Goal: Task Accomplishment & Management: Complete application form

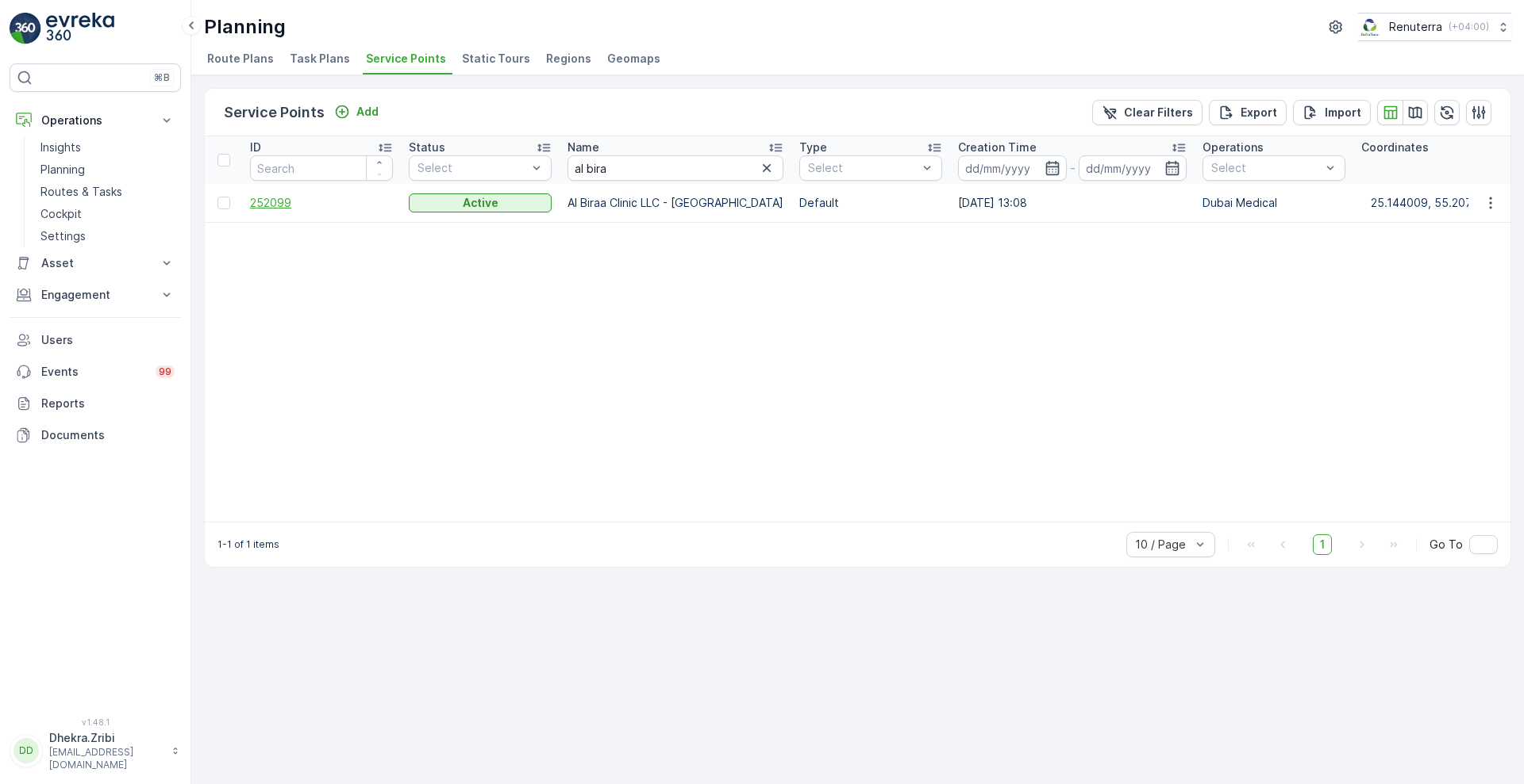
click at [279, 197] on span "252099" at bounding box center [321, 203] width 143 height 16
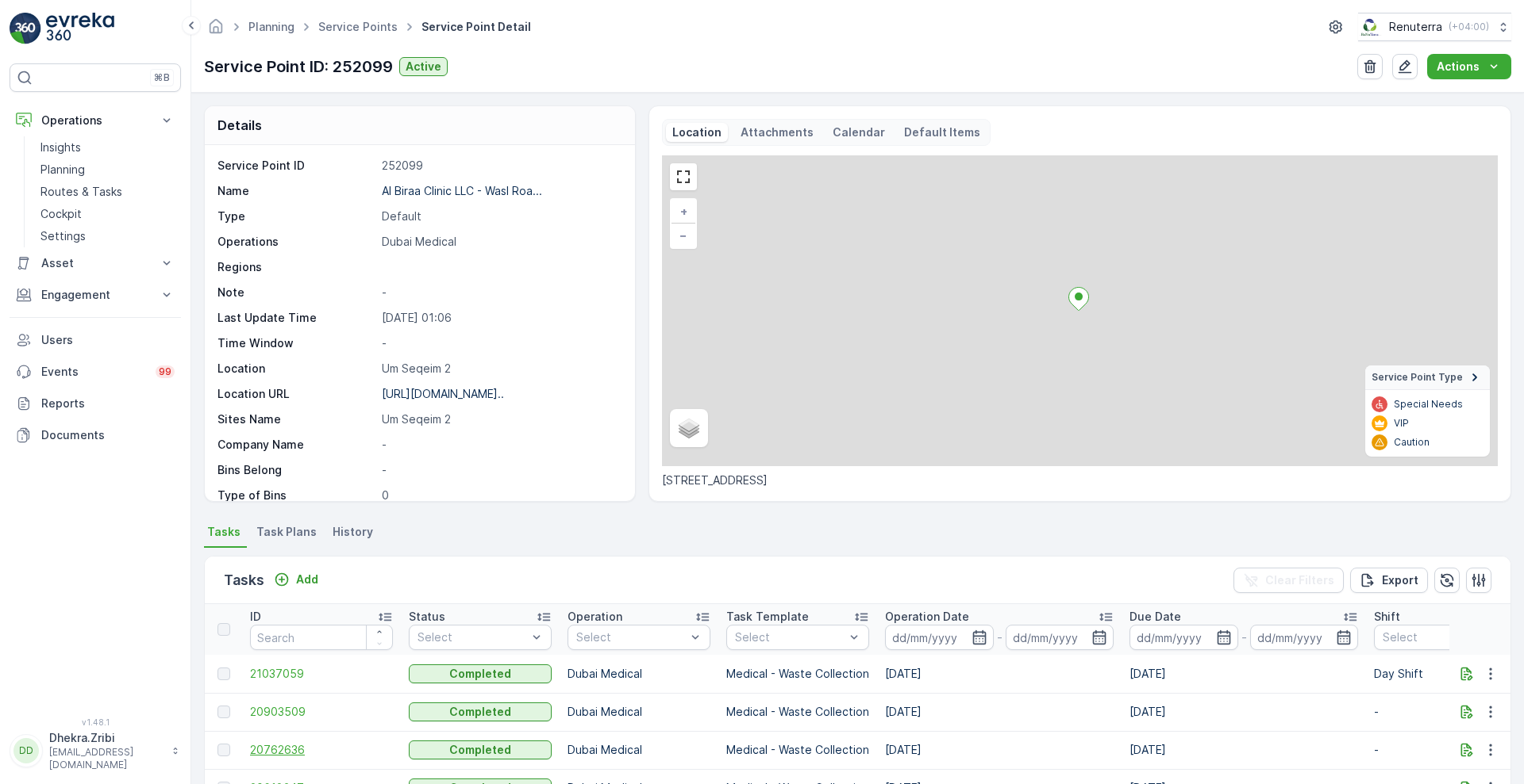
click at [285, 754] on span "20762636" at bounding box center [321, 750] width 143 height 16
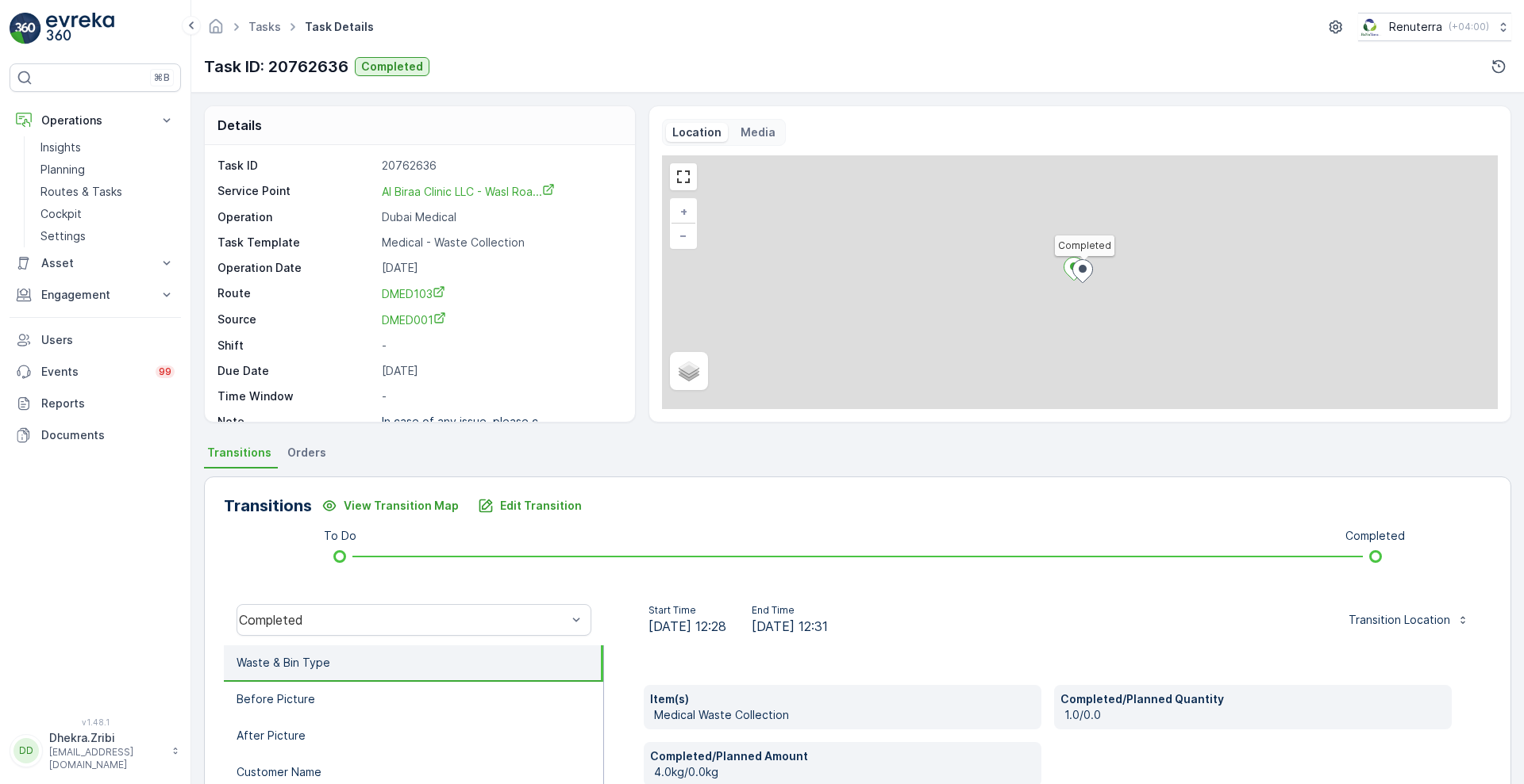
scroll to position [216, 0]
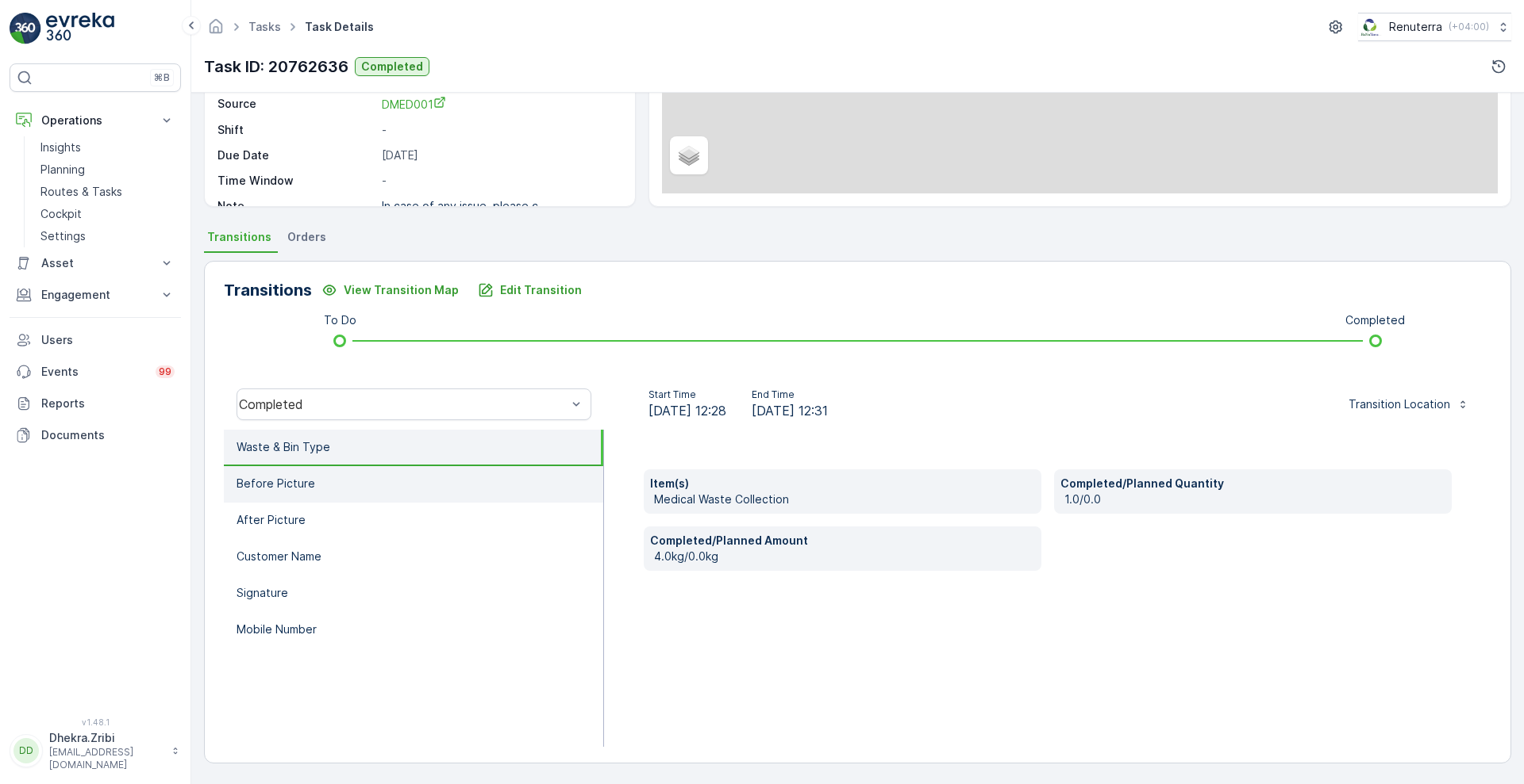
click at [419, 486] on li "Before Picture" at bounding box center [413, 485] width 380 height 36
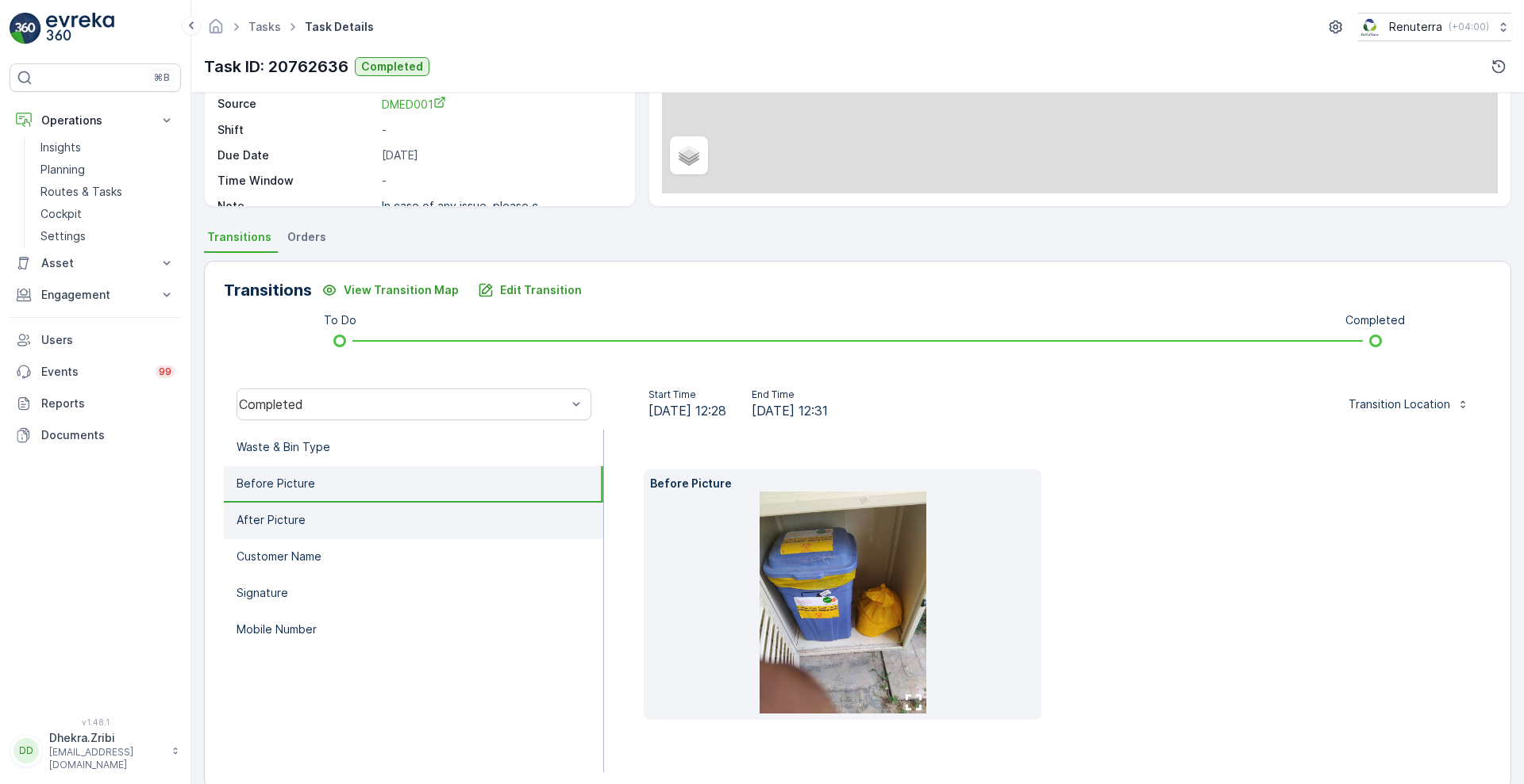
click at [359, 523] on li "After Picture" at bounding box center [413, 521] width 380 height 36
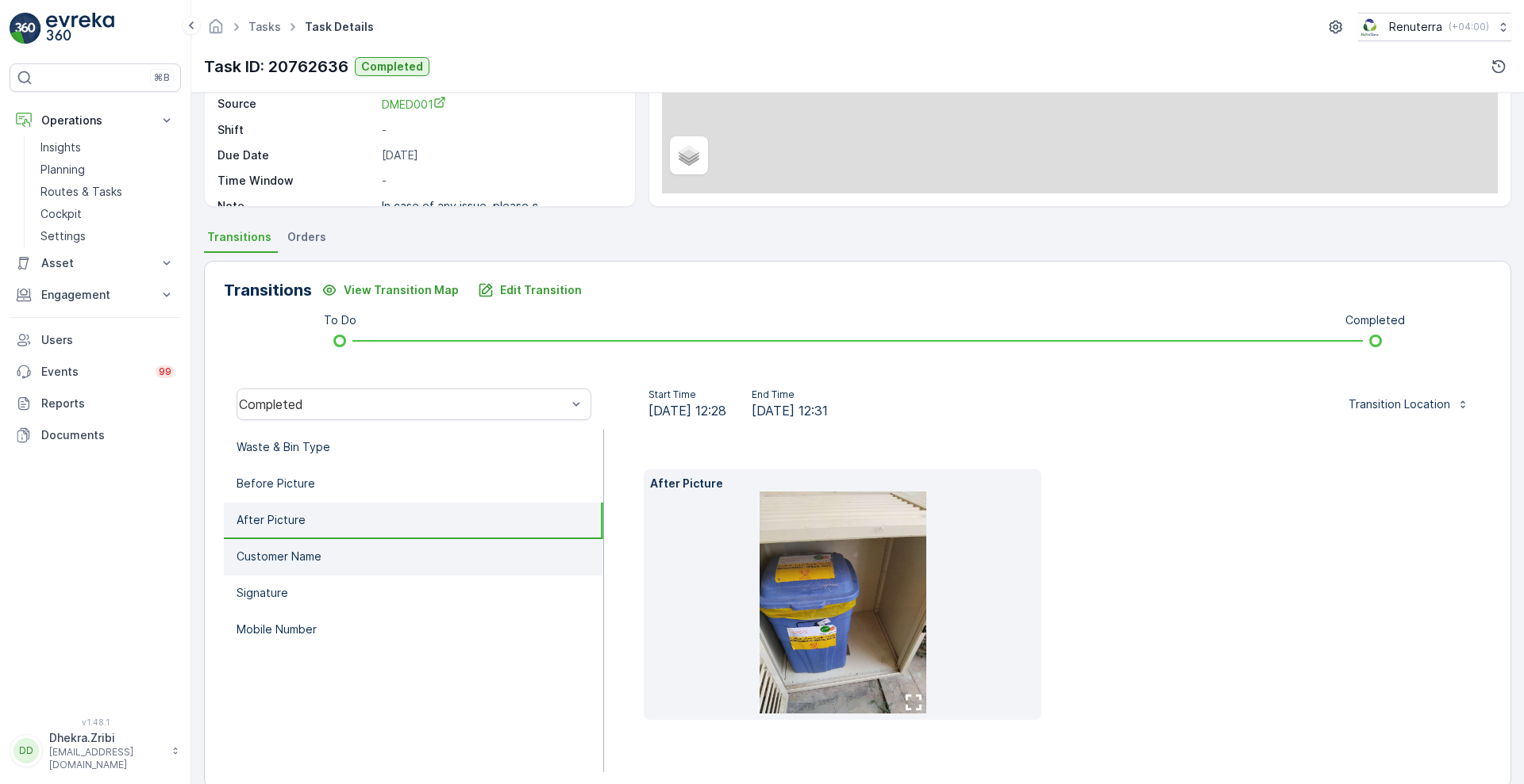
click at [345, 544] on li "Customer Name" at bounding box center [413, 558] width 380 height 36
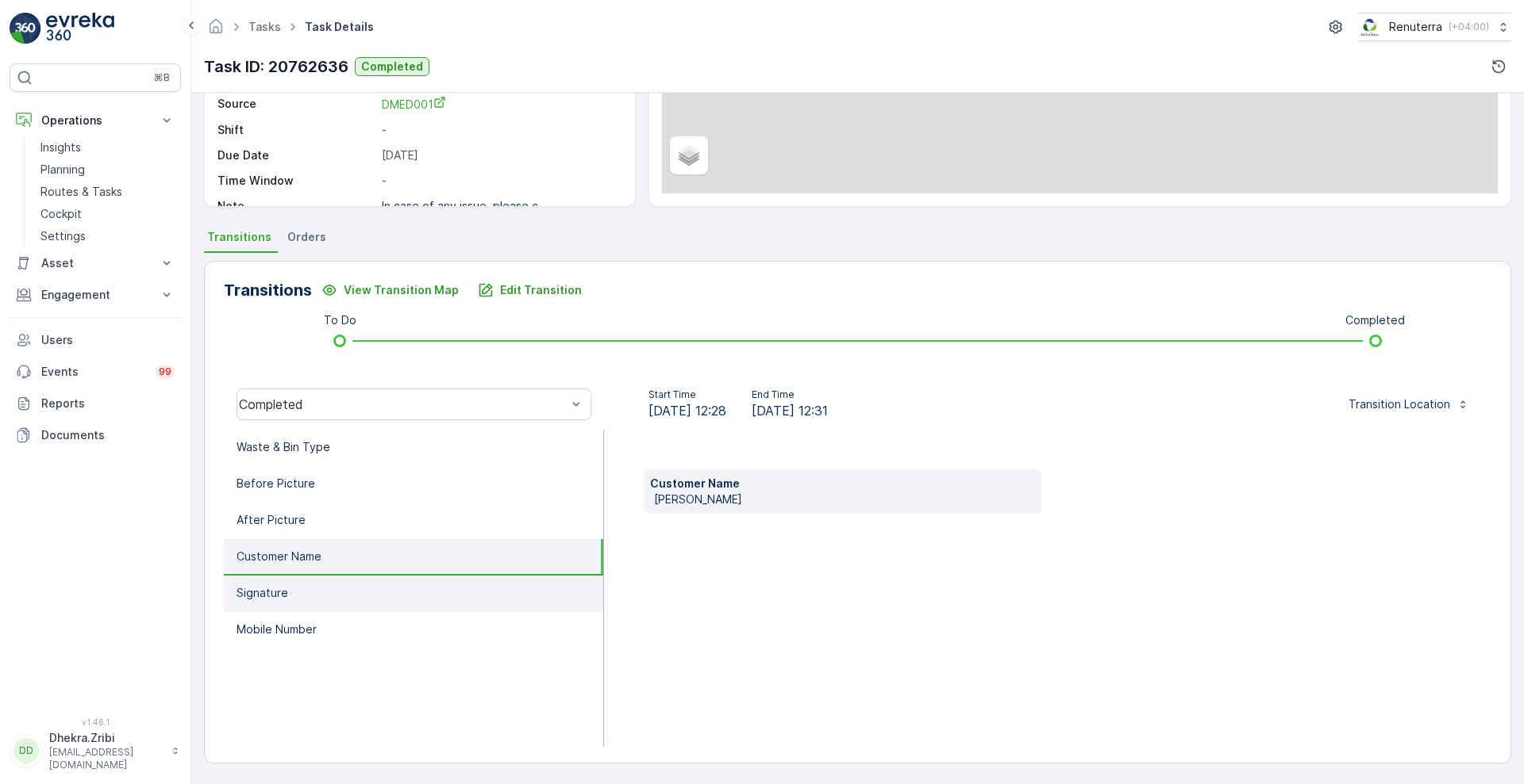
click at [312, 600] on li "Signature" at bounding box center [413, 594] width 380 height 36
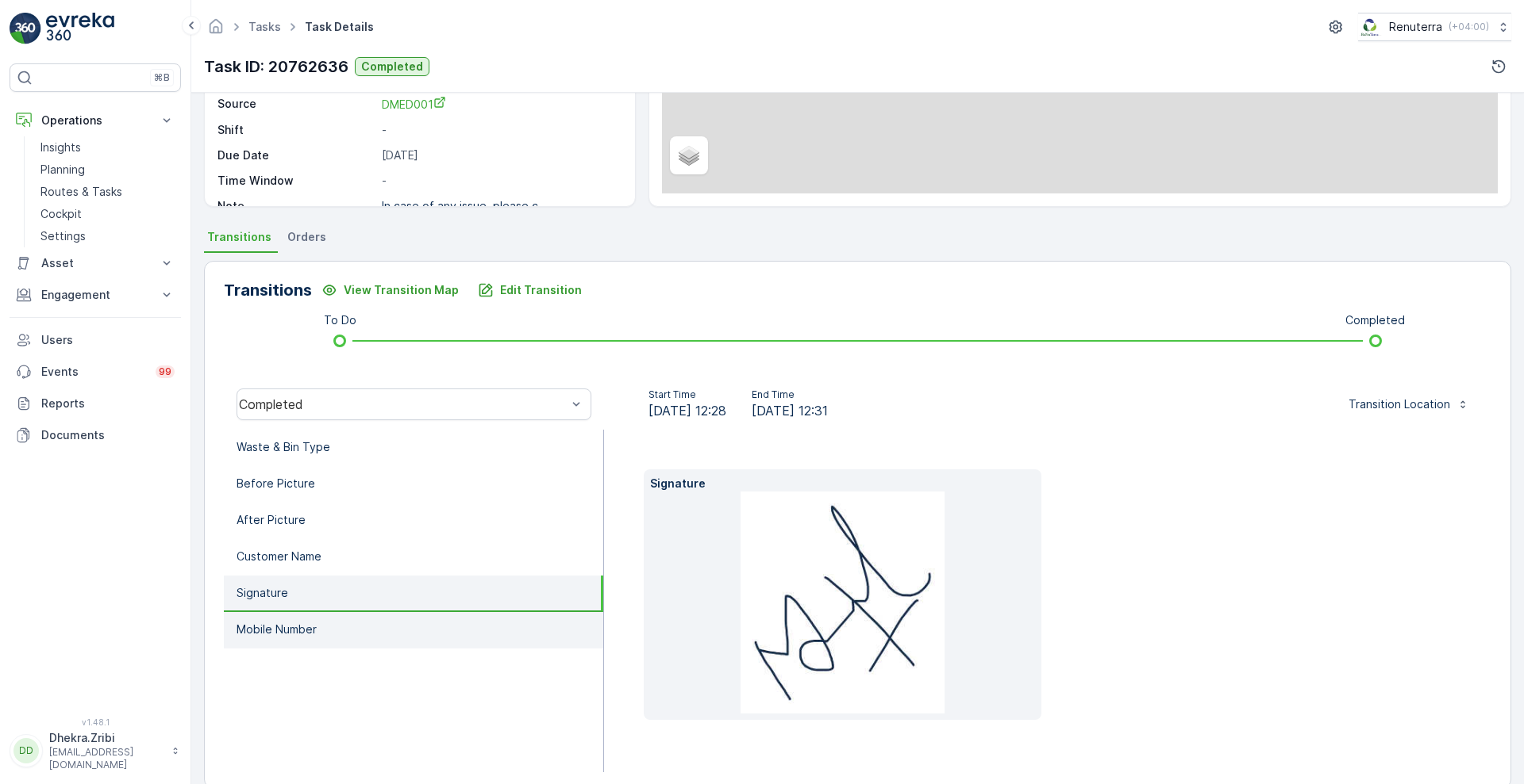
click at [294, 637] on p "Mobile Number" at bounding box center [276, 629] width 80 height 16
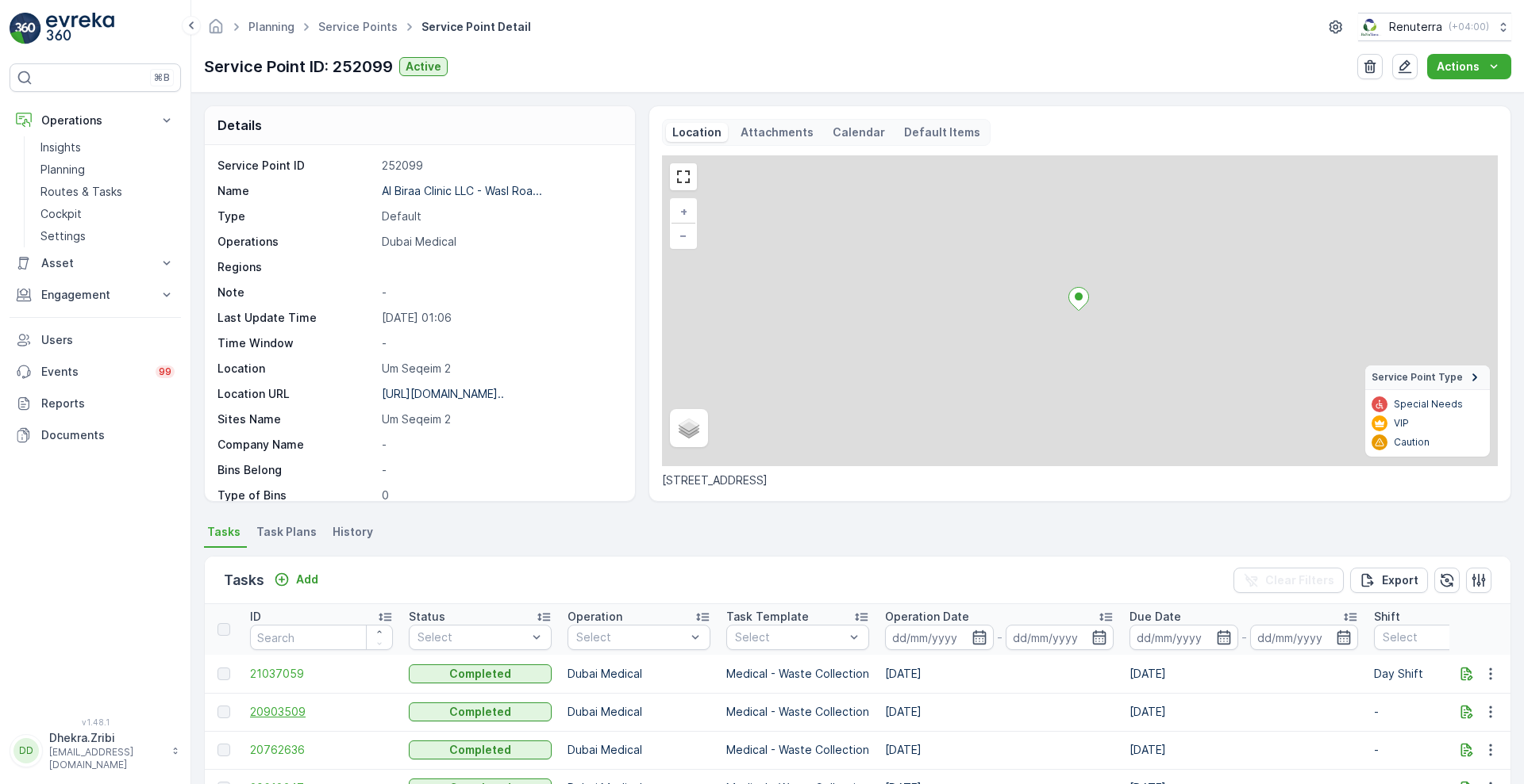
click at [279, 714] on span "20903509" at bounding box center [321, 712] width 143 height 16
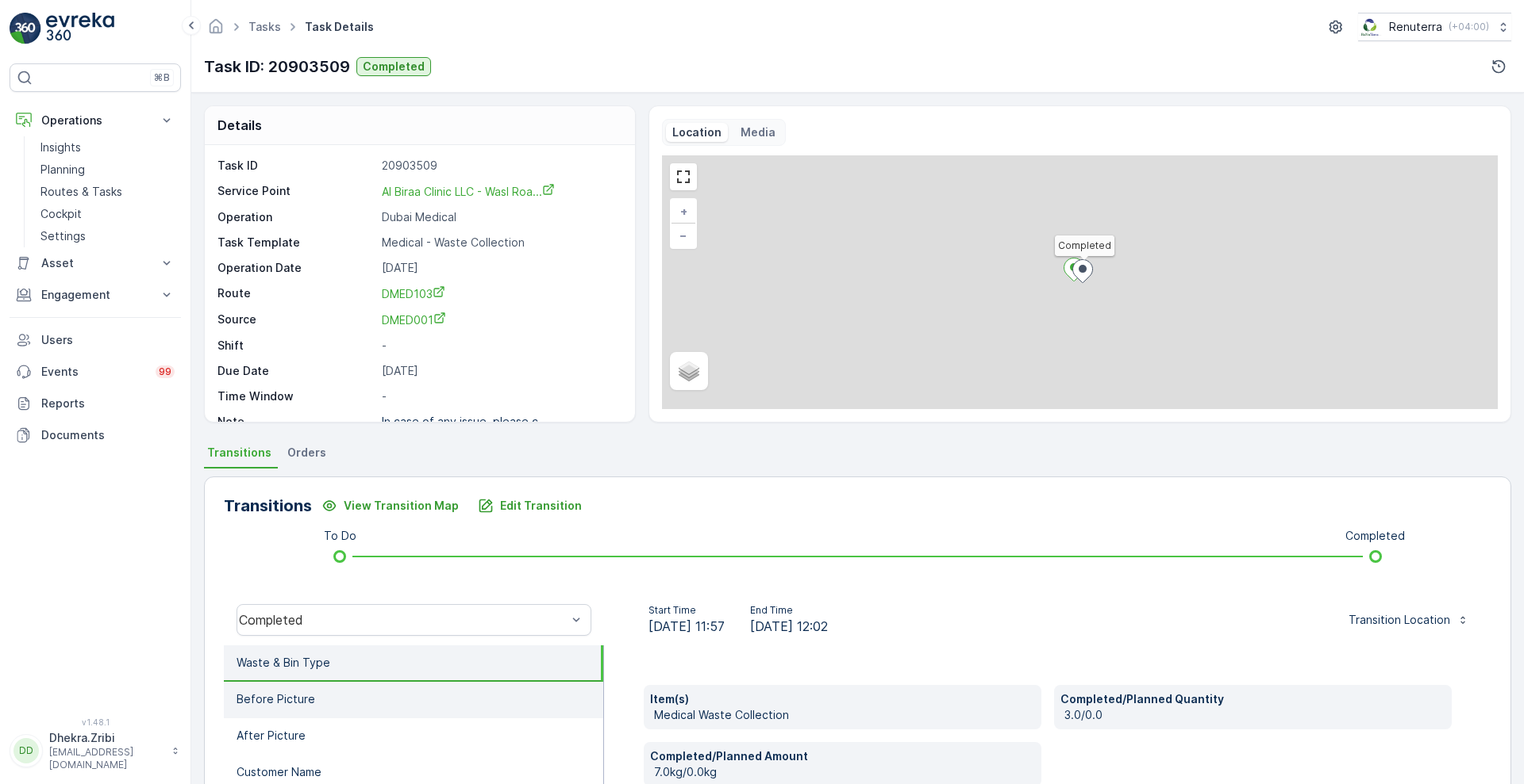
click at [365, 704] on li "Before Picture" at bounding box center [413, 700] width 380 height 36
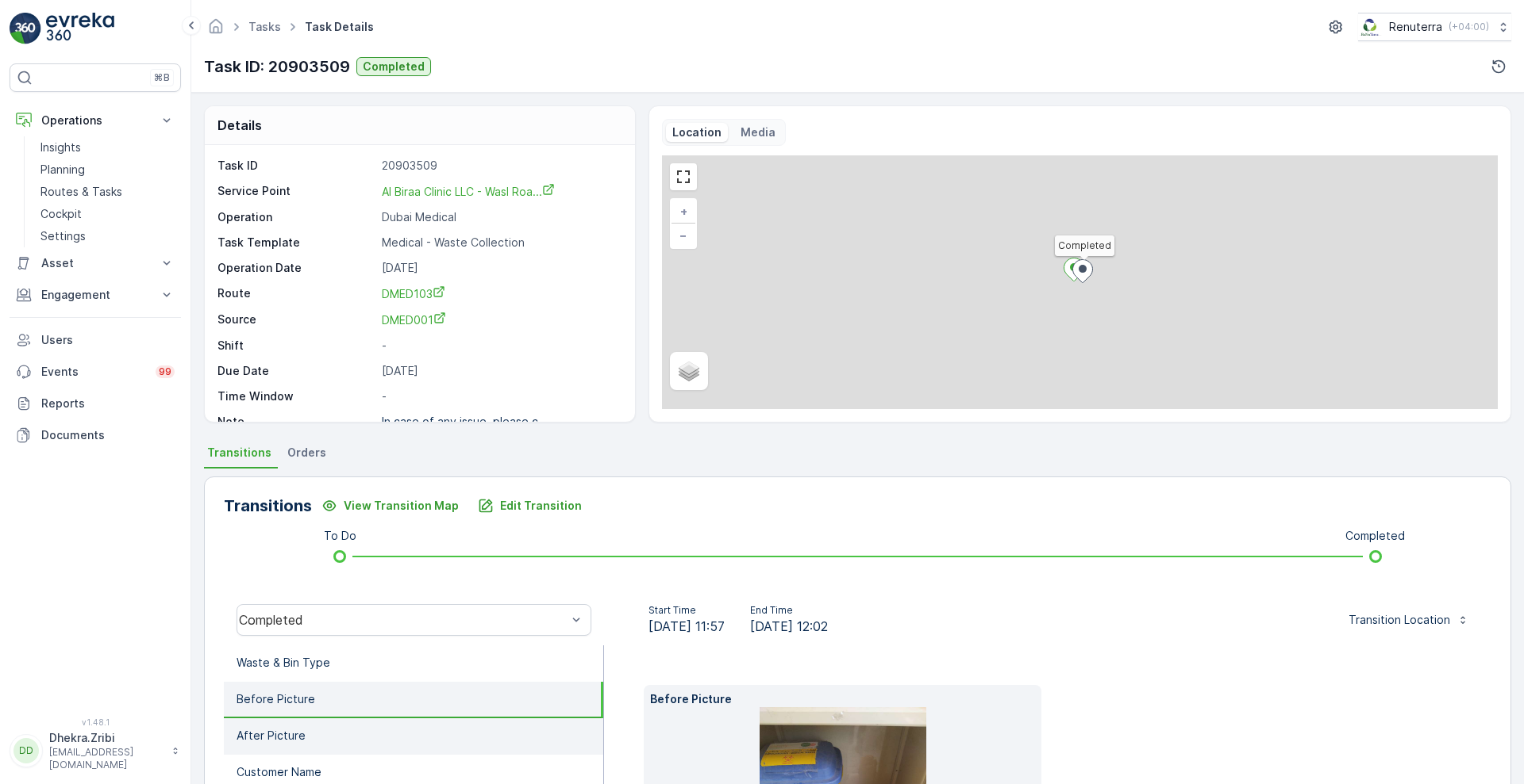
click at [338, 740] on li "After Picture" at bounding box center [413, 736] width 380 height 36
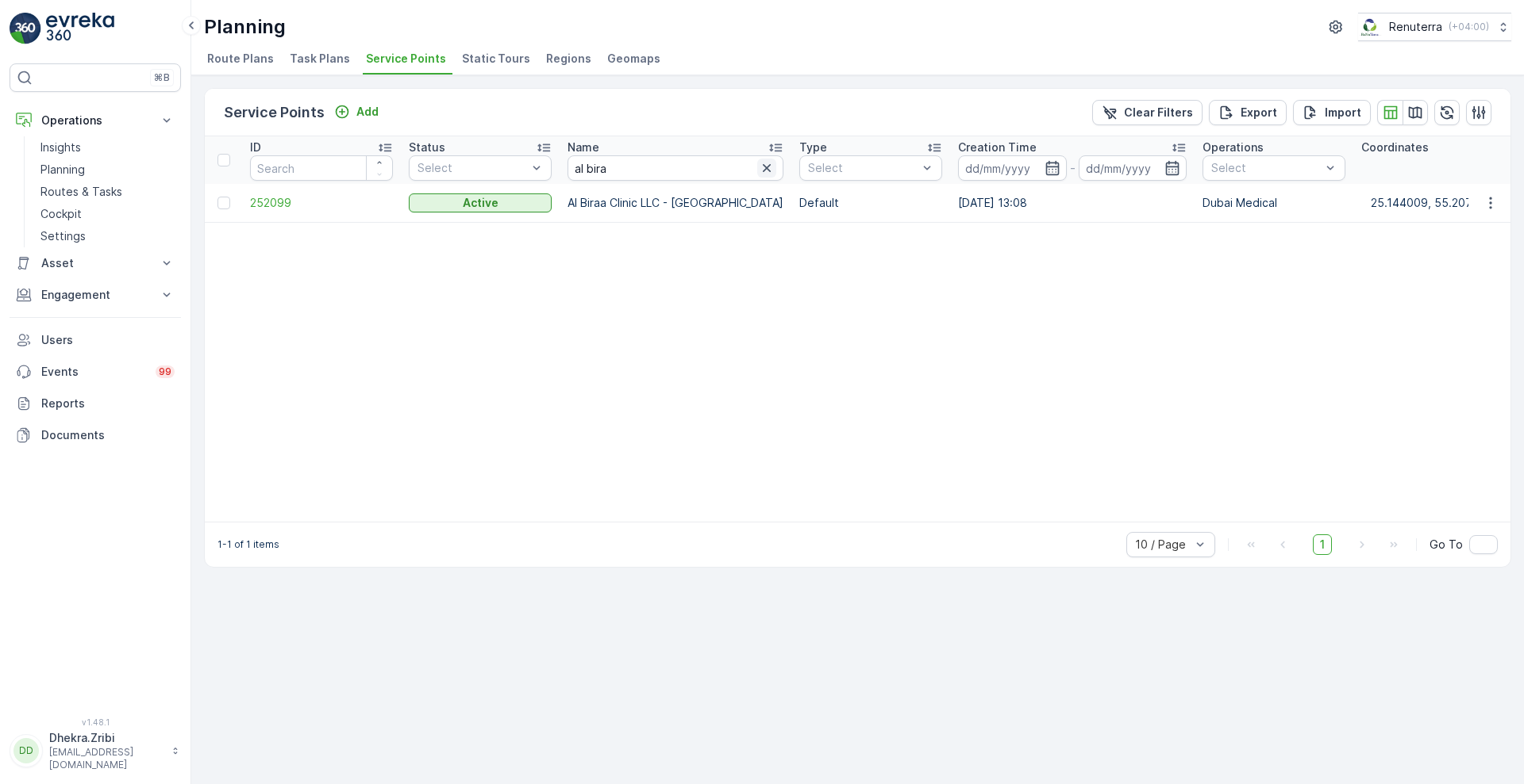
click at [757, 169] on button "button" at bounding box center [766, 169] width 19 height 19
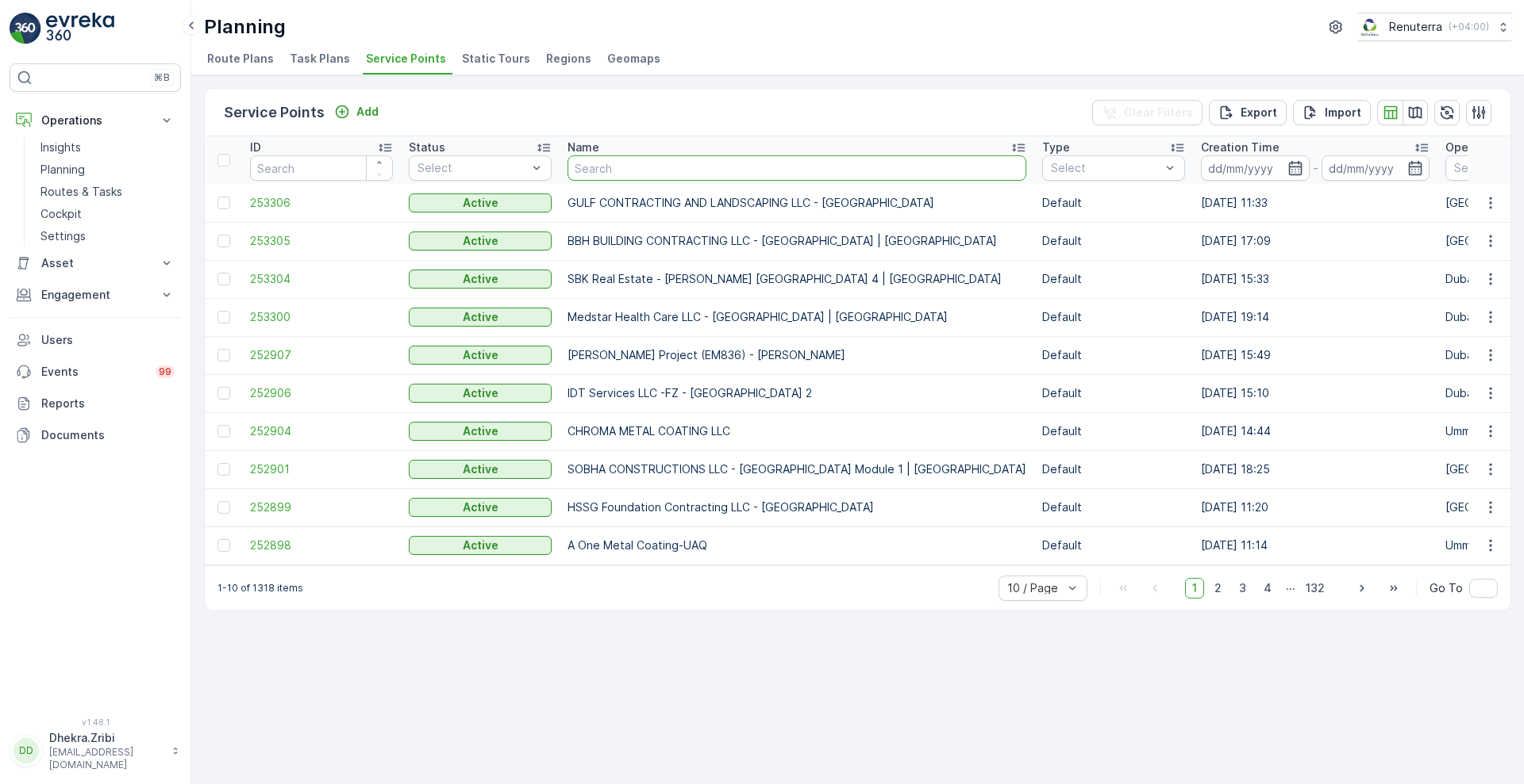
click at [660, 165] on input "text" at bounding box center [797, 168] width 458 height 25
type input "park"
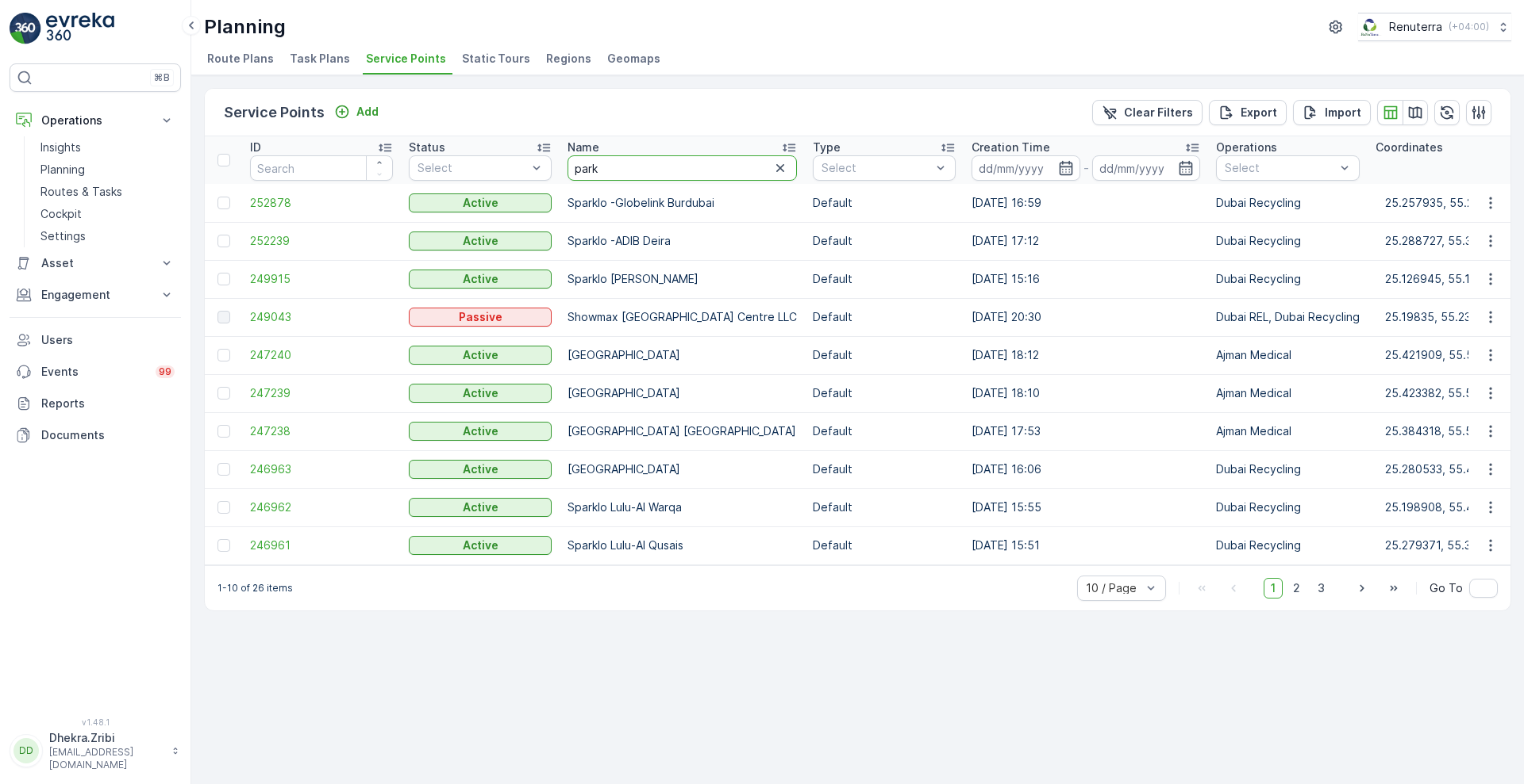
click at [660, 165] on input "park" at bounding box center [682, 168] width 229 height 25
type input "park aven"
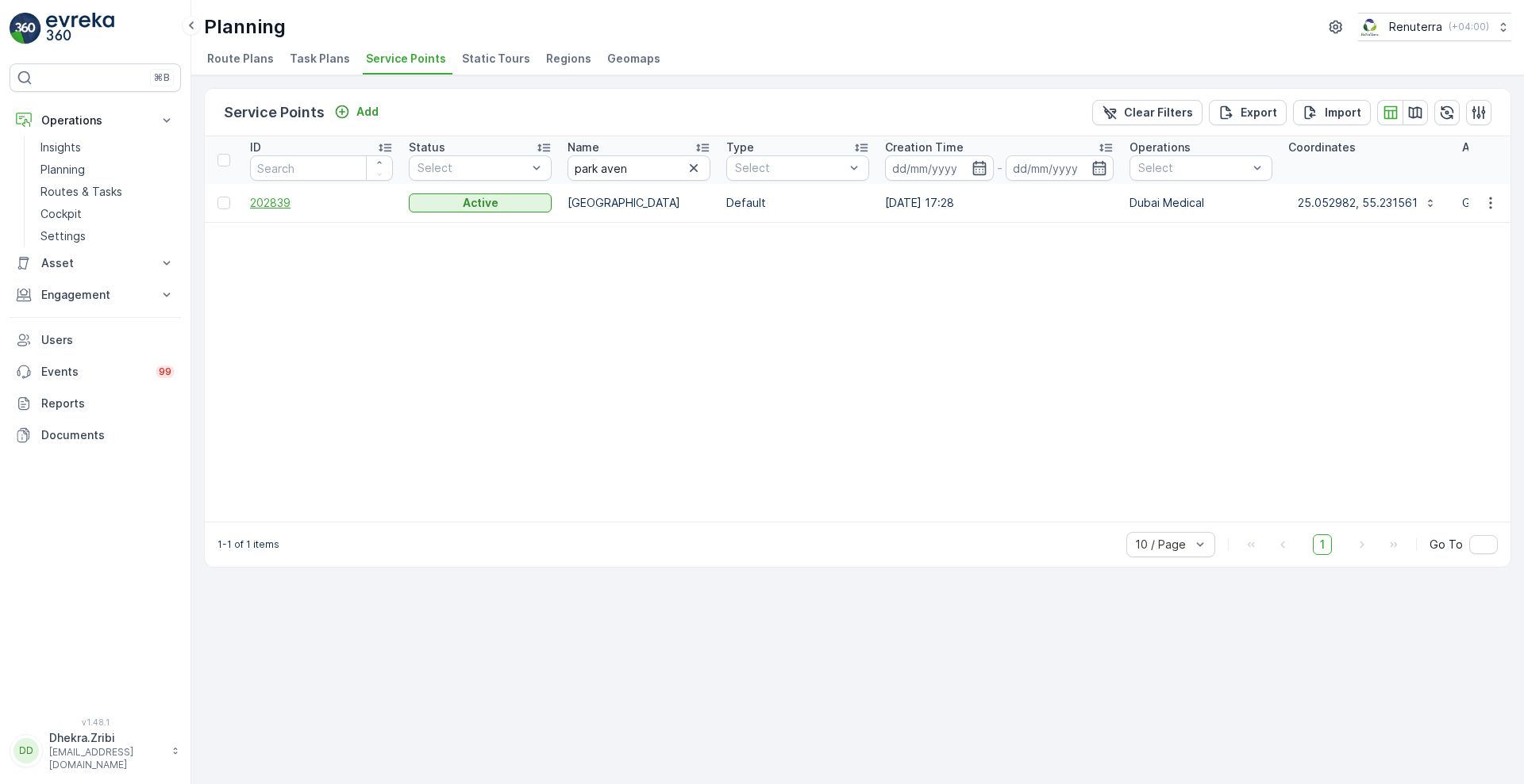
click at [284, 199] on span "202839" at bounding box center [321, 203] width 143 height 16
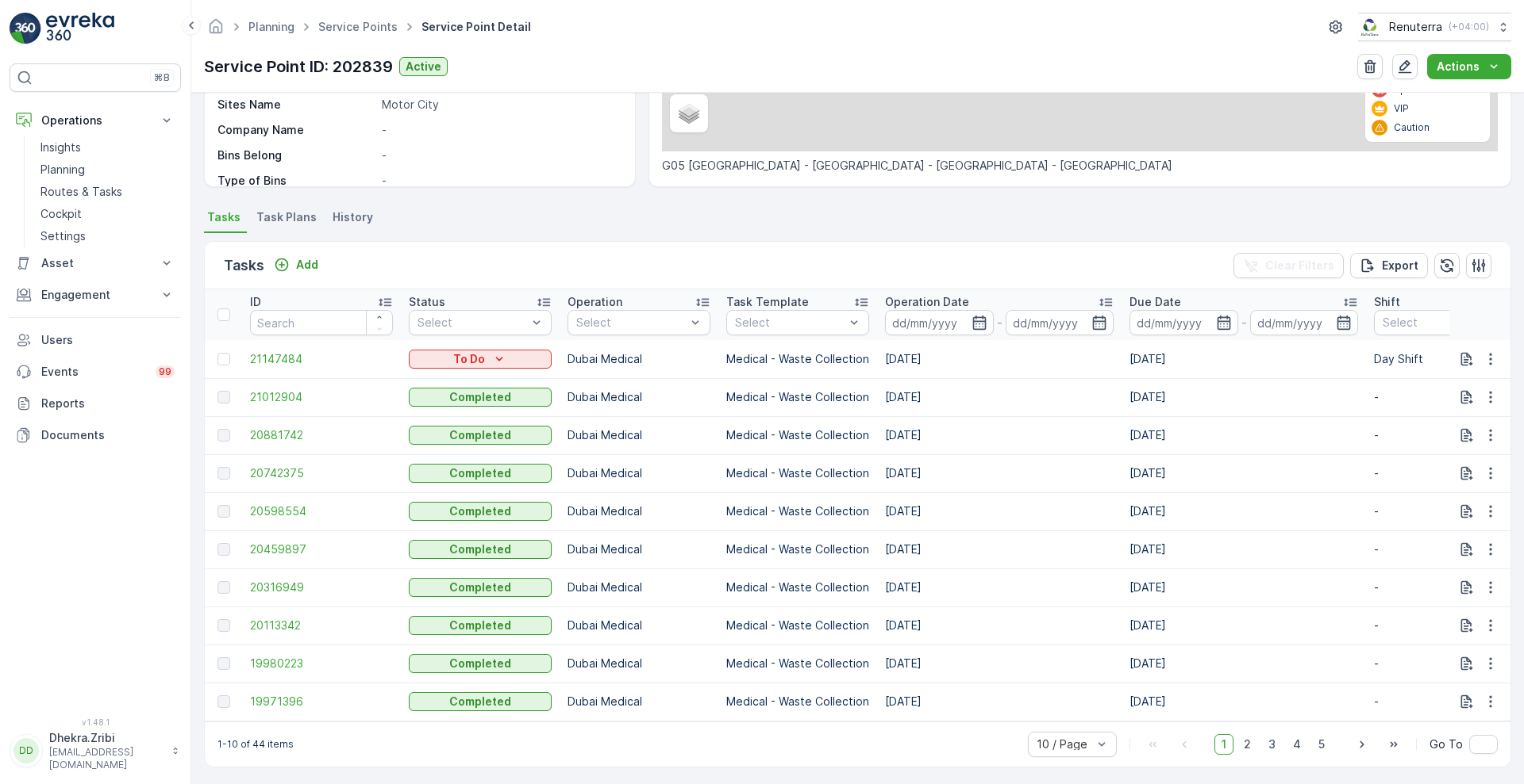
scroll to position [327, 0]
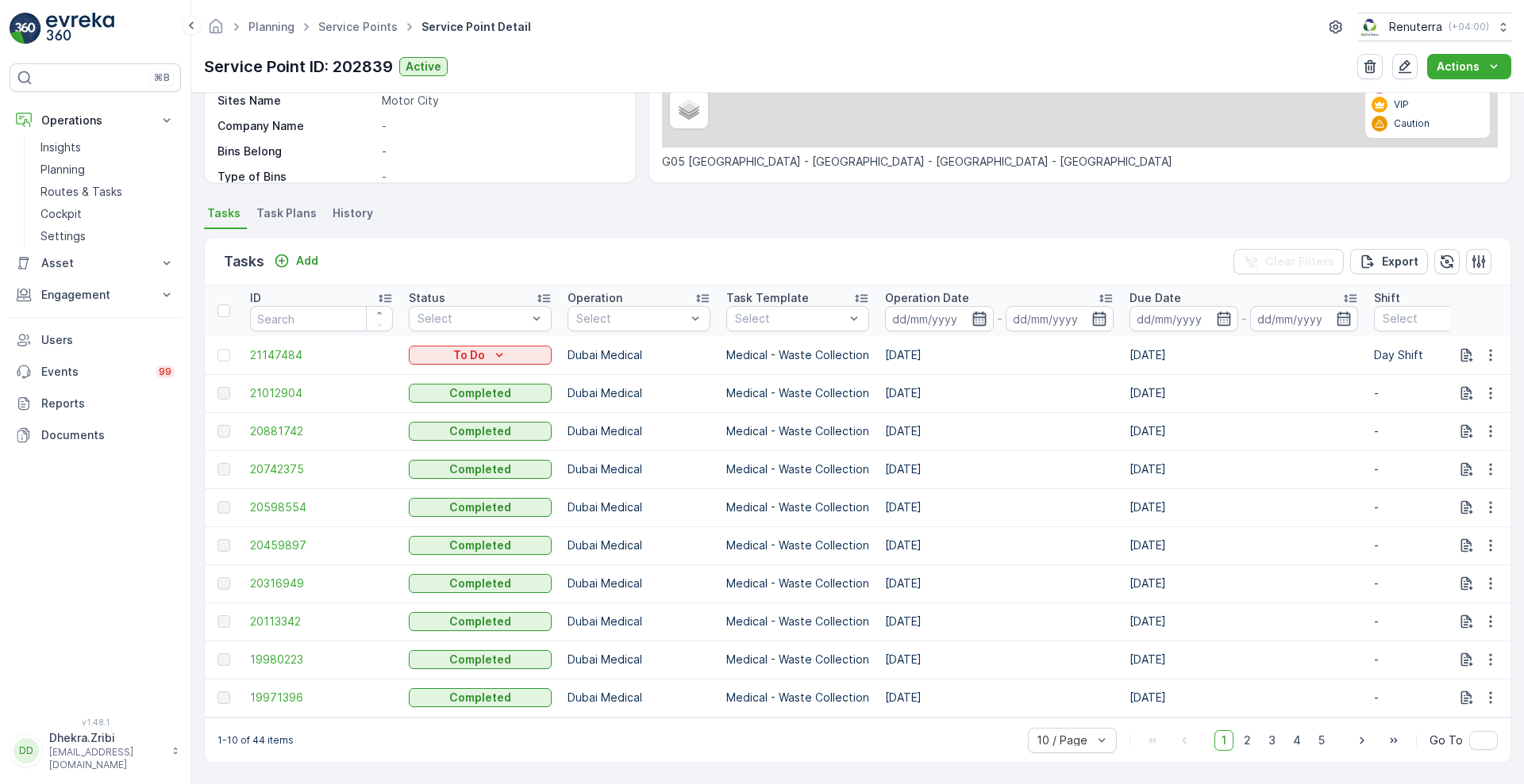
click at [982, 318] on icon "button" at bounding box center [979, 319] width 16 height 16
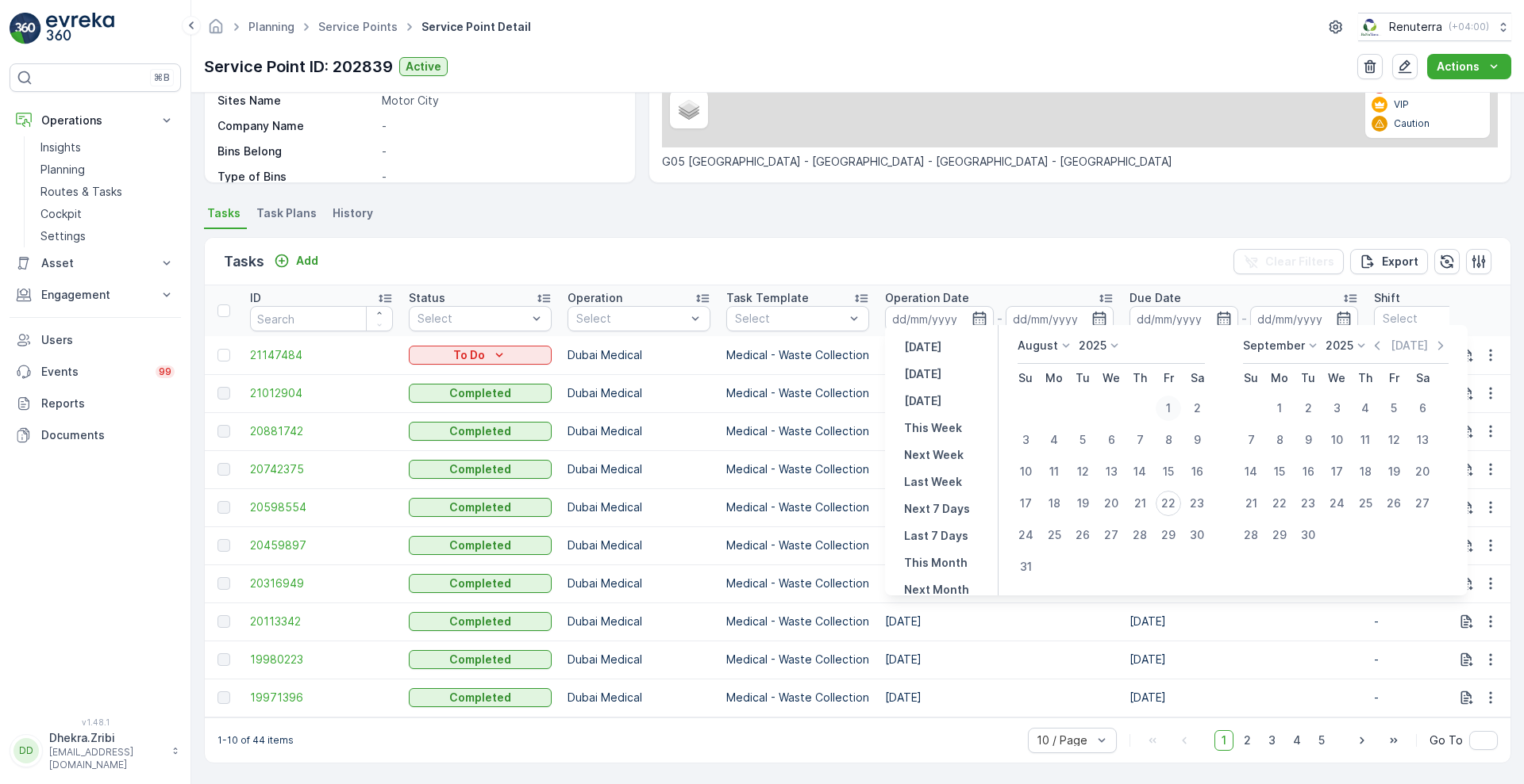
click at [1179, 403] on div "1" at bounding box center [1168, 408] width 25 height 25
type input "[DATE]"
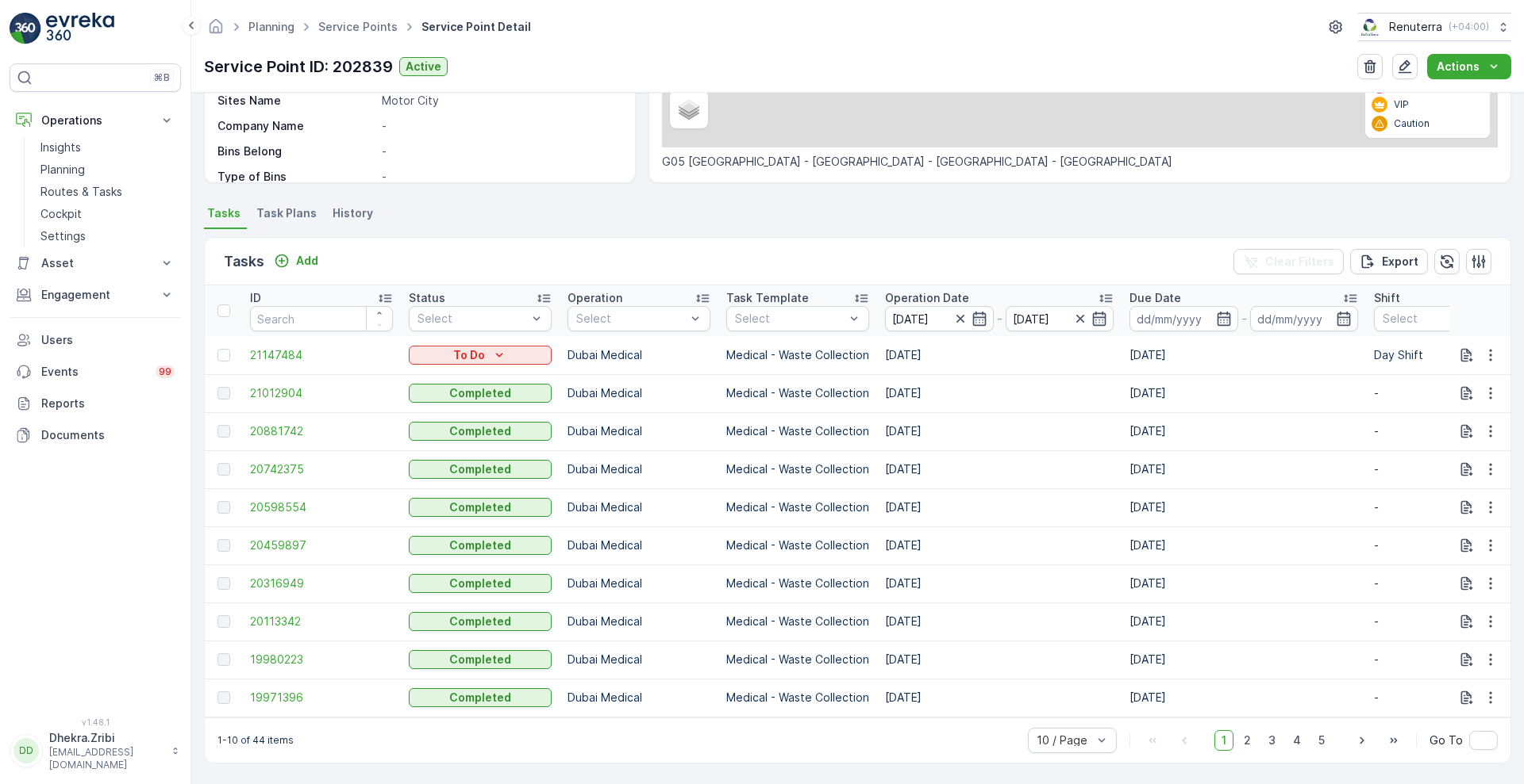
click at [983, 244] on div "Tasks Add Clear Filters Export" at bounding box center [857, 261] width 1305 height 48
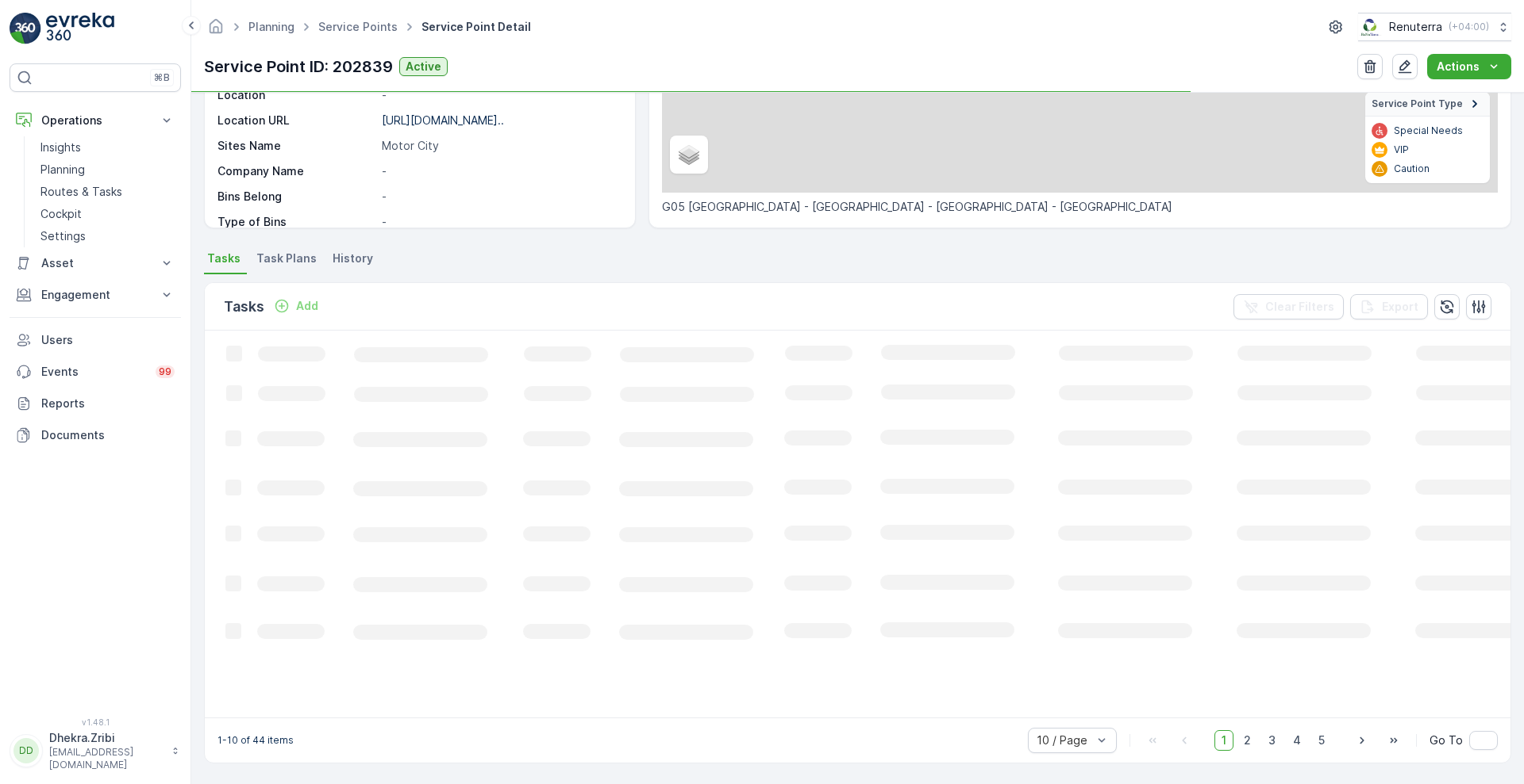
scroll to position [269, 0]
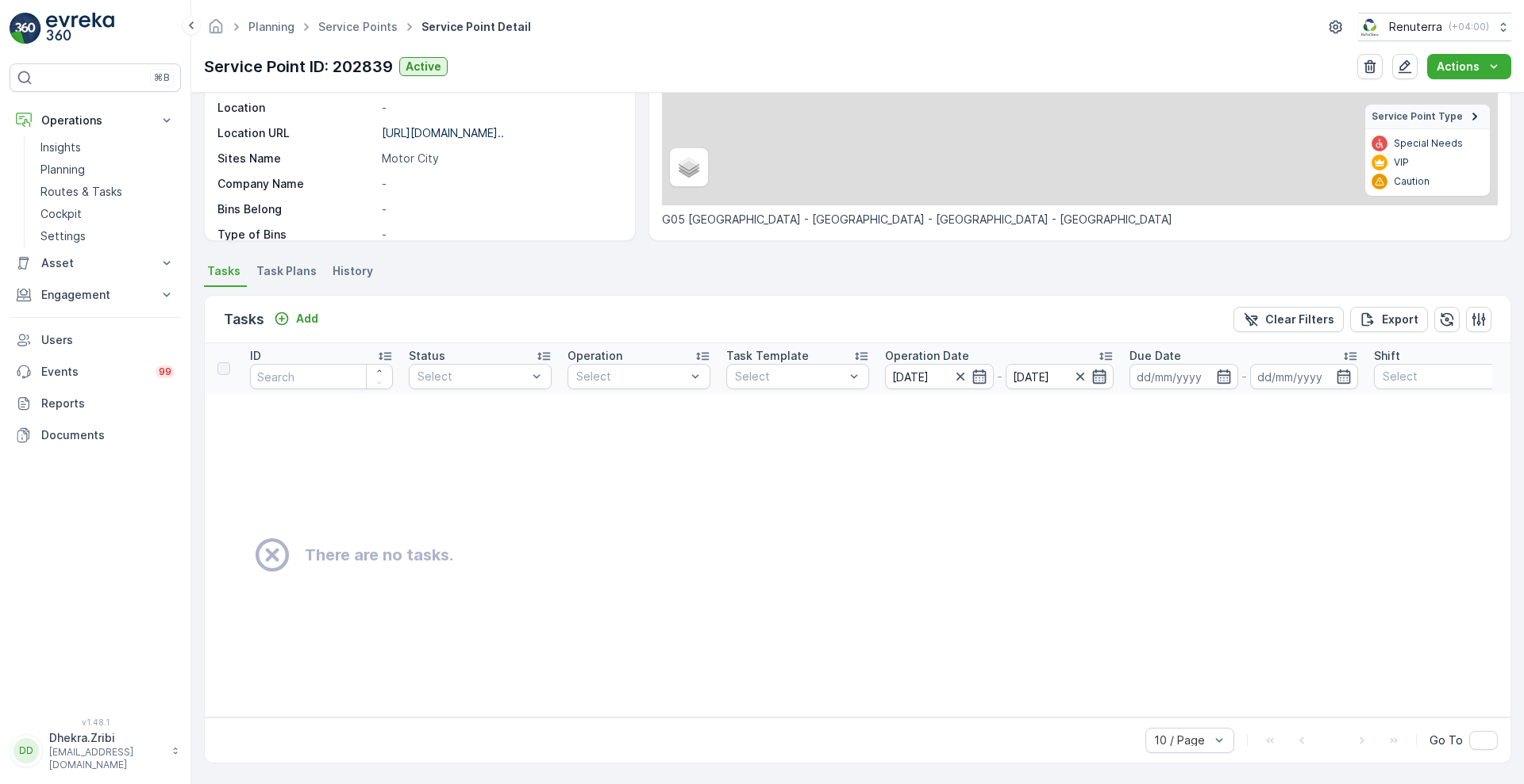
click at [1098, 369] on icon "button" at bounding box center [1099, 377] width 16 height 16
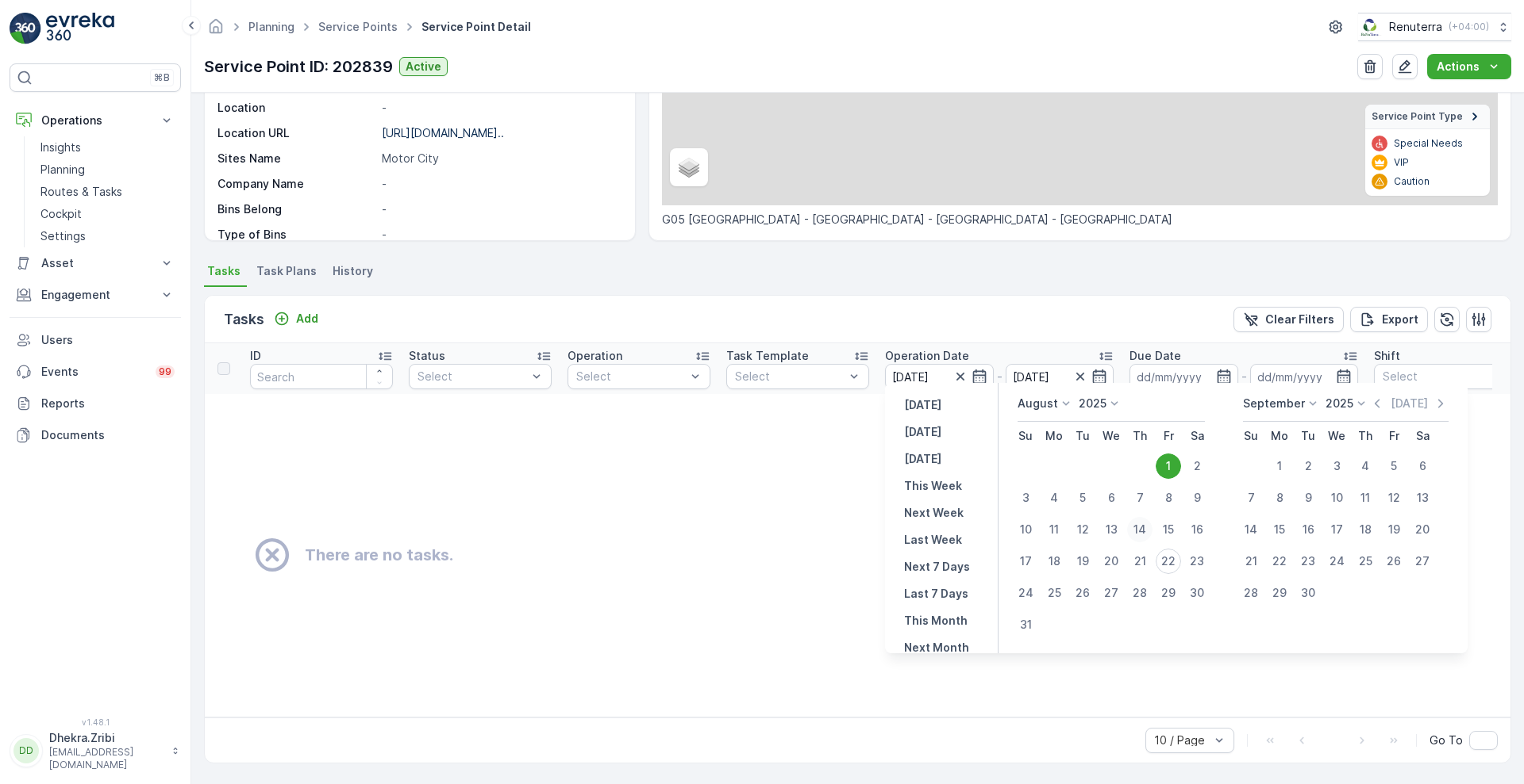
click at [1143, 523] on div "14" at bounding box center [1139, 529] width 25 height 25
type input "[DATE]"
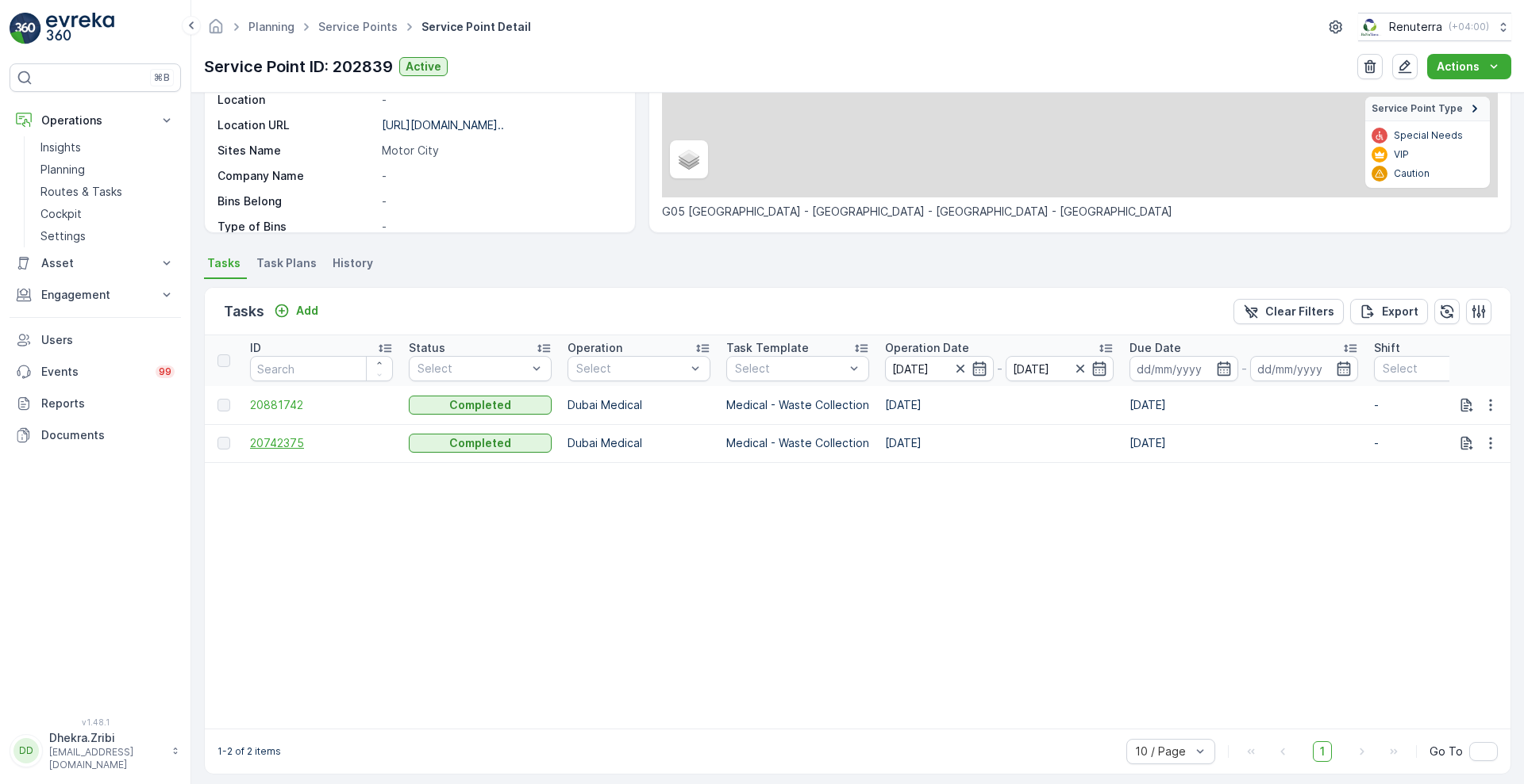
click at [274, 441] on span "20742375" at bounding box center [321, 443] width 143 height 16
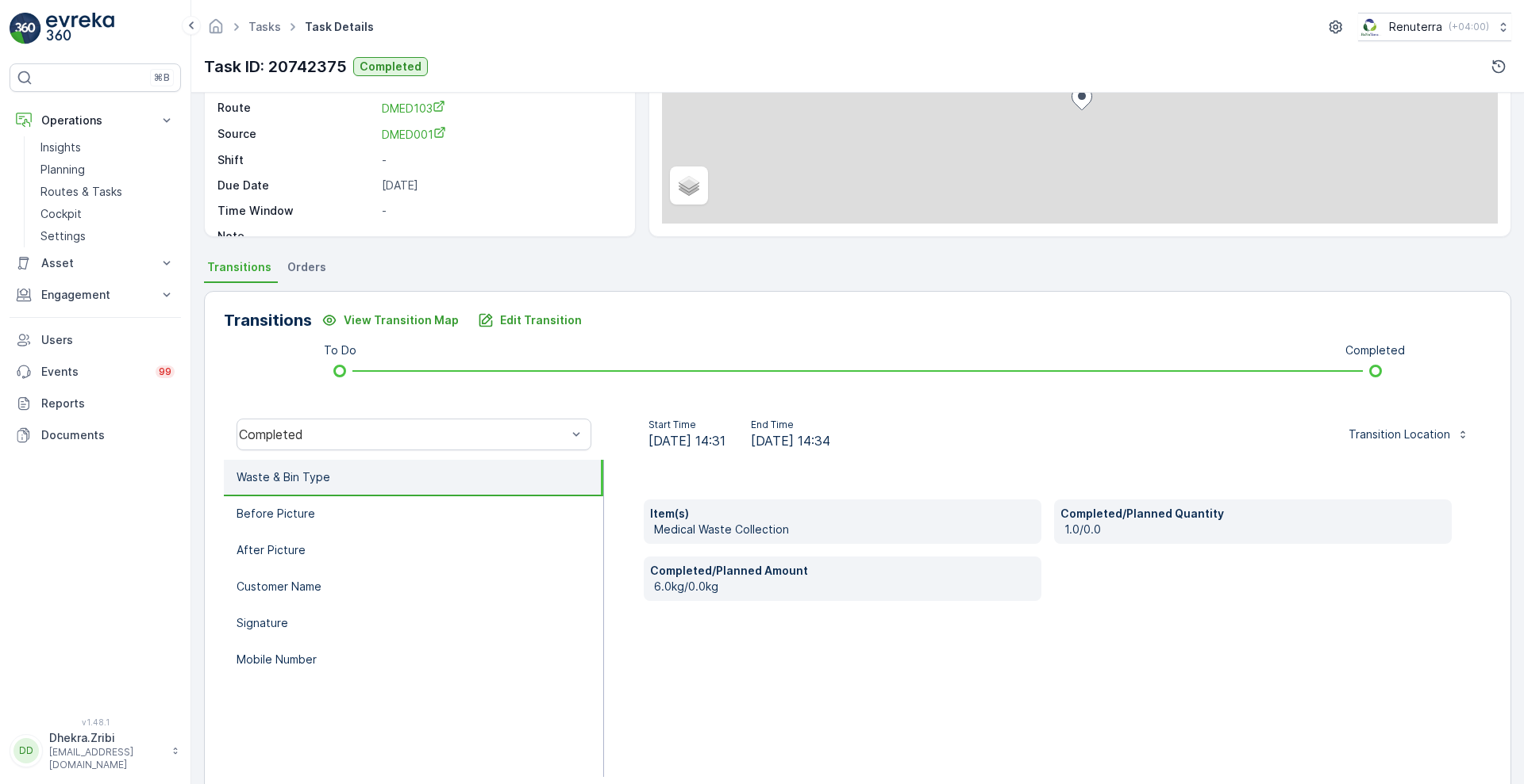
scroll to position [216, 0]
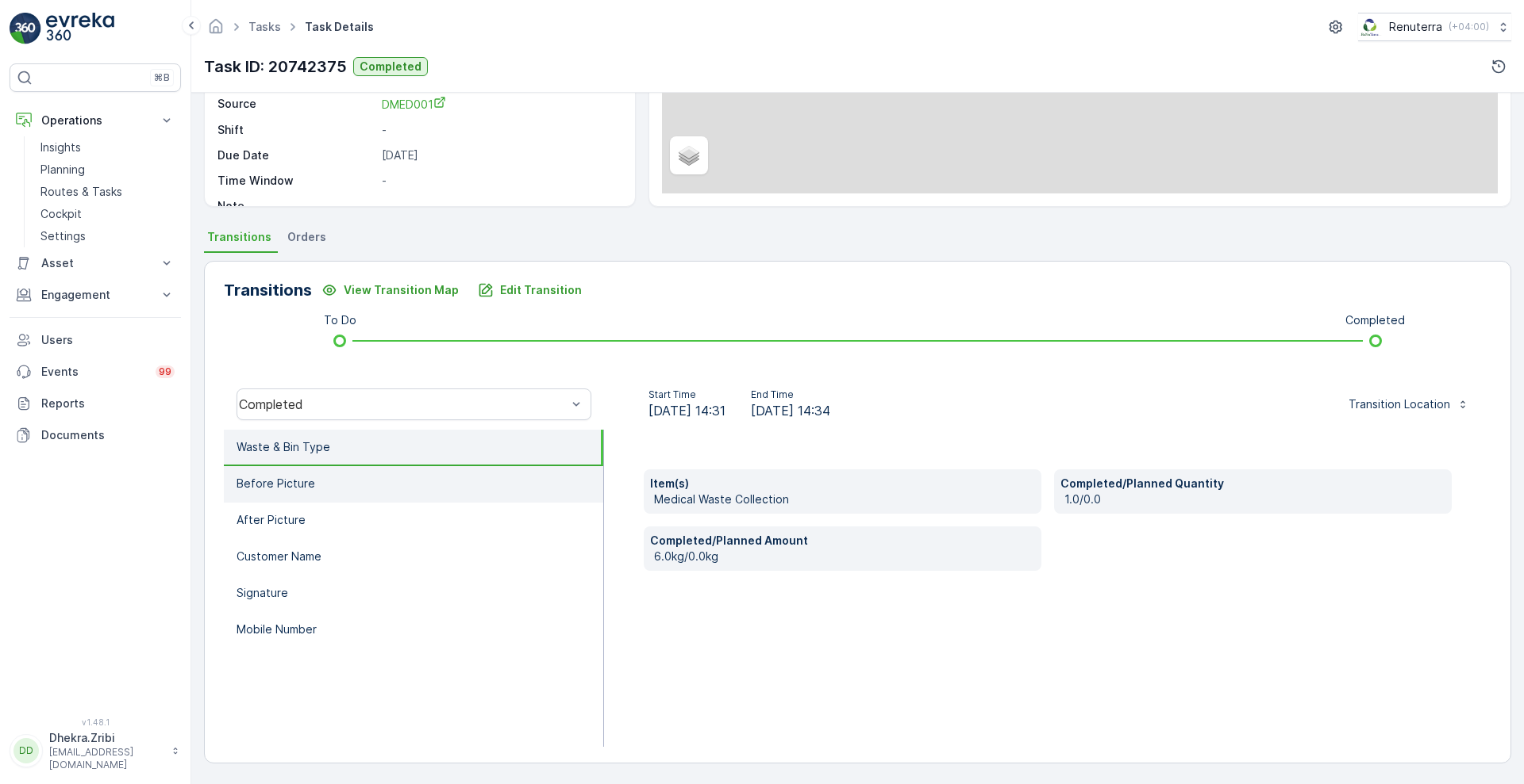
click at [316, 493] on li "Before Picture" at bounding box center [413, 485] width 380 height 36
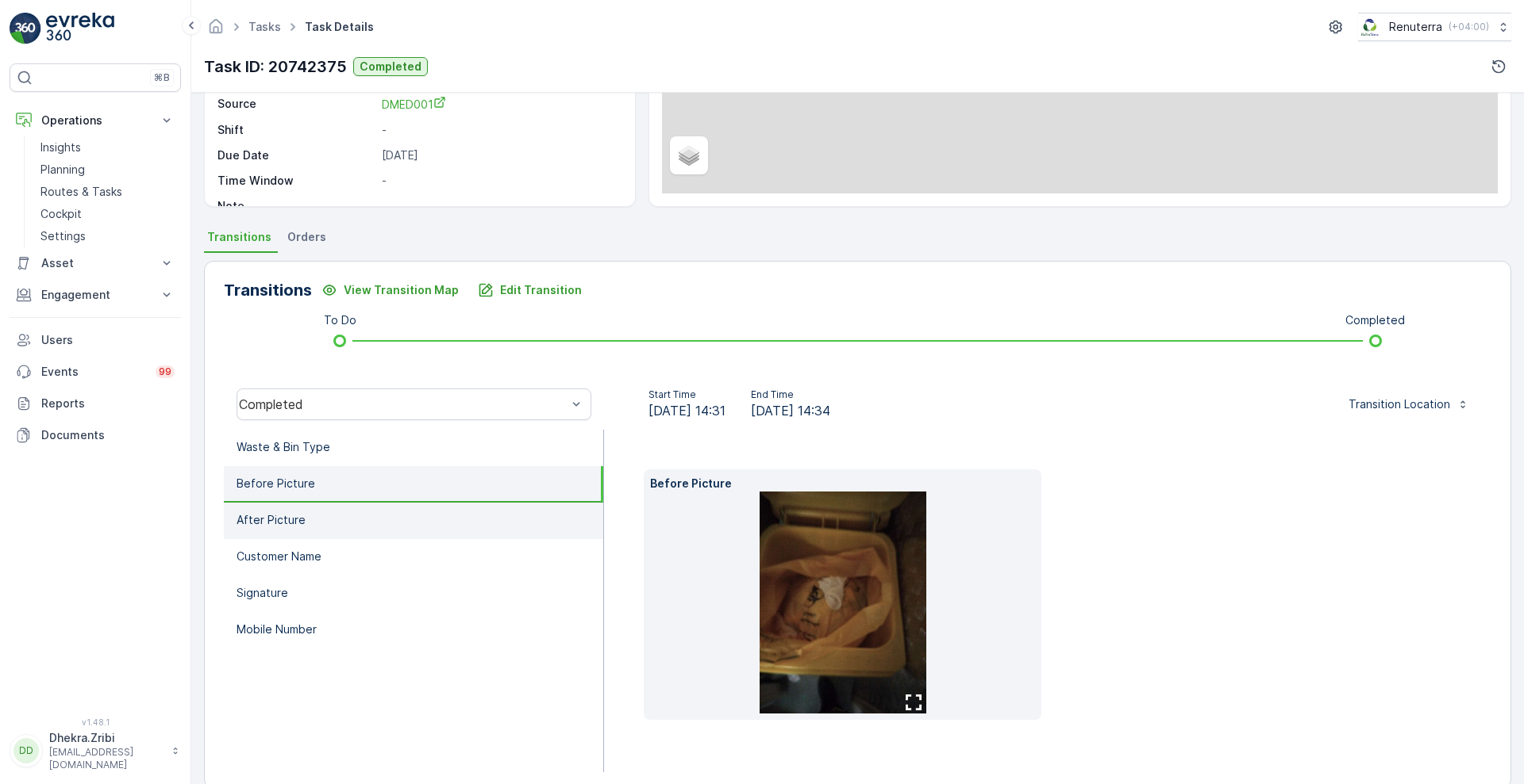
click at [294, 533] on li "After Picture" at bounding box center [413, 521] width 380 height 36
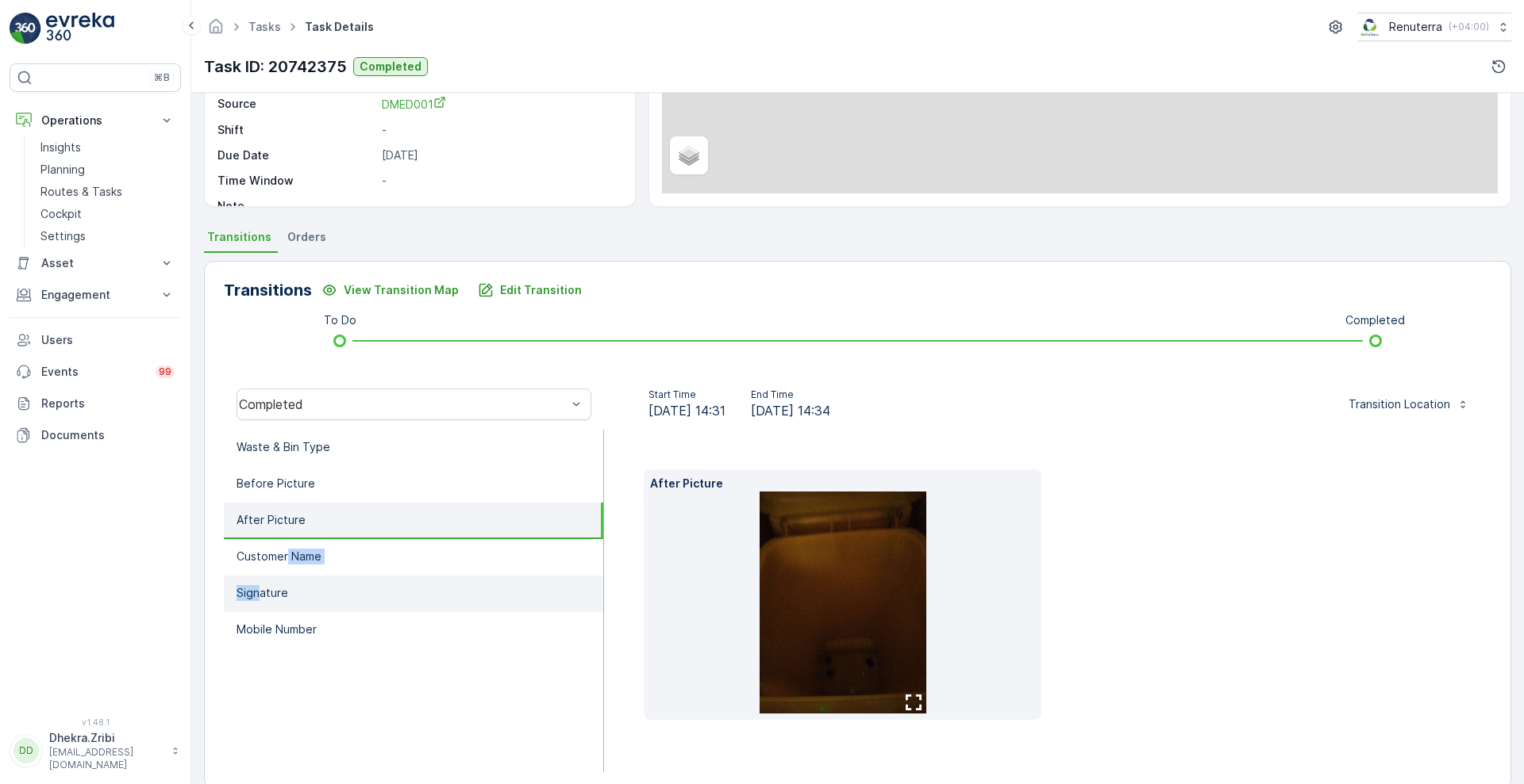
drag, startPoint x: 288, startPoint y: 555, endPoint x: 261, endPoint y: 601, distance: 53.3
click at [261, 601] on ul "Waste & Bin Type Before Picture After Picture Customer Name Signature Mobile Nu…" at bounding box center [414, 601] width 381 height 342
click at [261, 601] on p "Signature" at bounding box center [262, 593] width 52 height 16
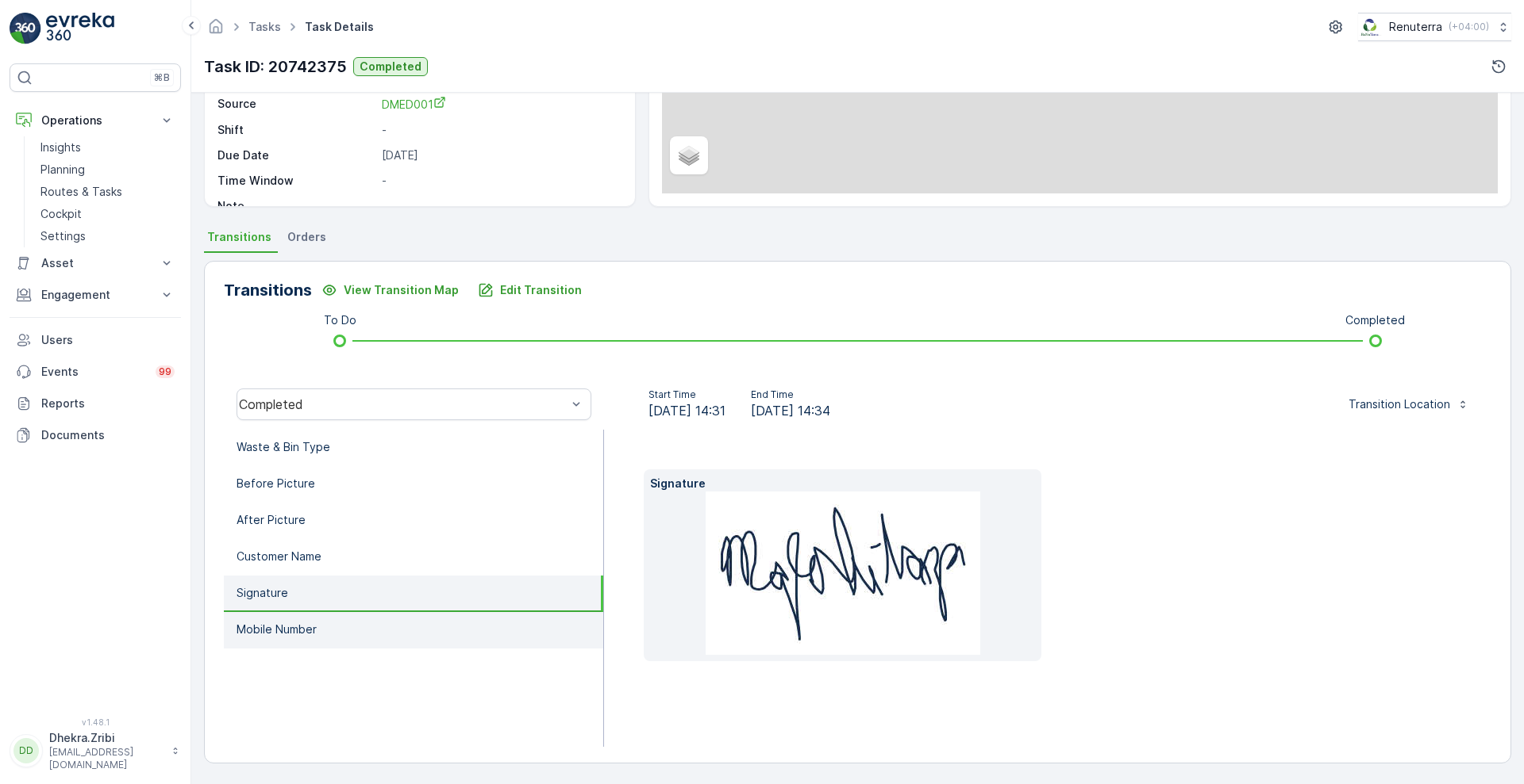
click at [266, 630] on p "Mobile Number" at bounding box center [276, 629] width 80 height 16
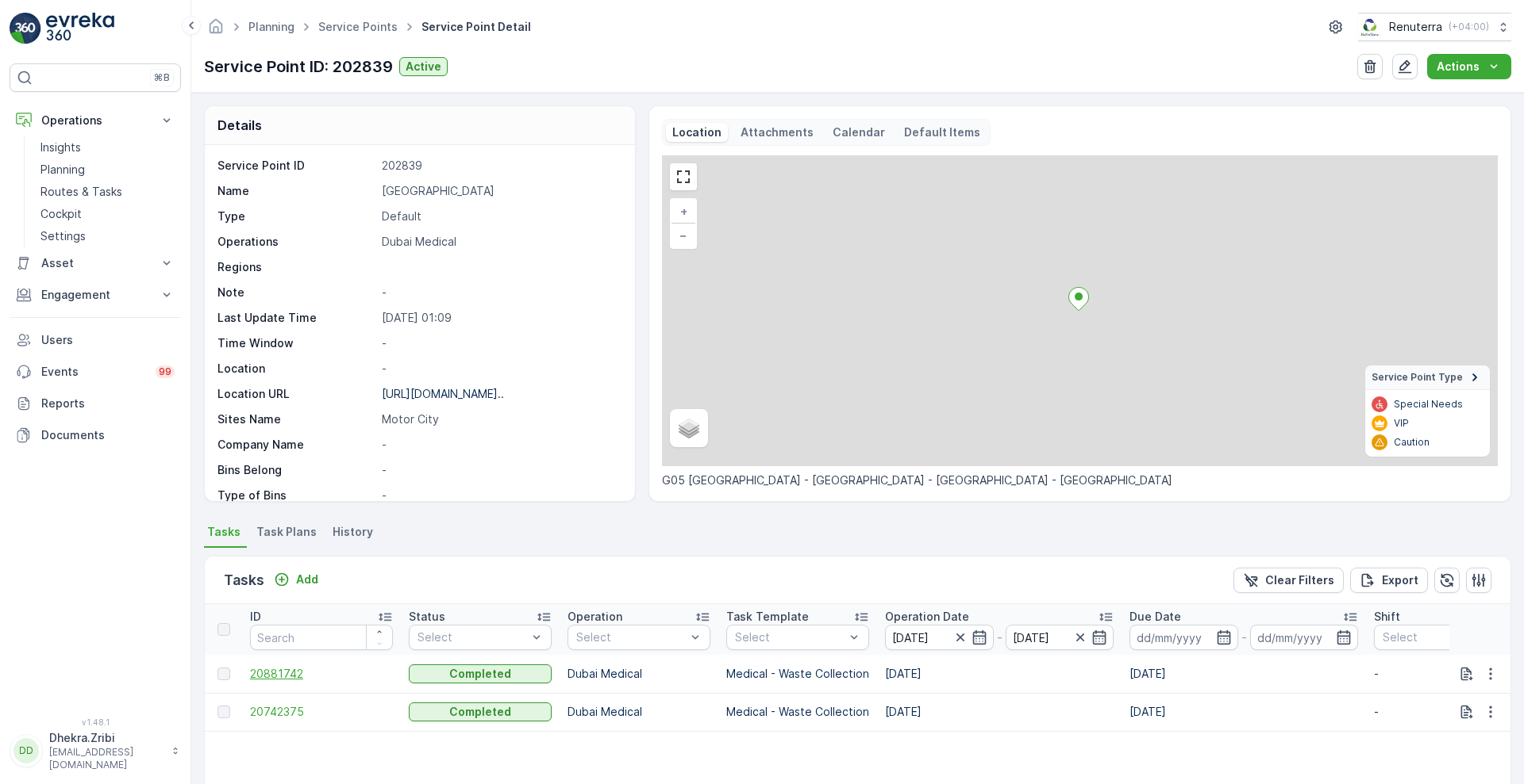
click at [259, 672] on span "20881742" at bounding box center [321, 674] width 143 height 16
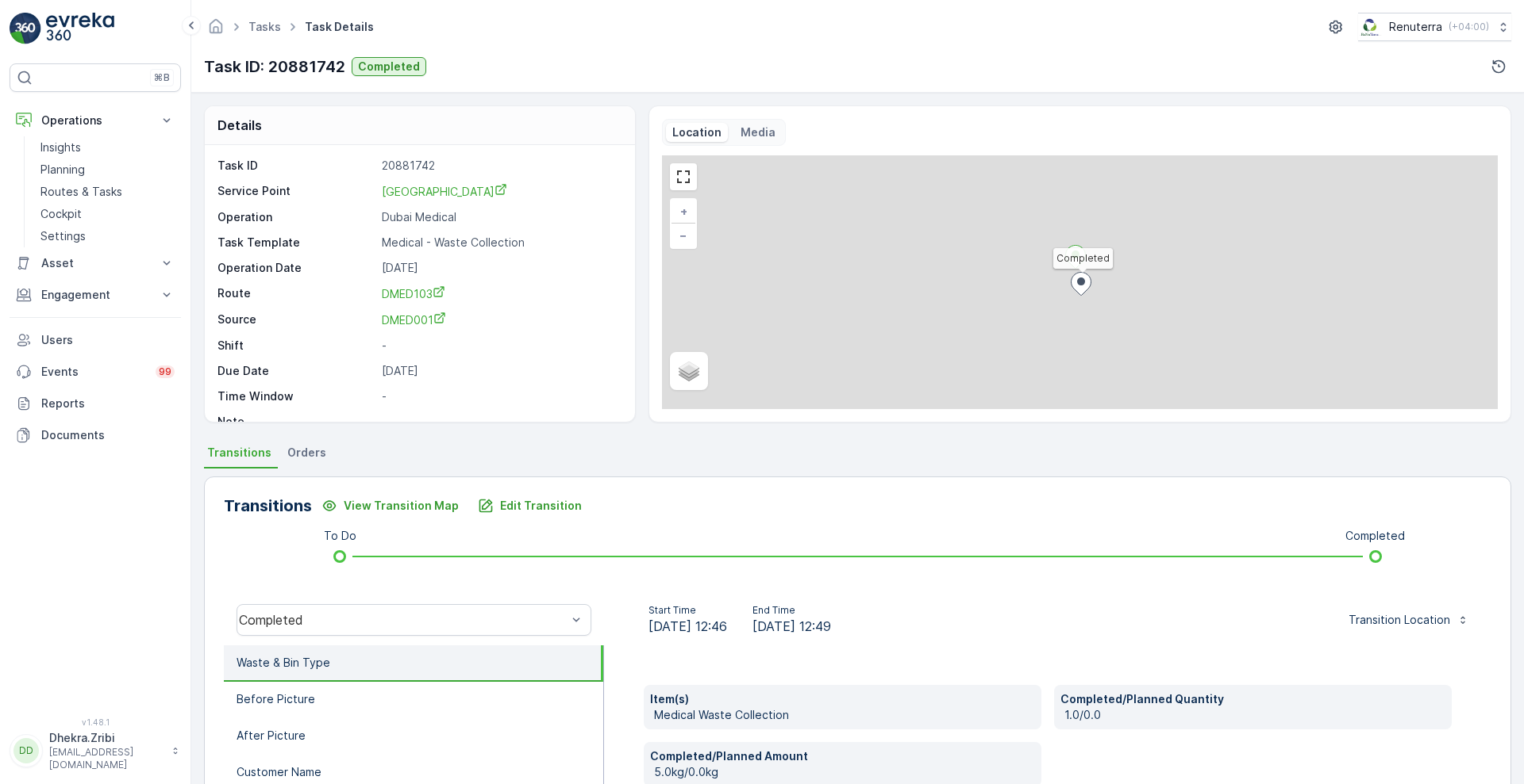
scroll to position [216, 0]
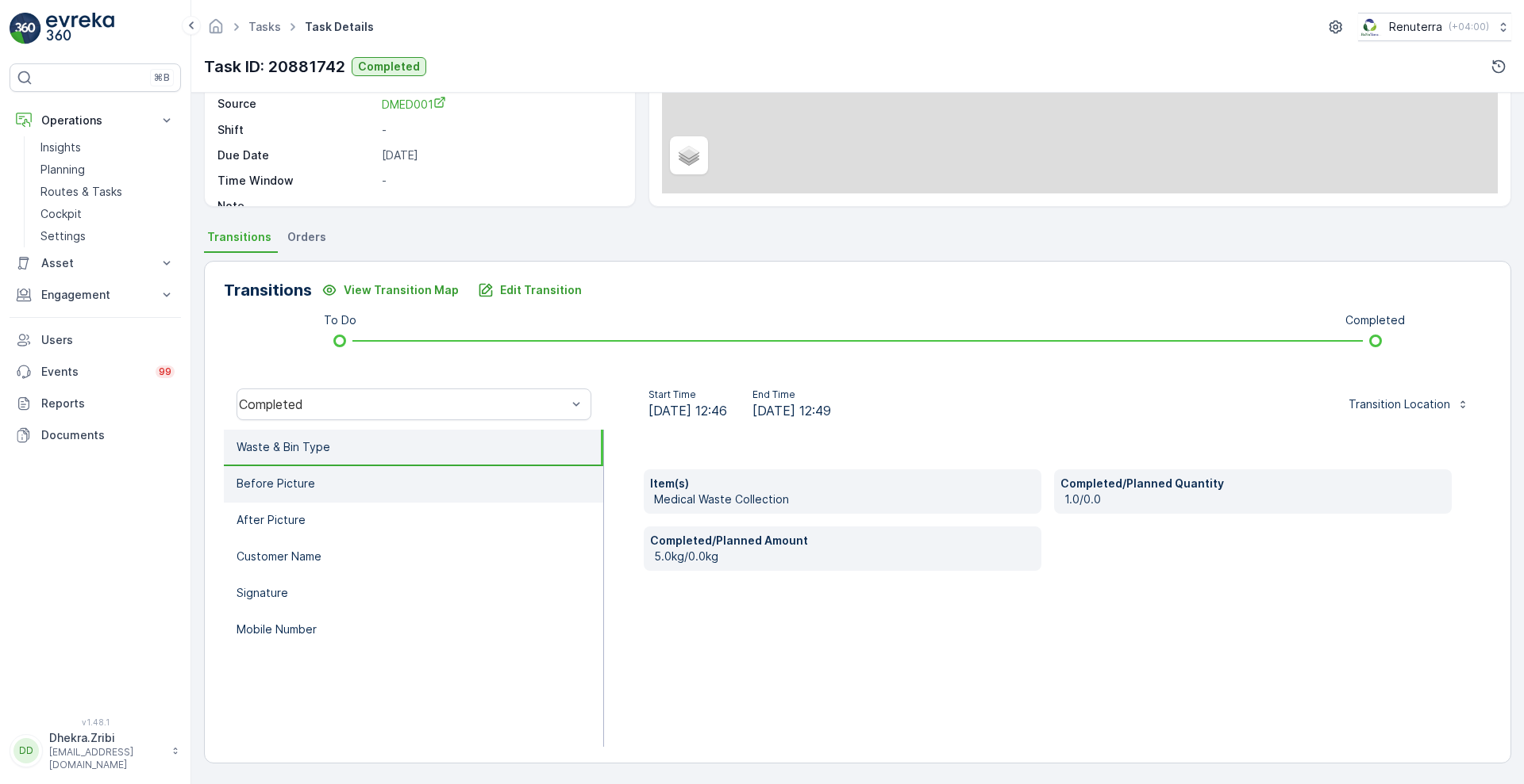
click at [373, 485] on li "Before Picture" at bounding box center [413, 485] width 380 height 36
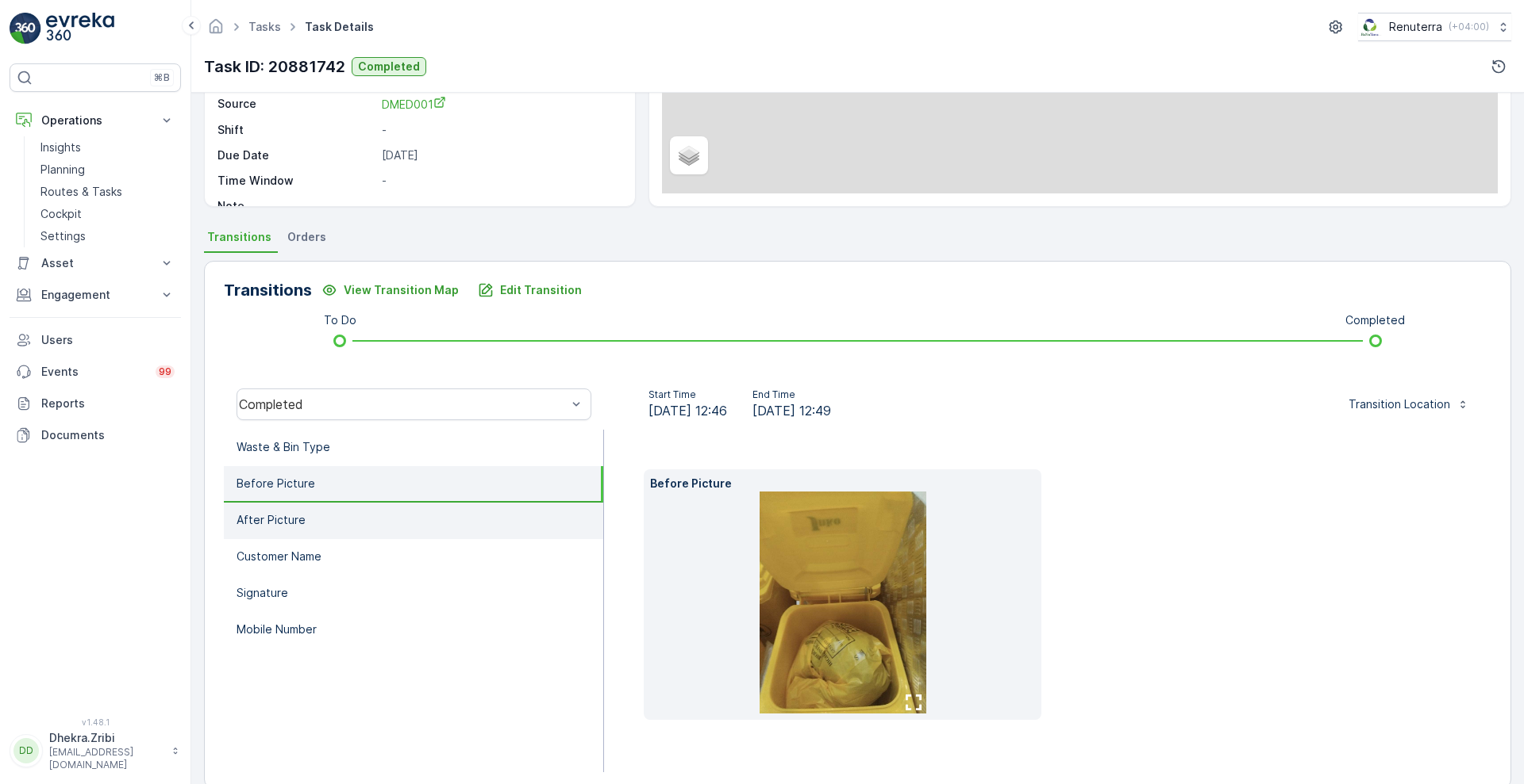
click at [337, 517] on li "After Picture" at bounding box center [413, 521] width 380 height 36
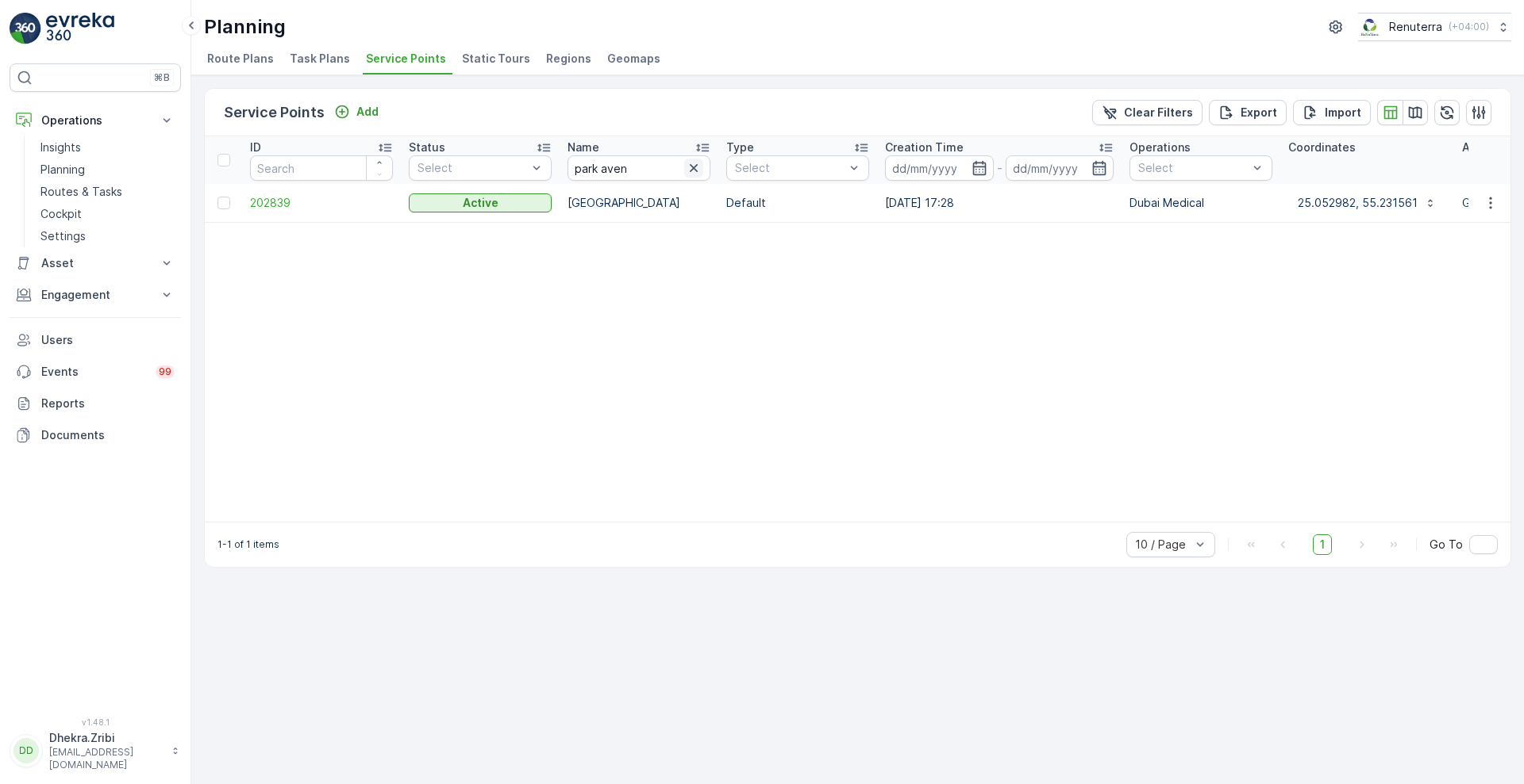
click at [688, 169] on icon "button" at bounding box center [694, 168] width 16 height 16
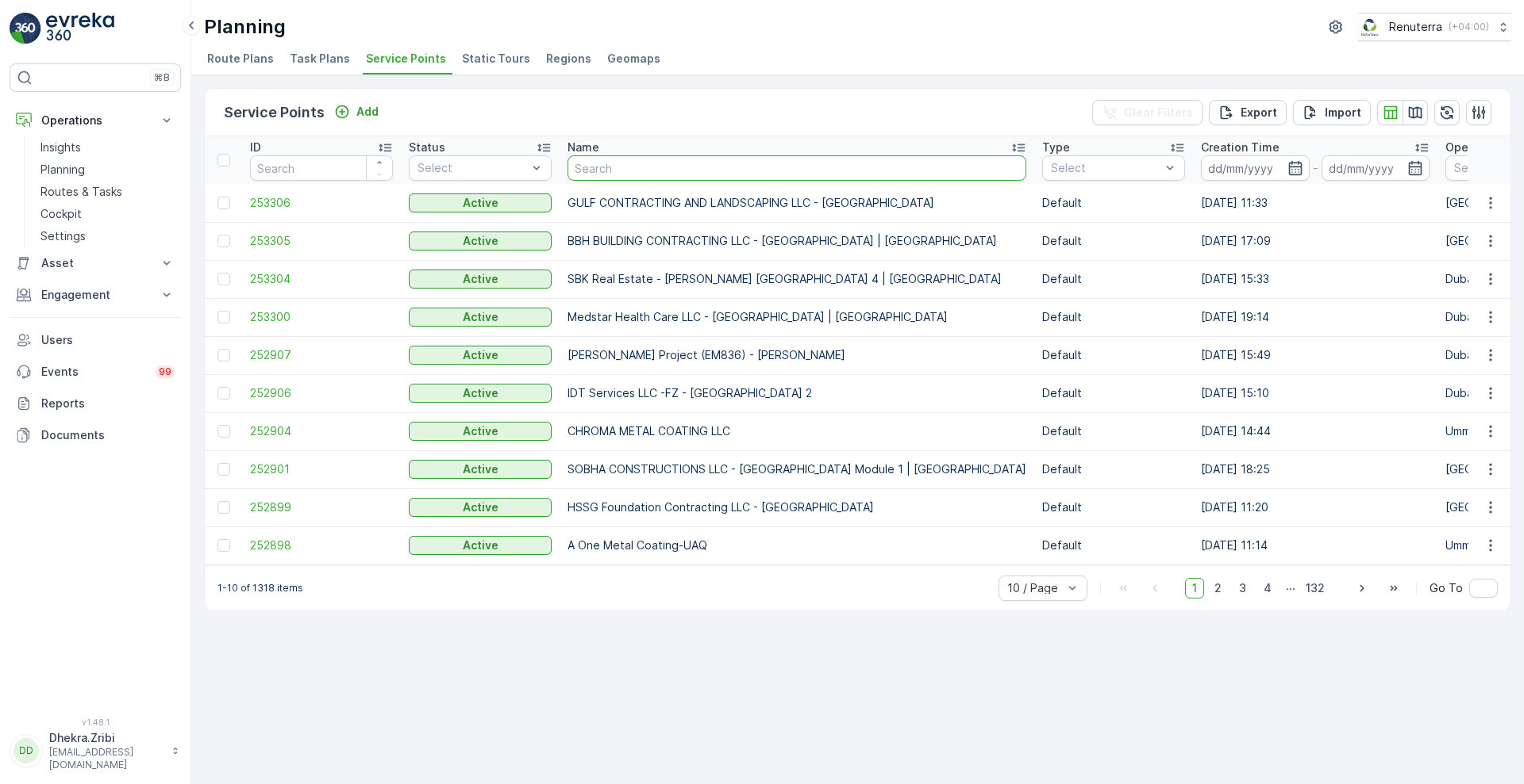
click at [637, 173] on input "text" at bounding box center [797, 168] width 458 height 25
type input "pure lab"
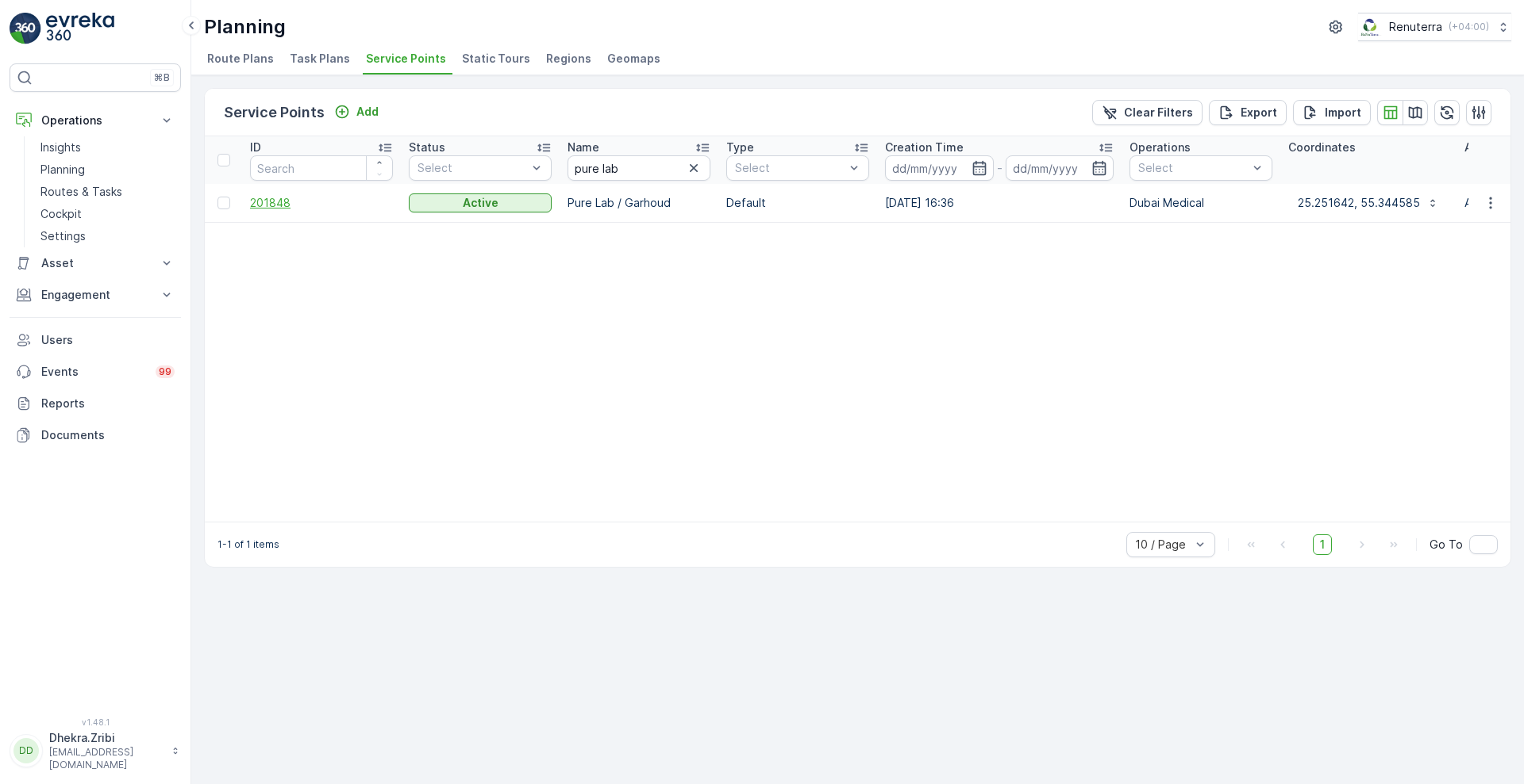
click at [257, 209] on span "201848" at bounding box center [321, 203] width 143 height 16
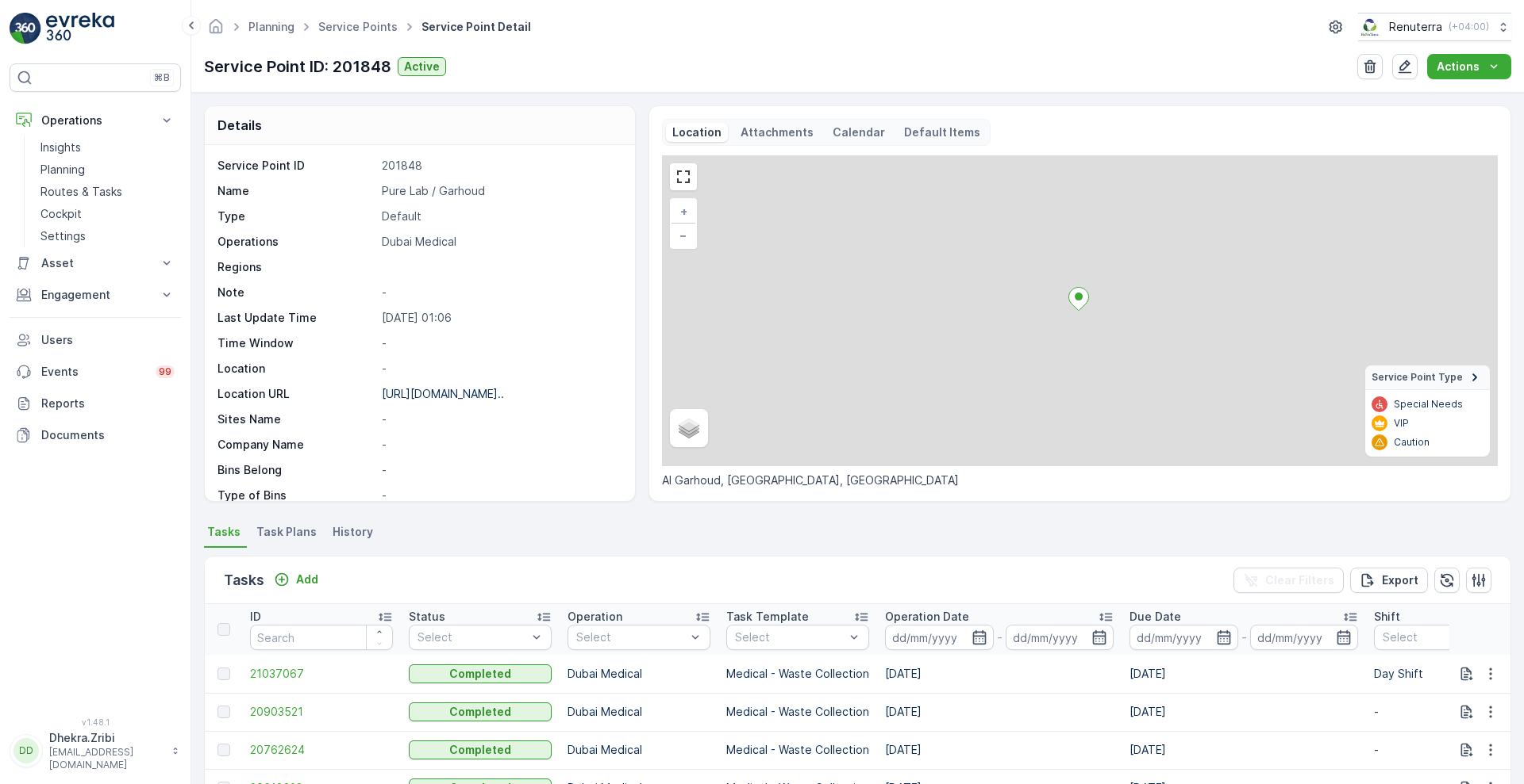
scroll to position [327, 0]
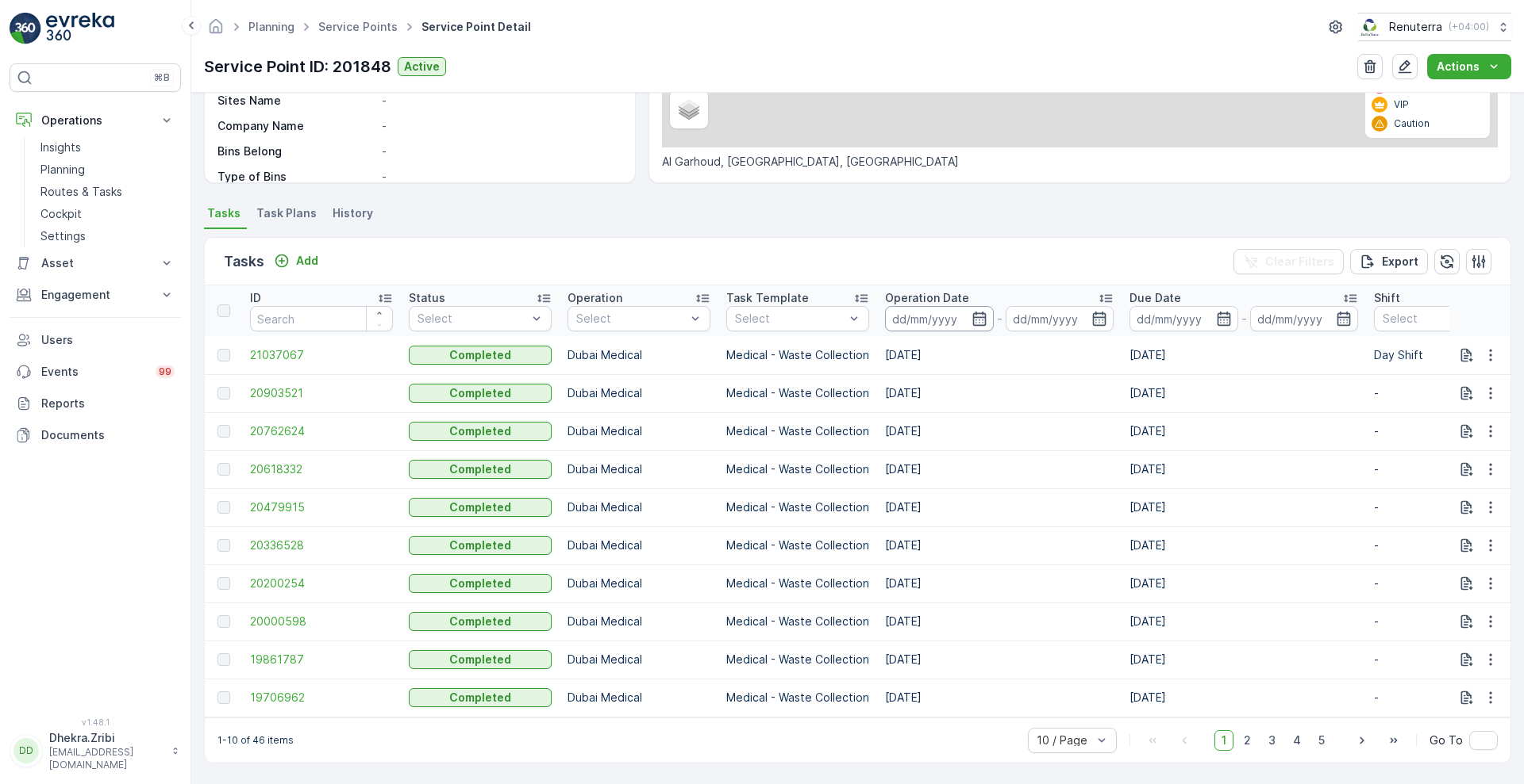
click at [989, 309] on input at bounding box center [939, 318] width 109 height 25
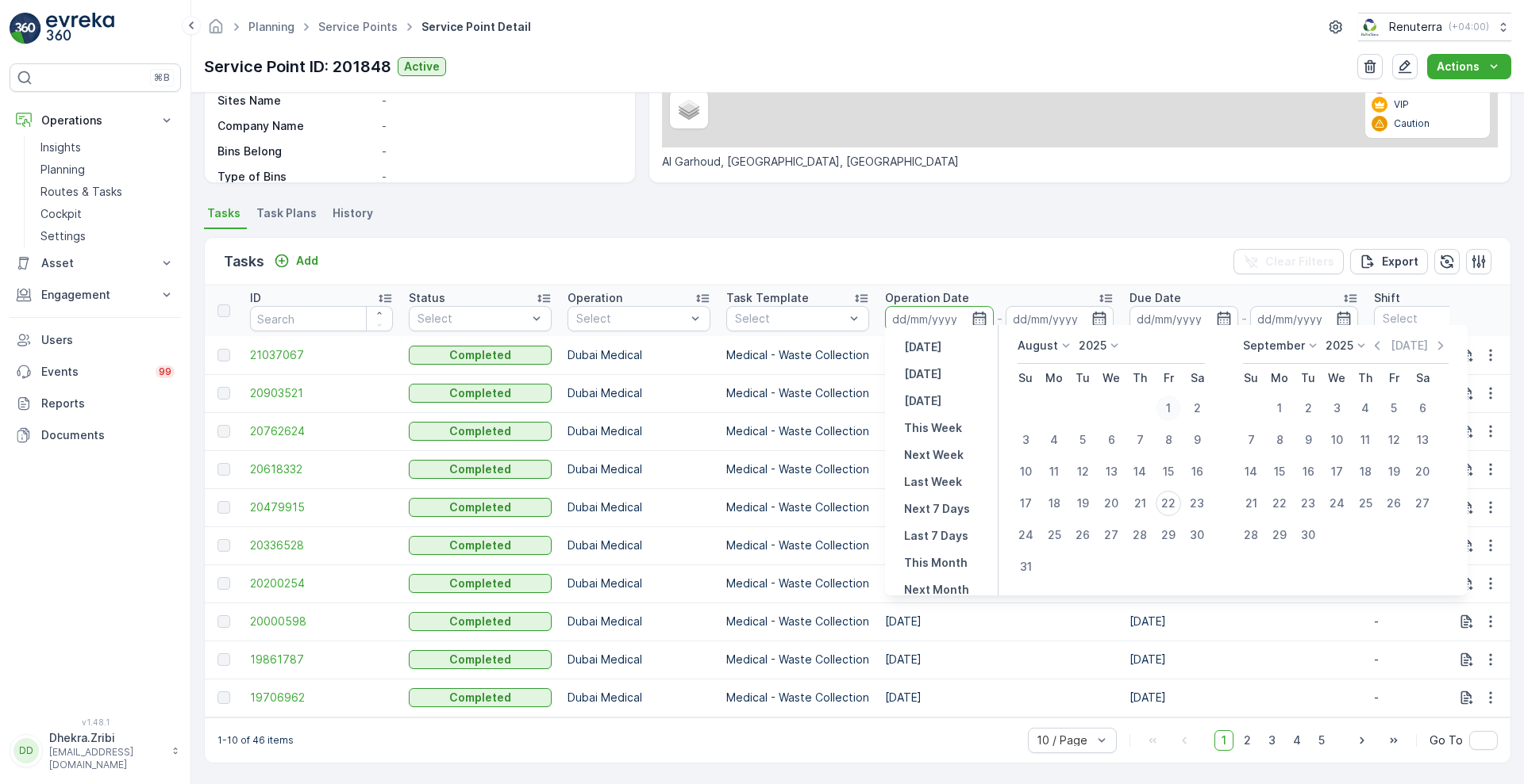
click at [1165, 410] on div "1" at bounding box center [1168, 408] width 25 height 25
type input "[DATE]"
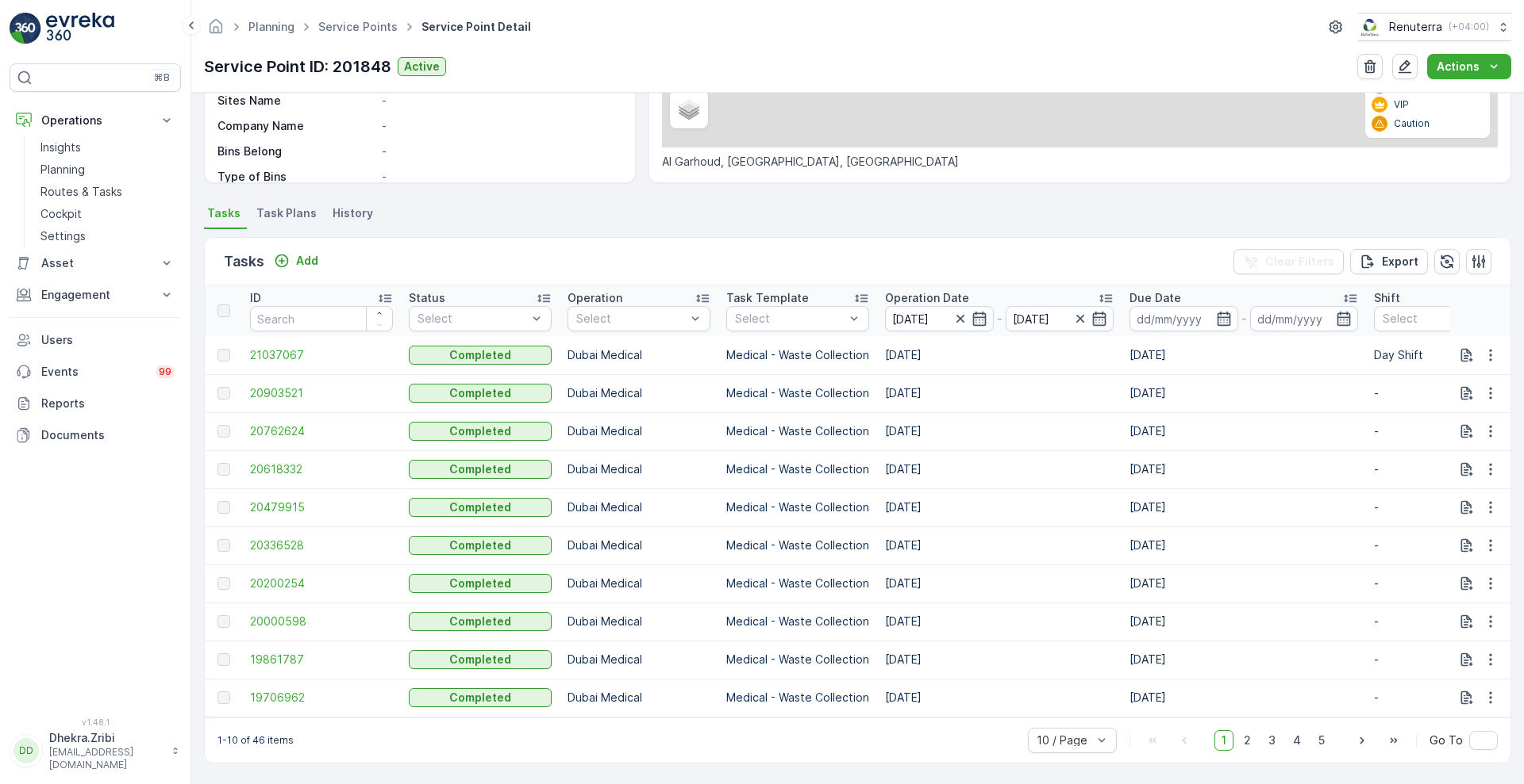
click at [968, 249] on div "Tasks Add Clear Filters Export" at bounding box center [857, 261] width 1305 height 48
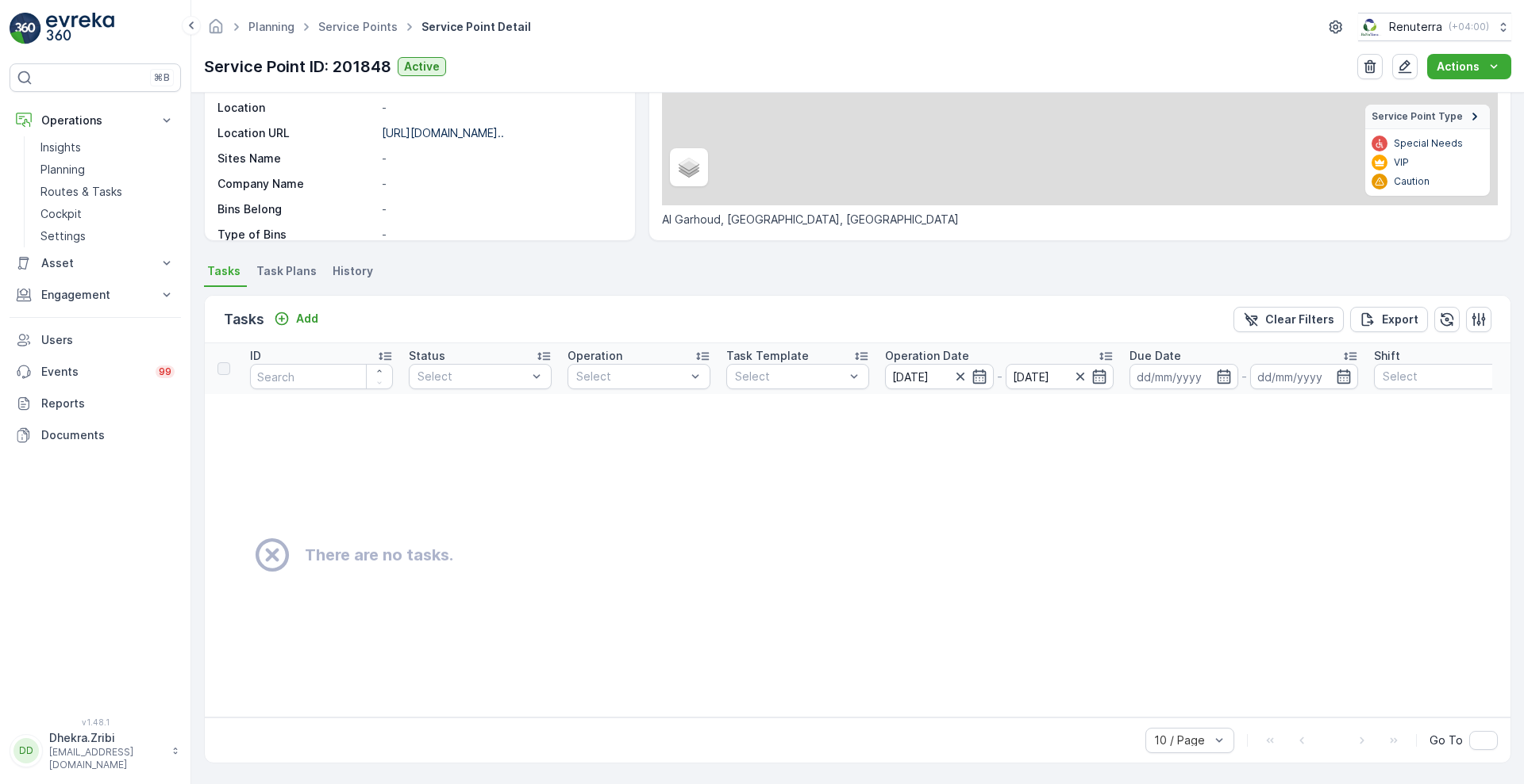
scroll to position [269, 0]
click at [1095, 374] on icon "button" at bounding box center [1099, 377] width 14 height 15
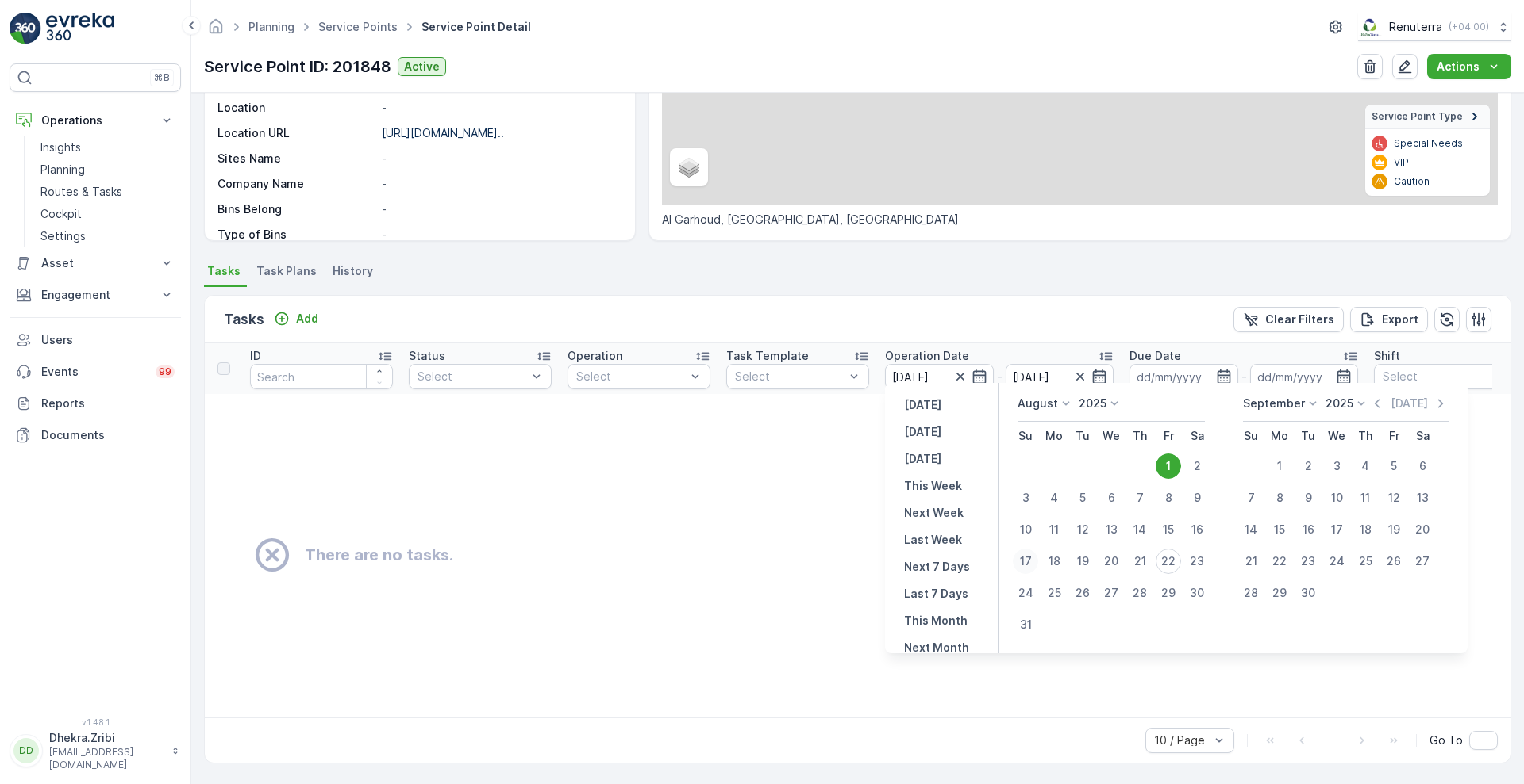
click at [1027, 553] on div "17" at bounding box center [1025, 561] width 25 height 25
type input "[DATE]"
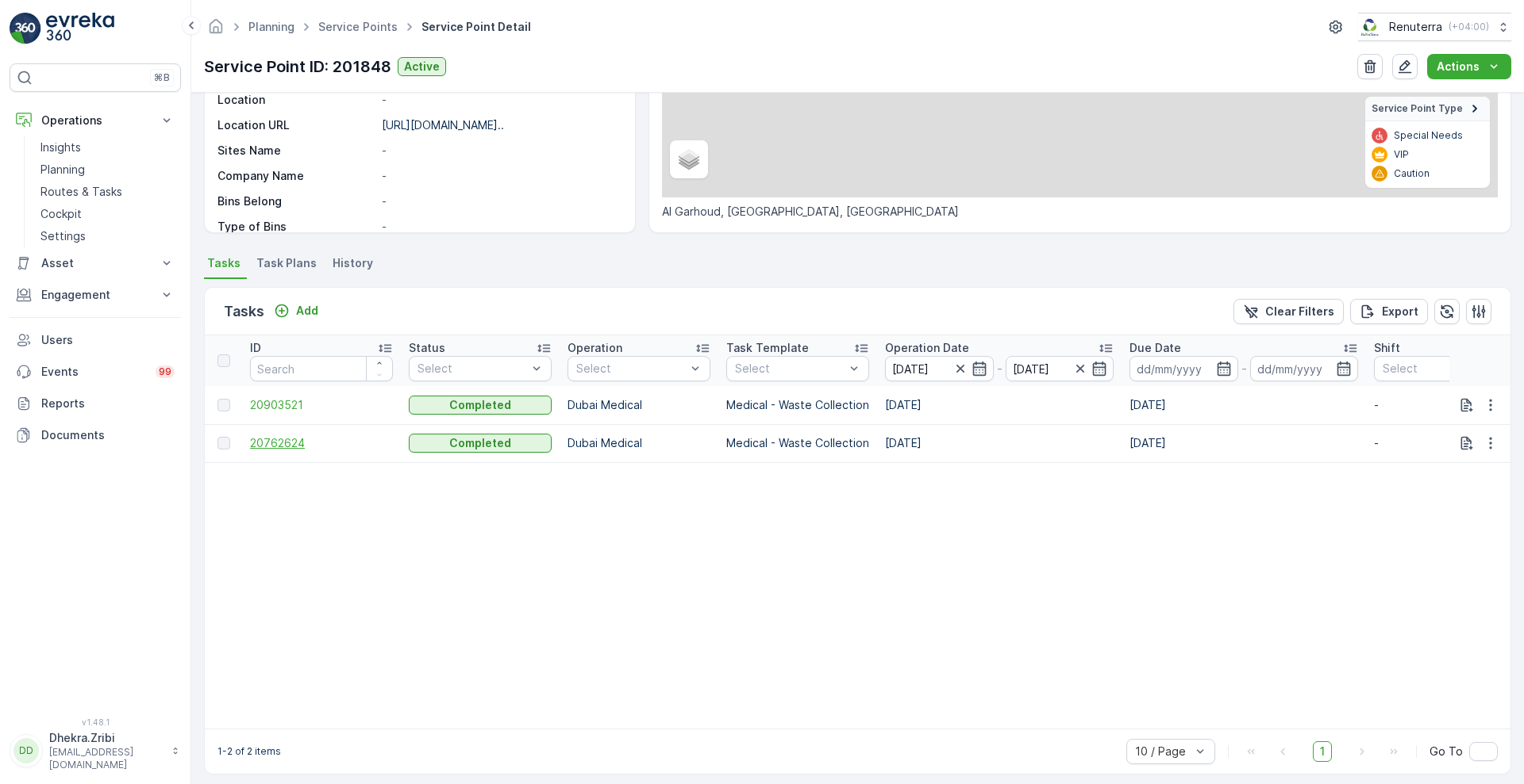
click at [298, 448] on span "20762624" at bounding box center [321, 443] width 143 height 16
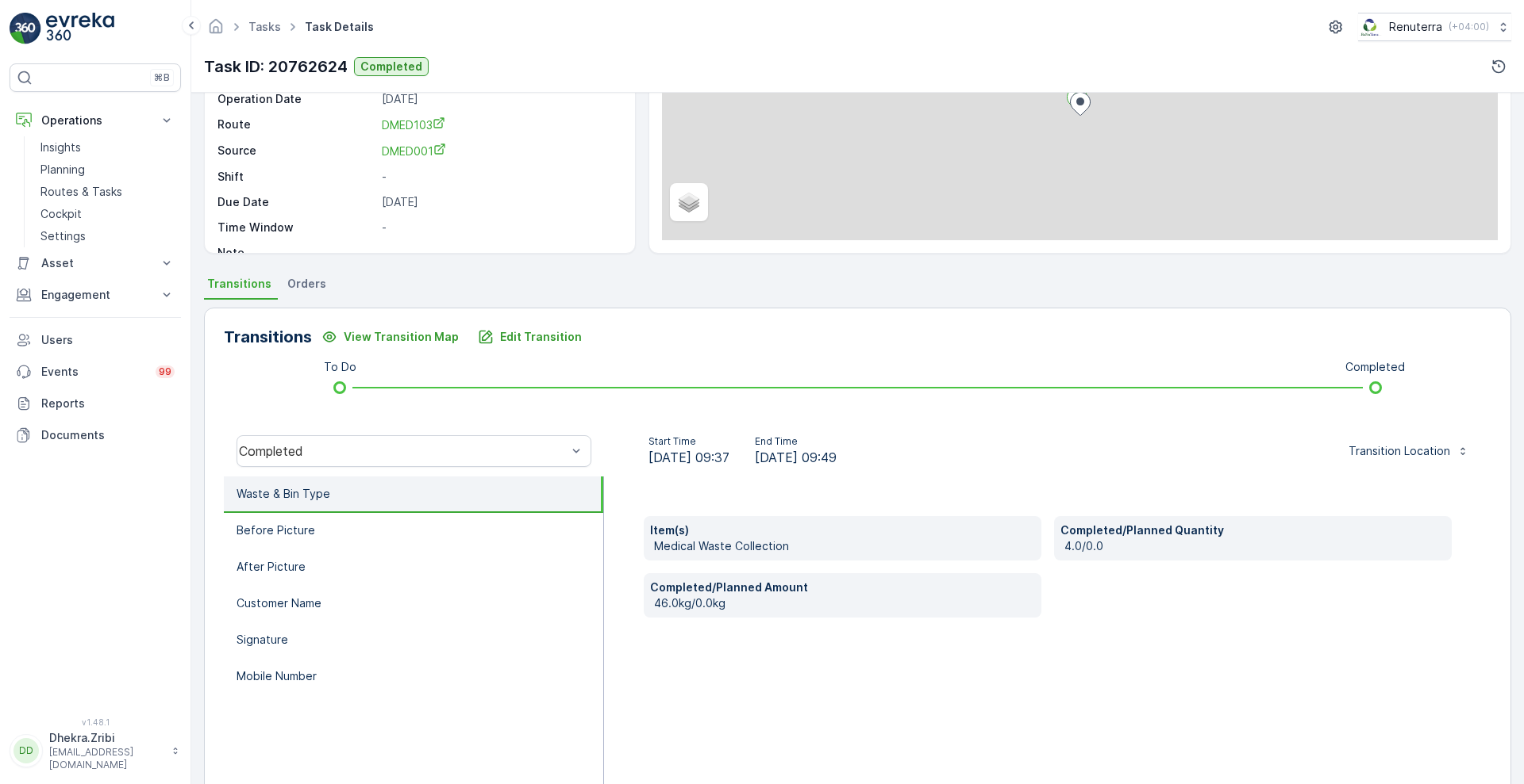
scroll to position [216, 0]
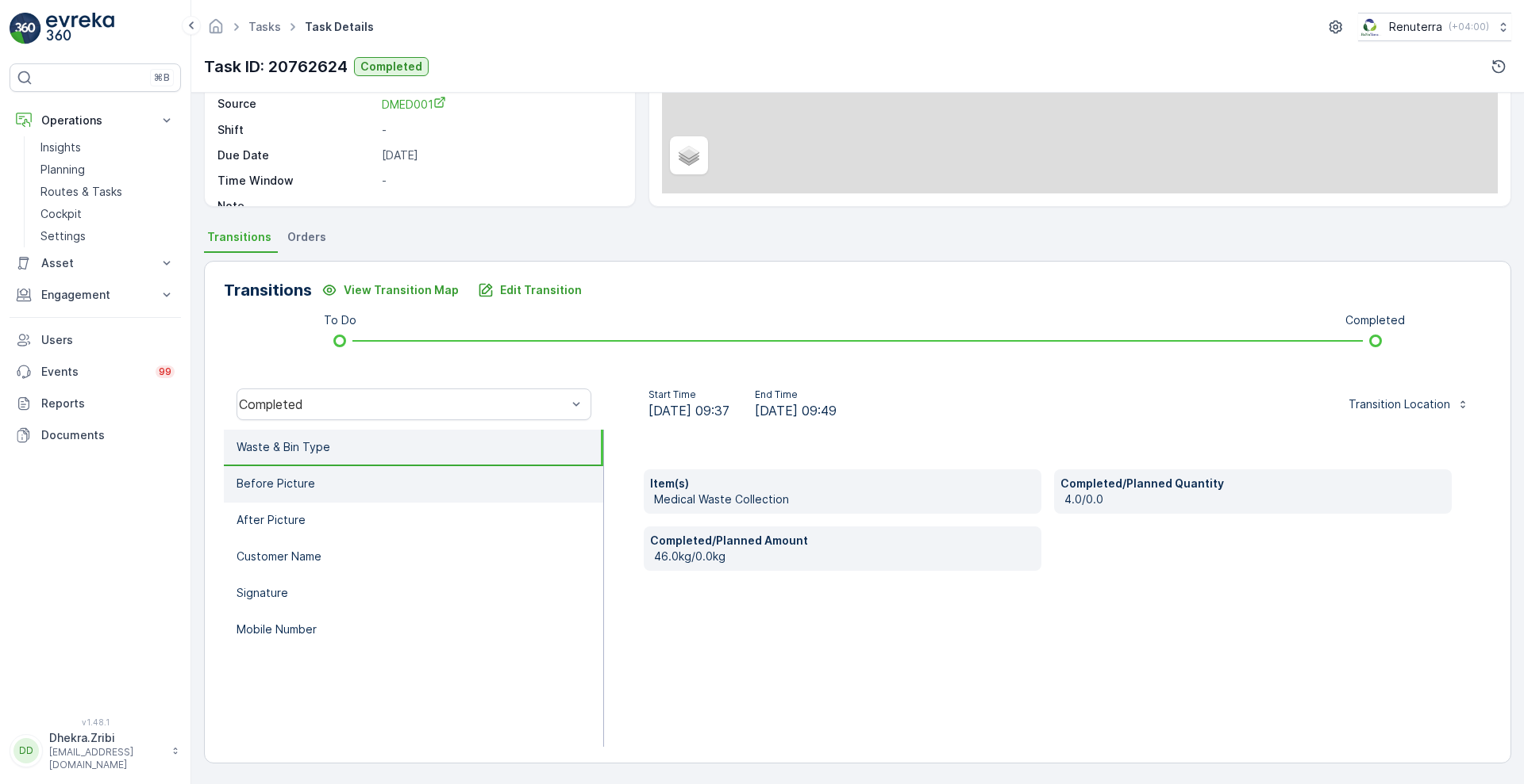
click at [464, 492] on li "Before Picture" at bounding box center [413, 485] width 380 height 36
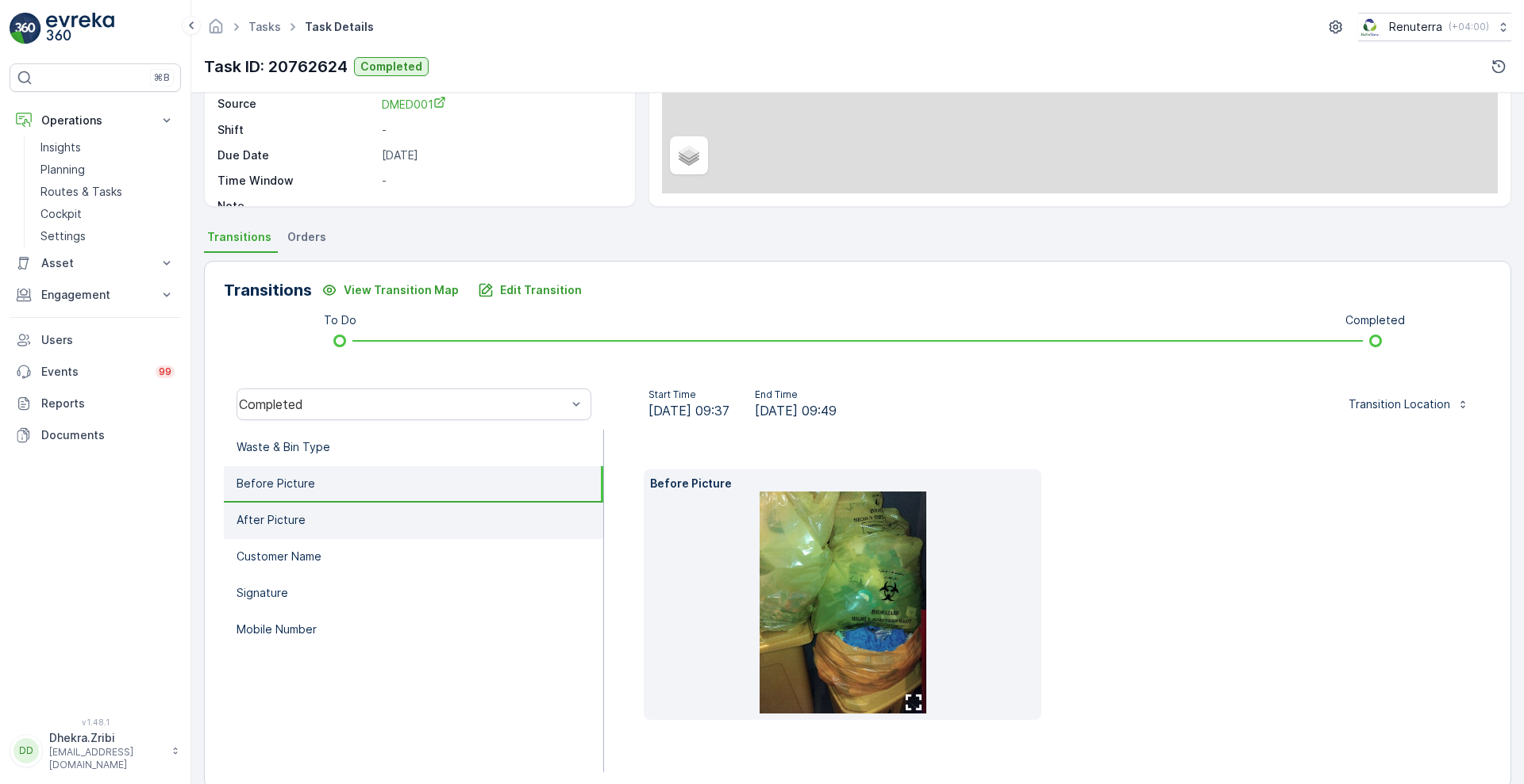
click at [385, 528] on li "After Picture" at bounding box center [413, 521] width 380 height 36
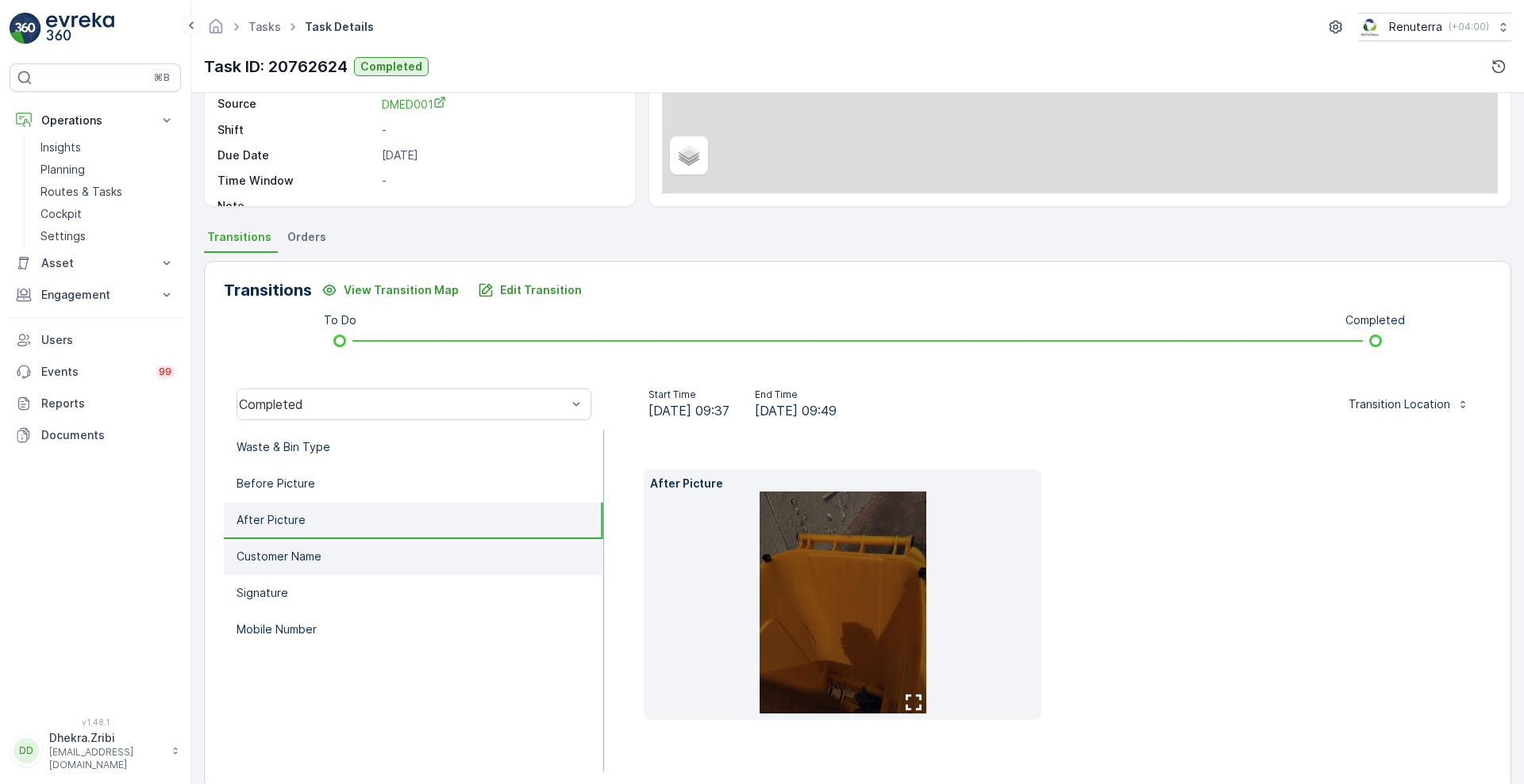
click at [370, 552] on li "Customer Name" at bounding box center [413, 558] width 380 height 36
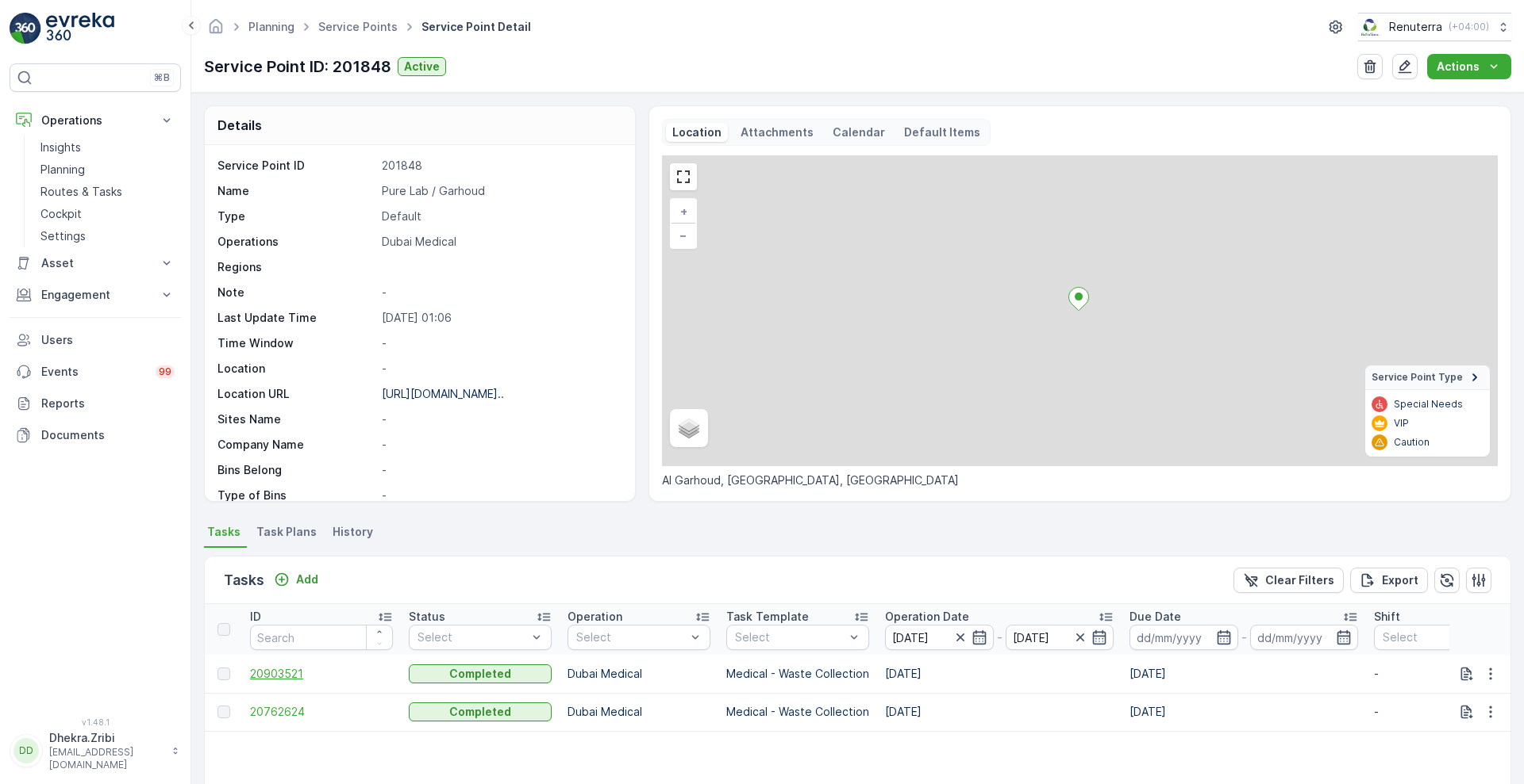
click at [272, 672] on span "20903521" at bounding box center [321, 674] width 143 height 16
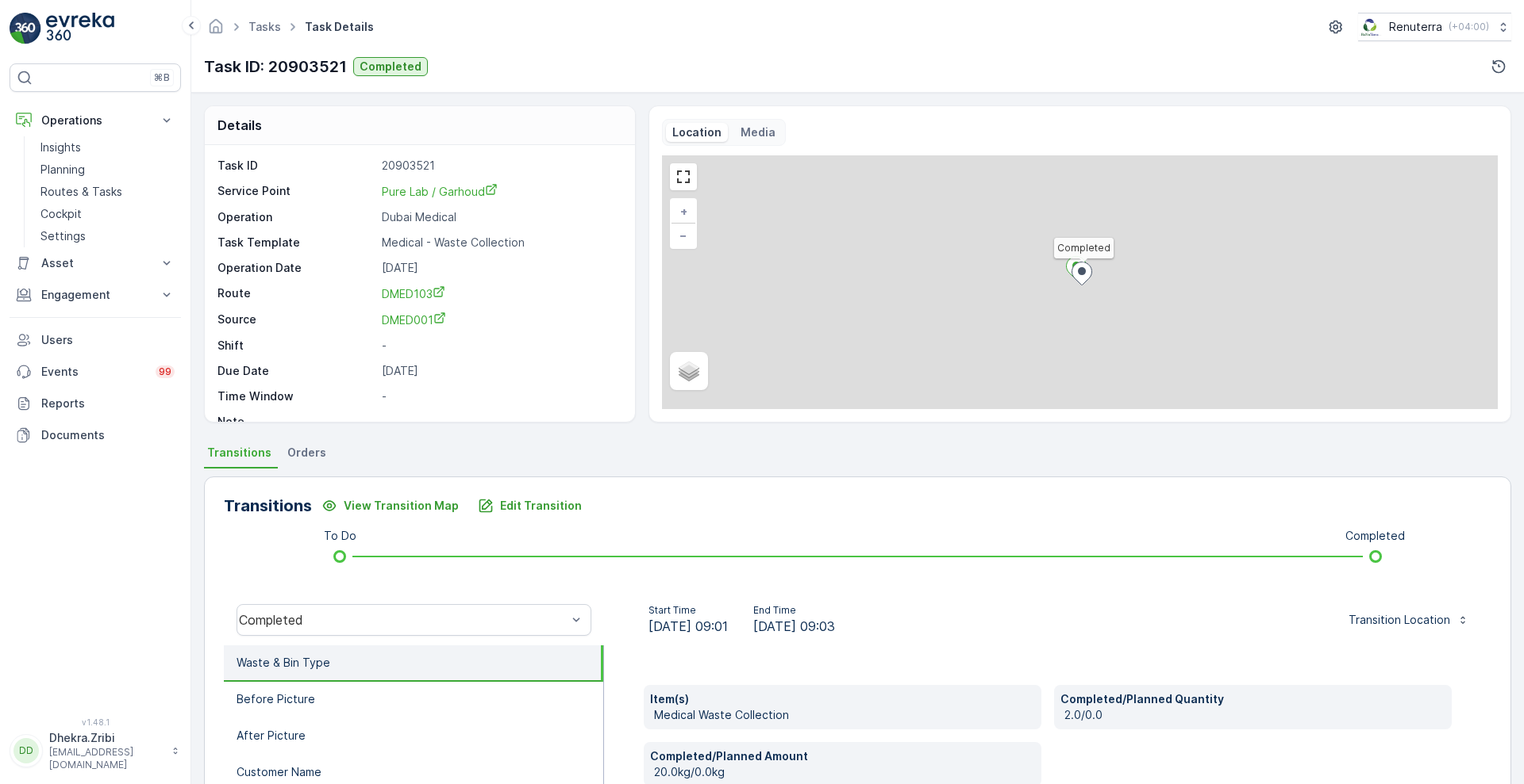
scroll to position [216, 0]
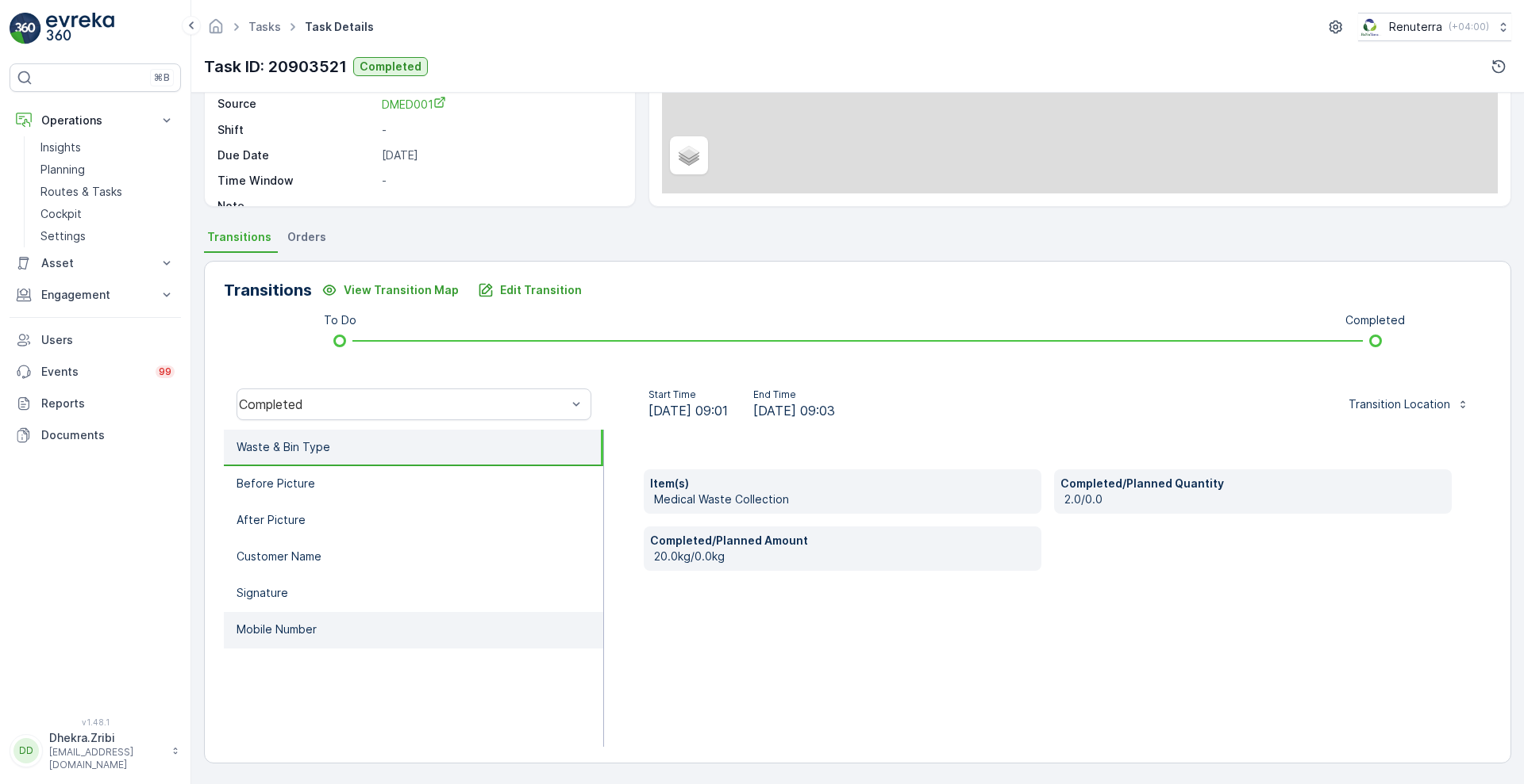
click at [284, 621] on p "Mobile Number" at bounding box center [276, 629] width 80 height 16
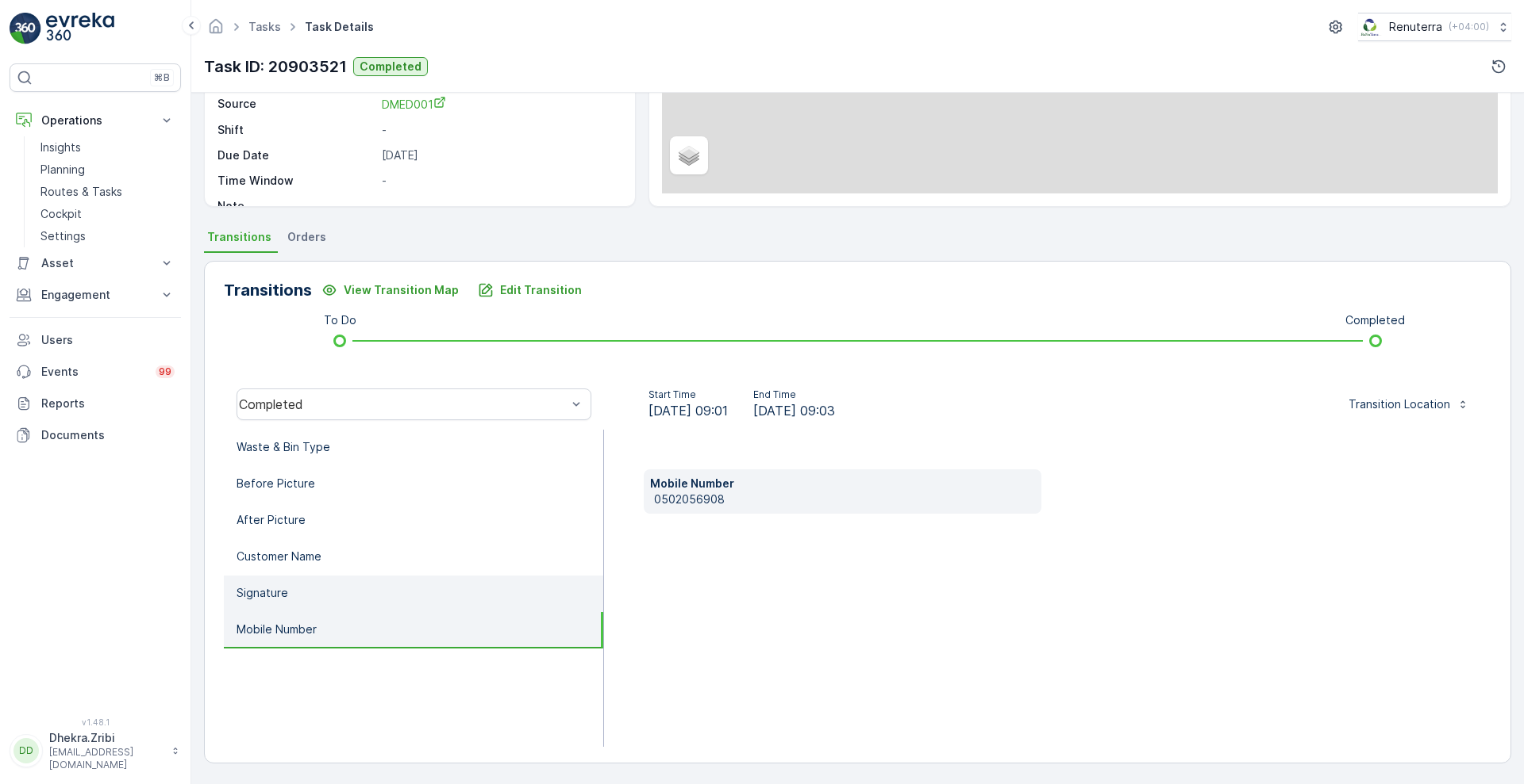
click at [285, 606] on li "Signature" at bounding box center [413, 594] width 380 height 36
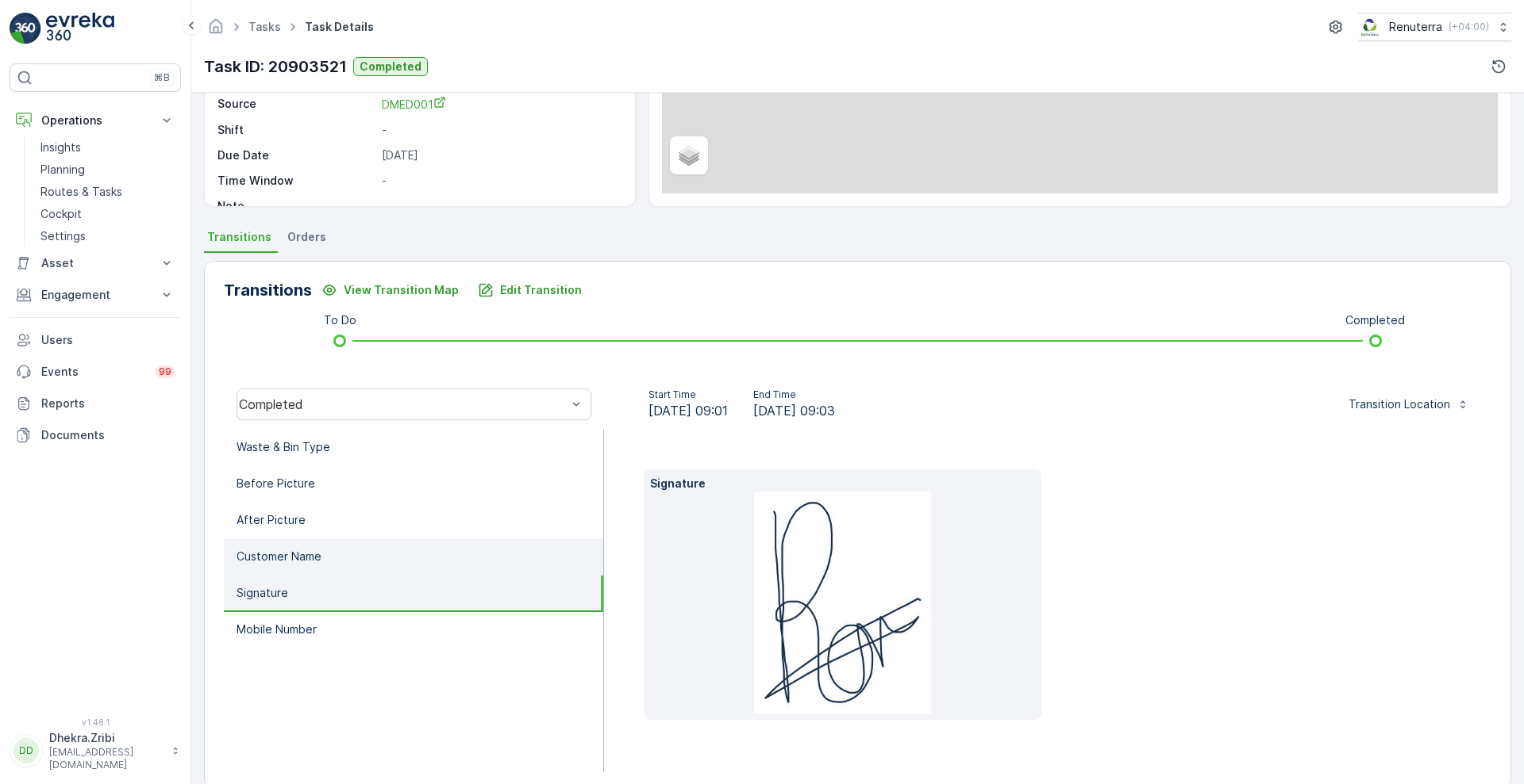
click at [312, 558] on p "Customer Name" at bounding box center [279, 557] width 85 height 16
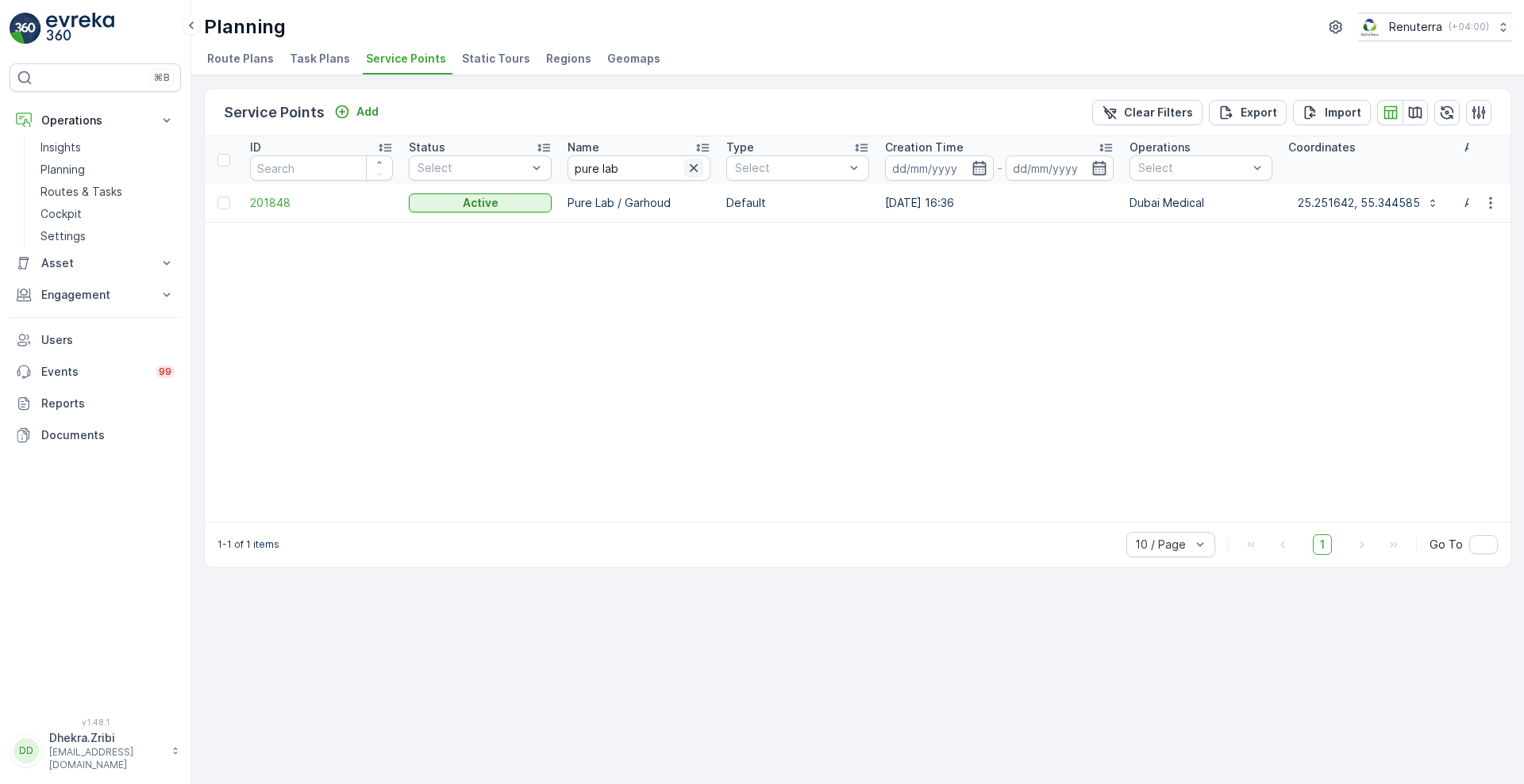
click at [697, 175] on icon "button" at bounding box center [694, 168] width 16 height 16
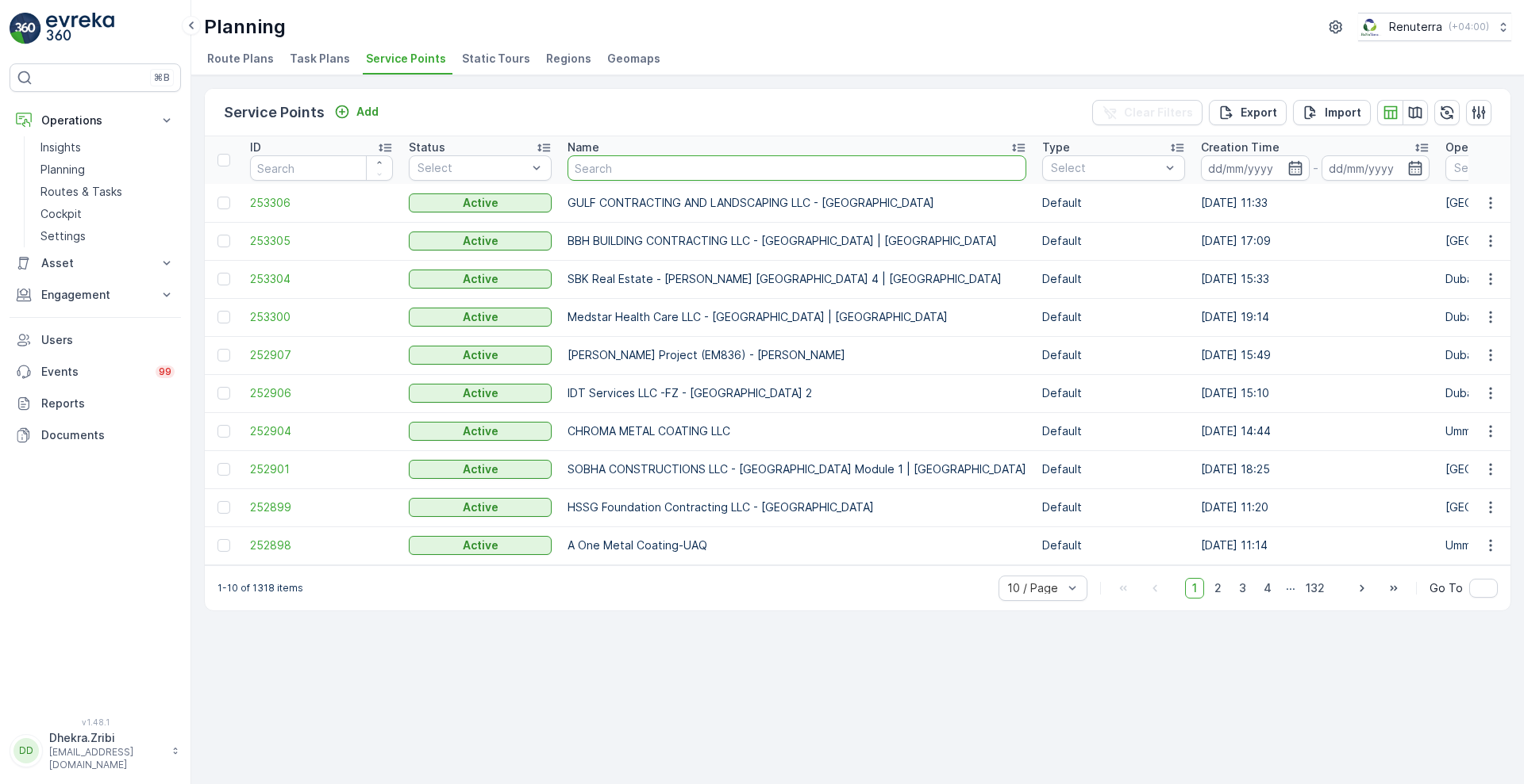
click at [697, 175] on input "text" at bounding box center [797, 168] width 458 height 25
type input "saudi"
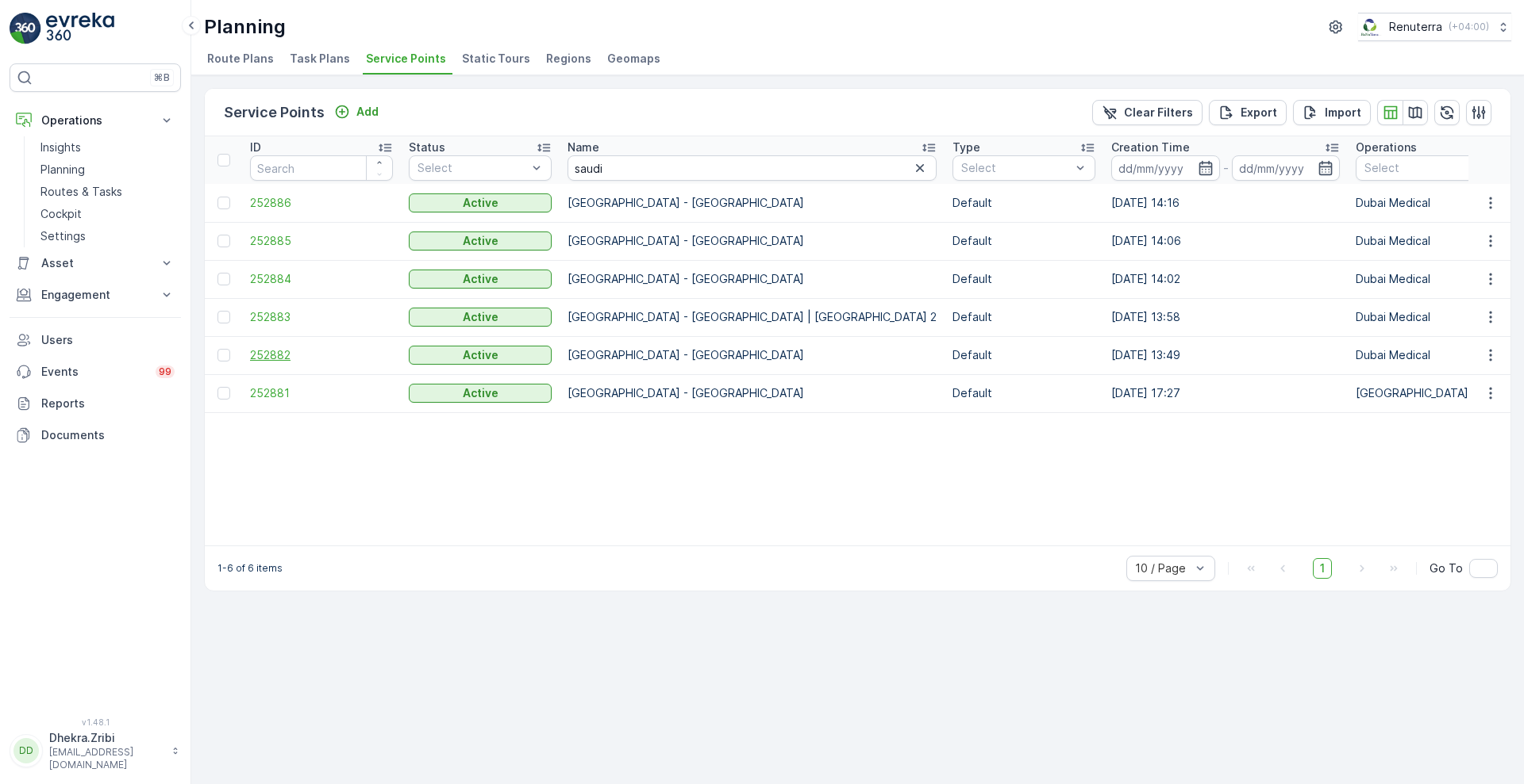
click at [285, 355] on span "252882" at bounding box center [321, 355] width 143 height 16
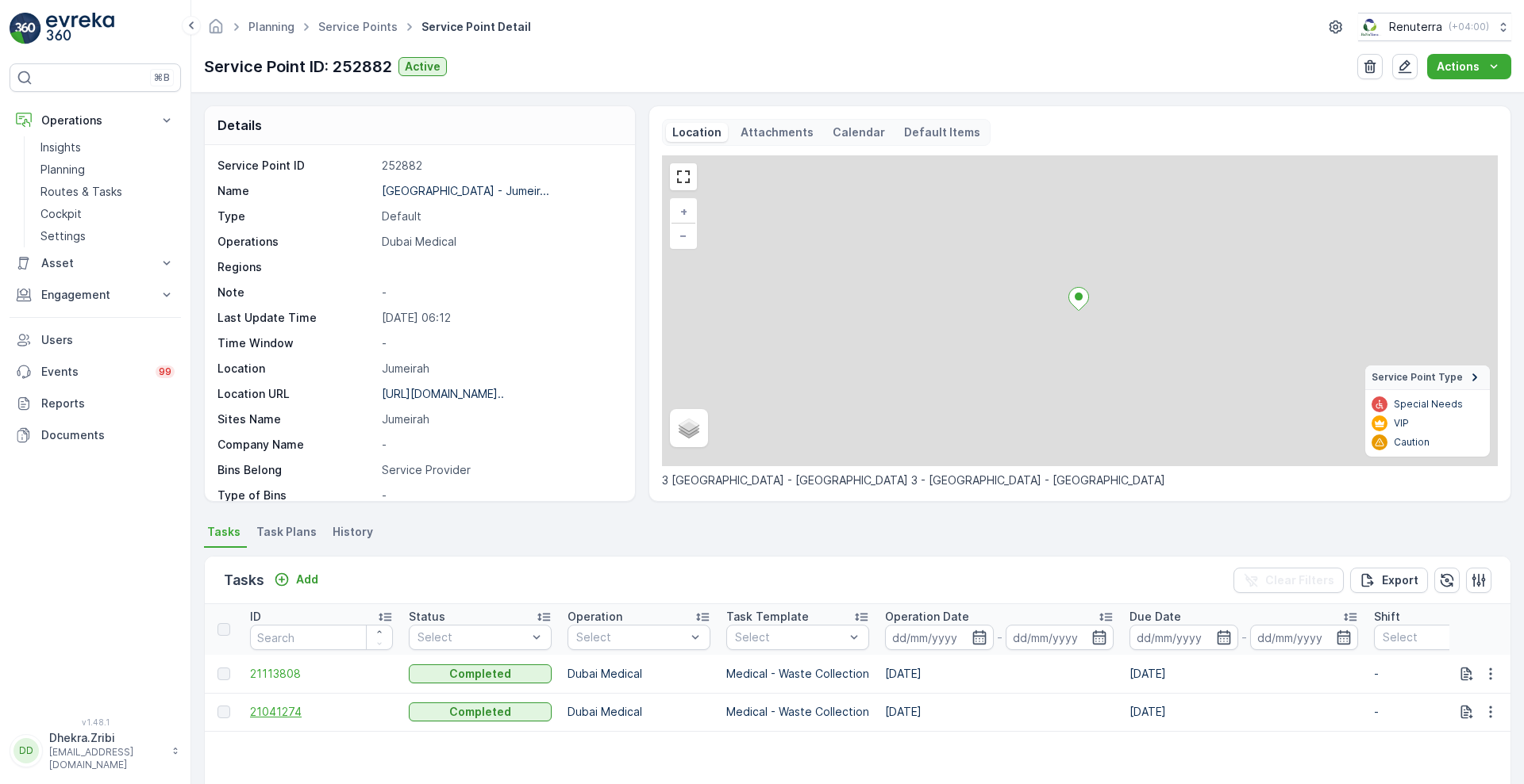
click at [281, 710] on span "21041274" at bounding box center [321, 712] width 143 height 16
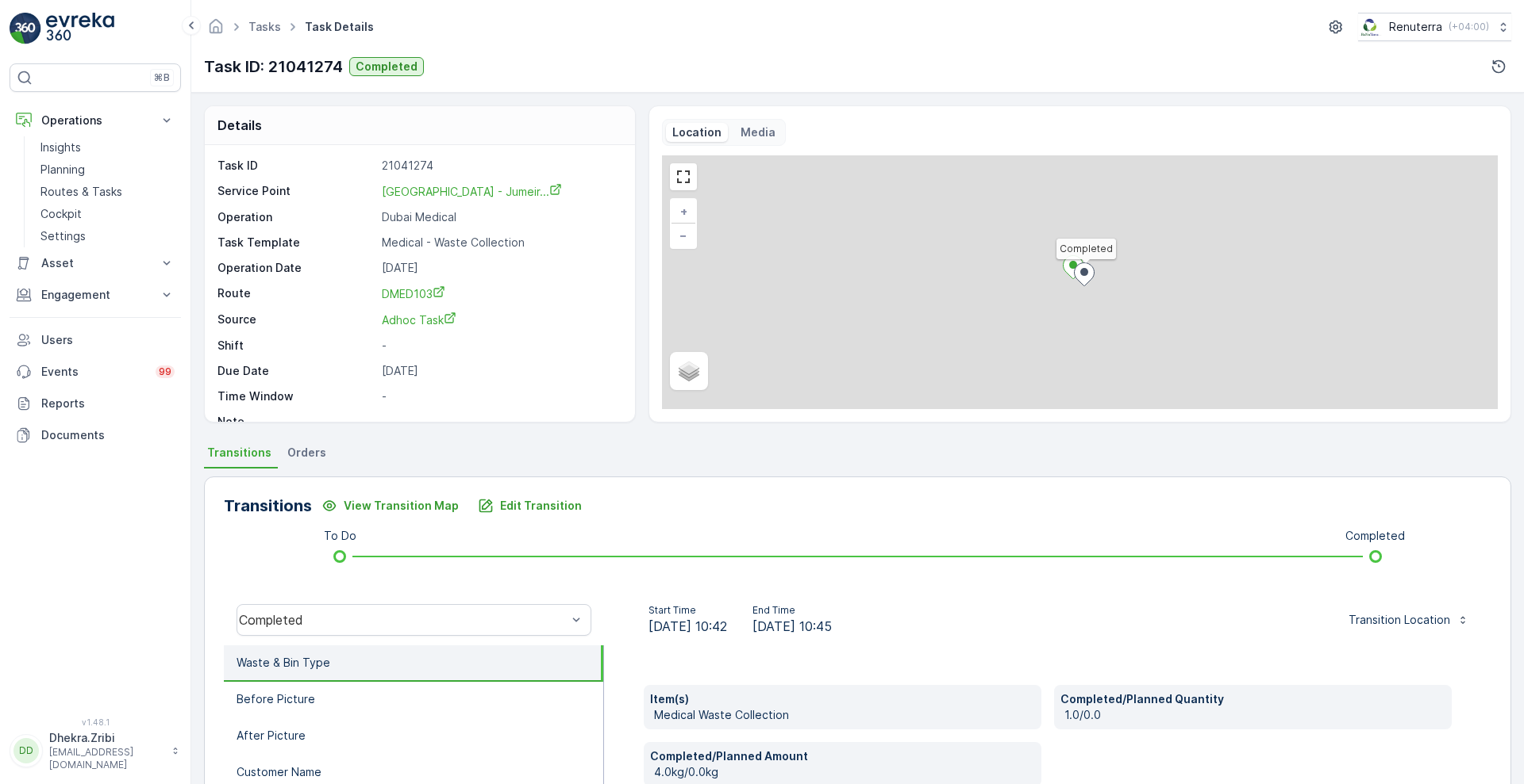
scroll to position [216, 0]
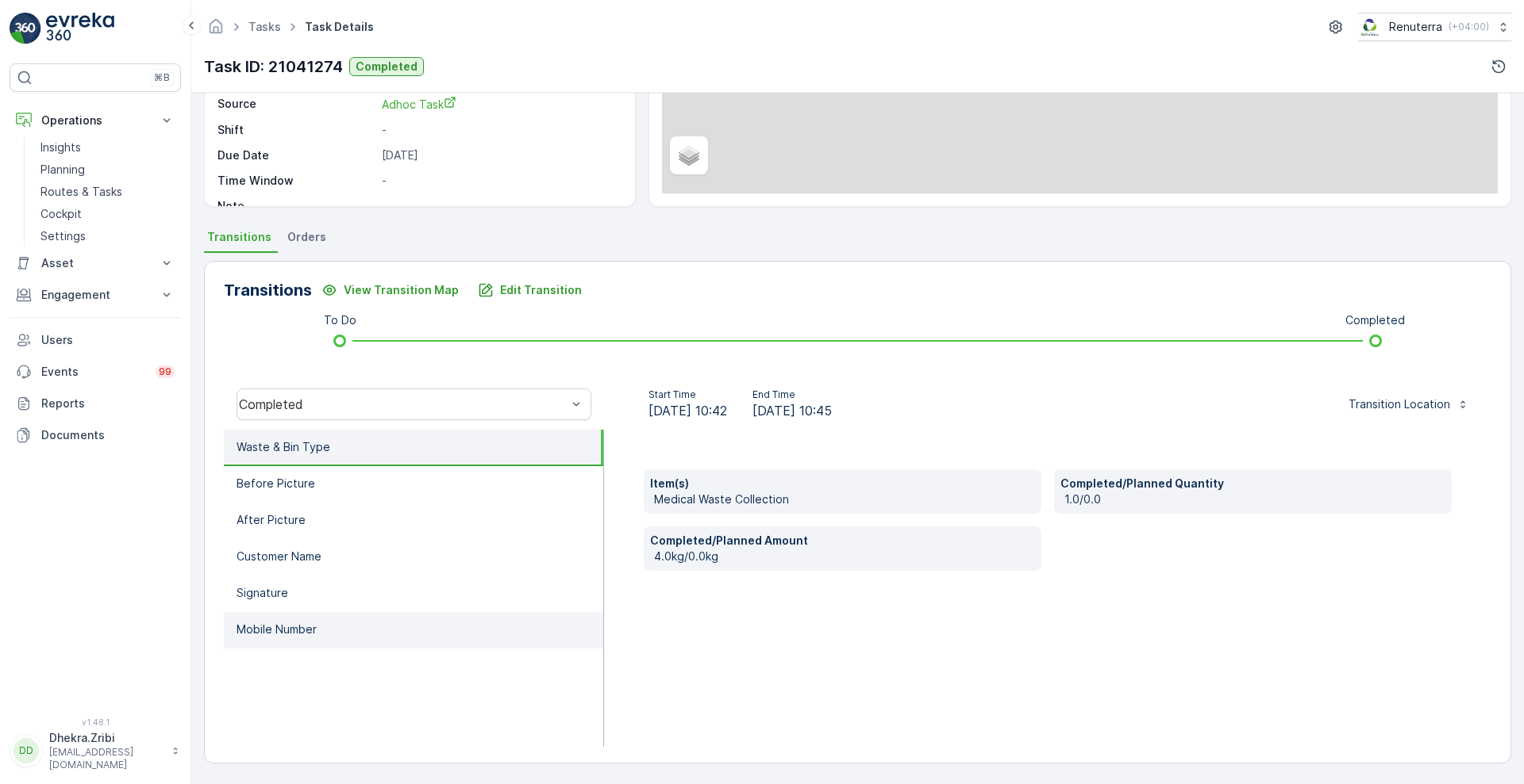
click at [260, 615] on li "Mobile Number" at bounding box center [413, 630] width 380 height 36
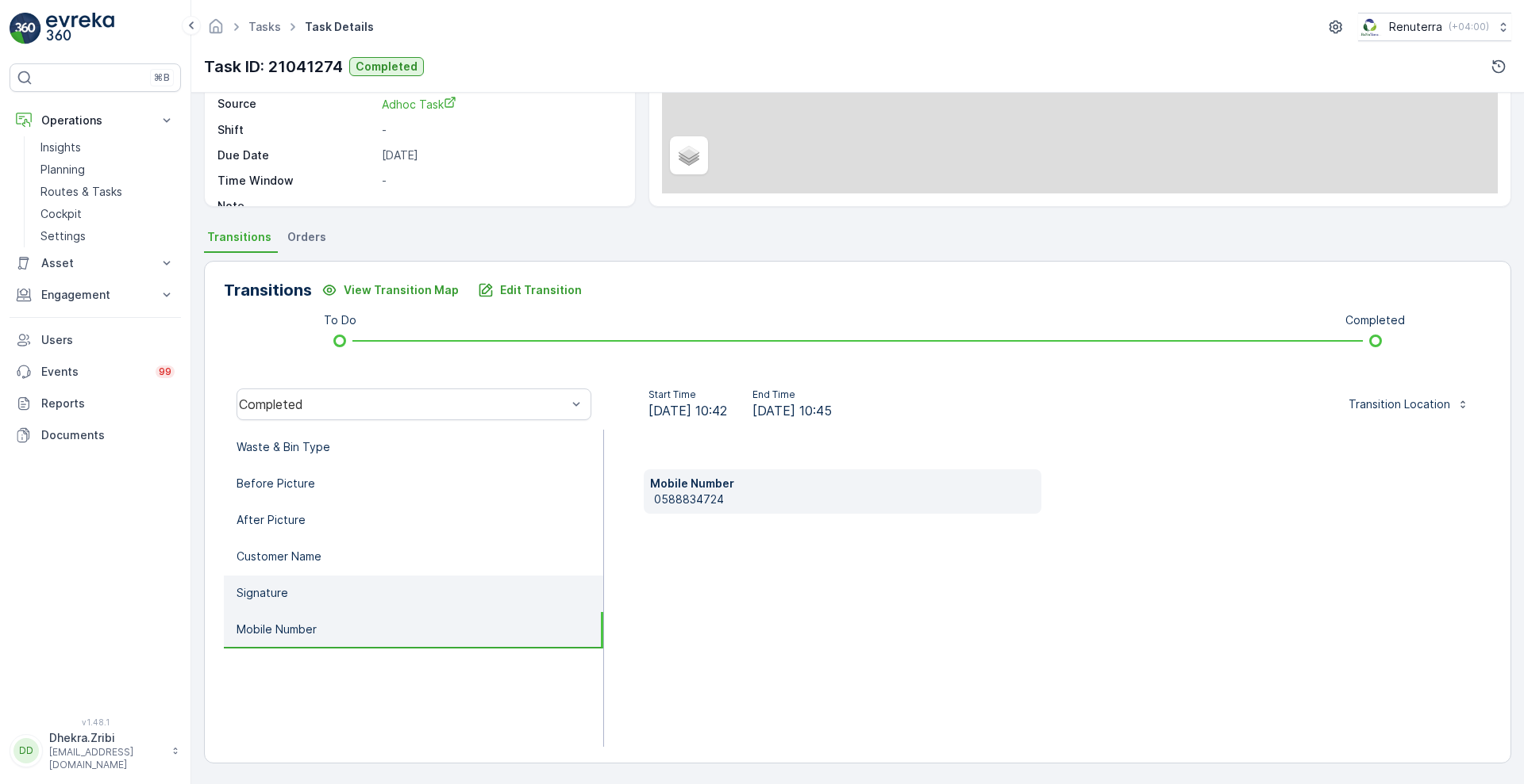
click at [288, 593] on li "Signature" at bounding box center [413, 594] width 380 height 36
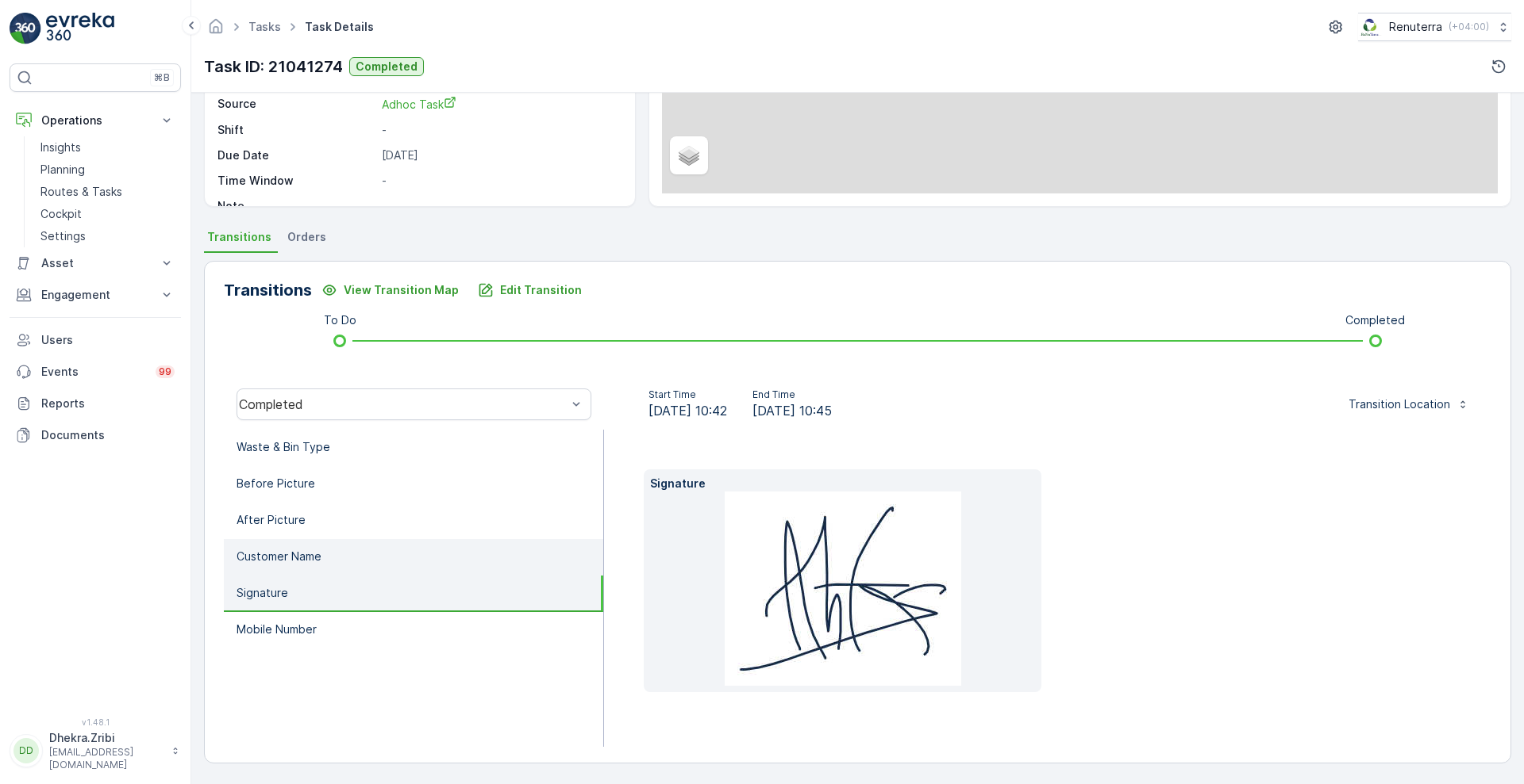
click at [335, 552] on li "Customer Name" at bounding box center [413, 558] width 380 height 36
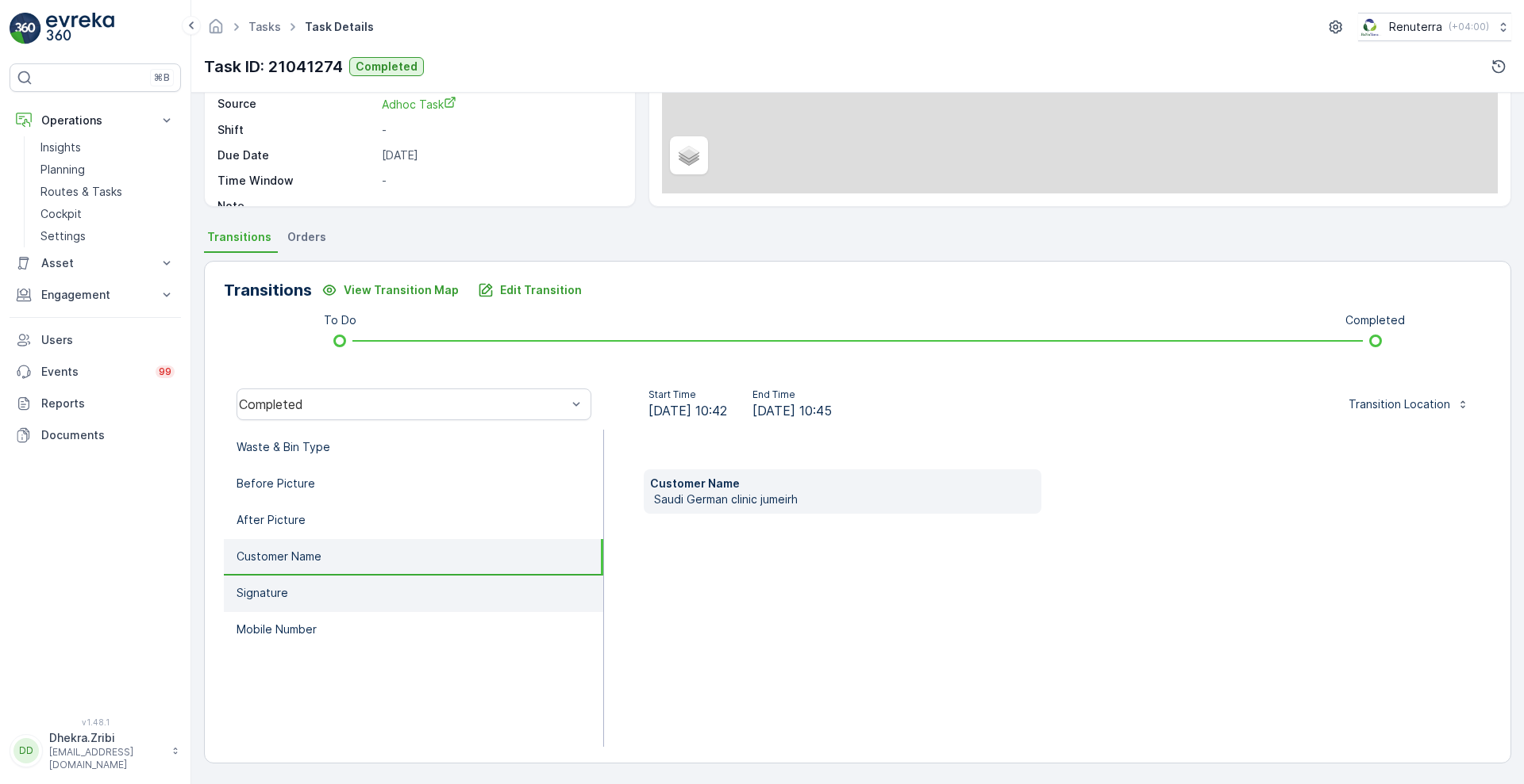
click at [296, 581] on li "Signature" at bounding box center [413, 594] width 380 height 36
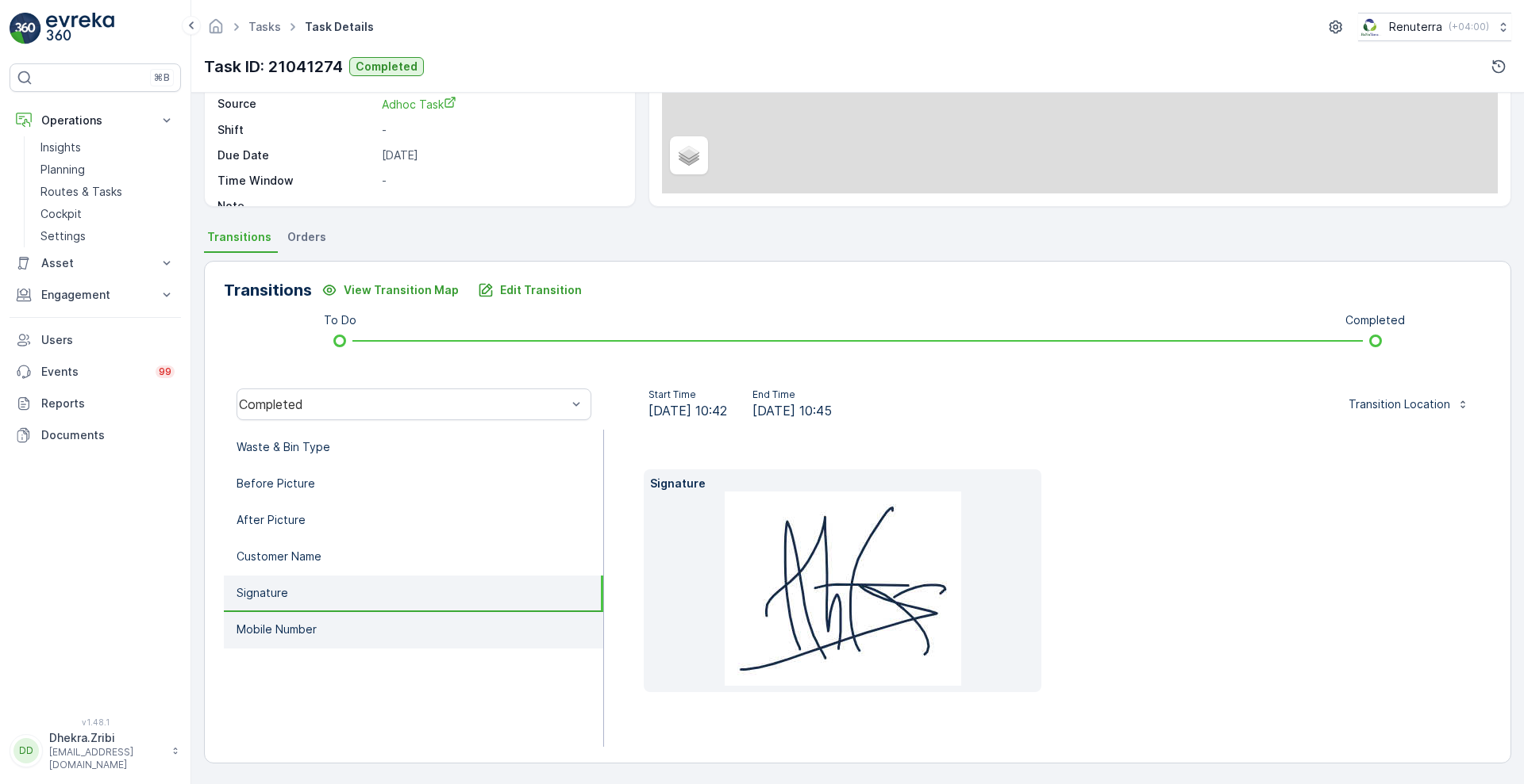
click at [275, 628] on p "Mobile Number" at bounding box center [276, 629] width 80 height 16
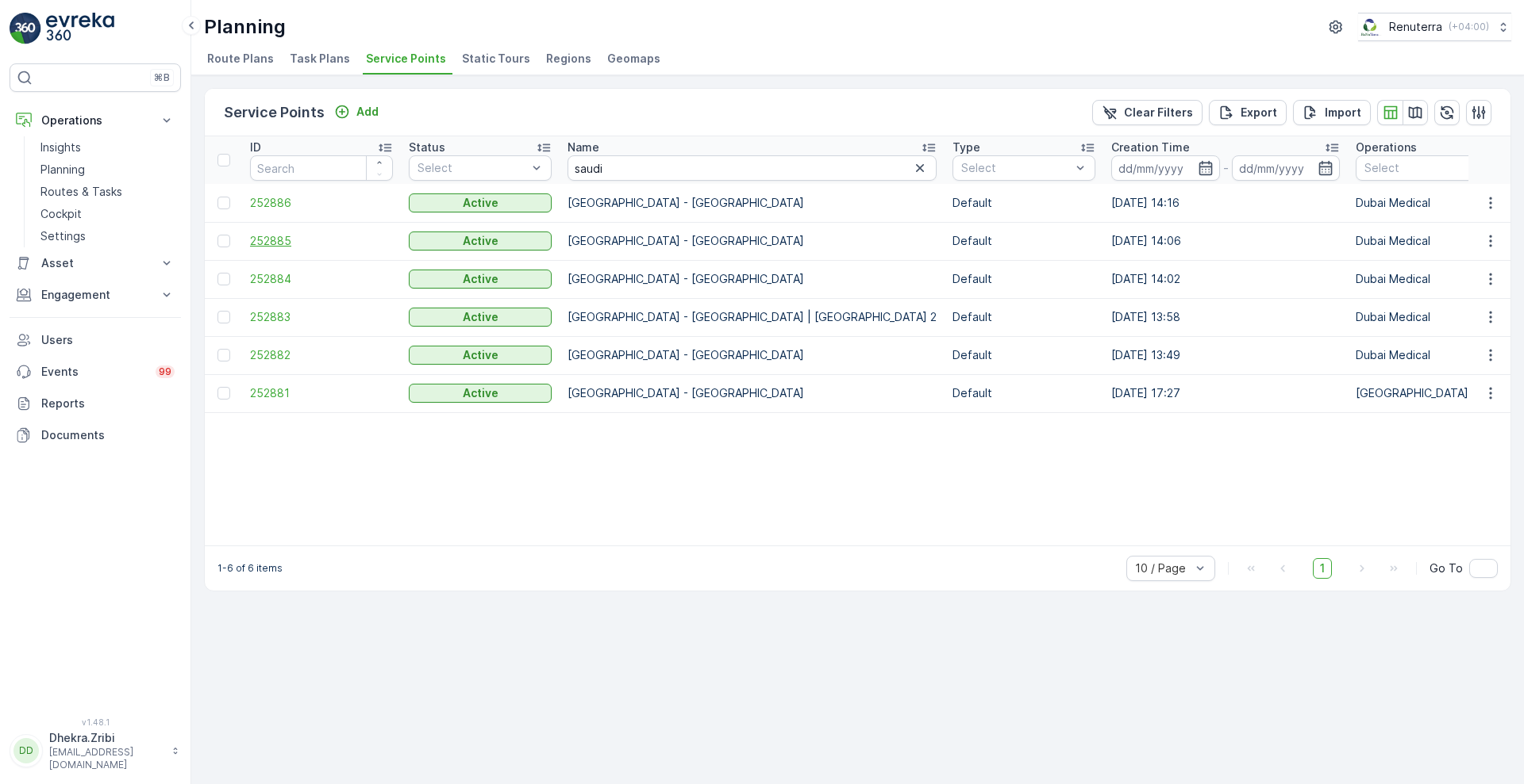
click at [268, 245] on span "252885" at bounding box center [321, 241] width 143 height 16
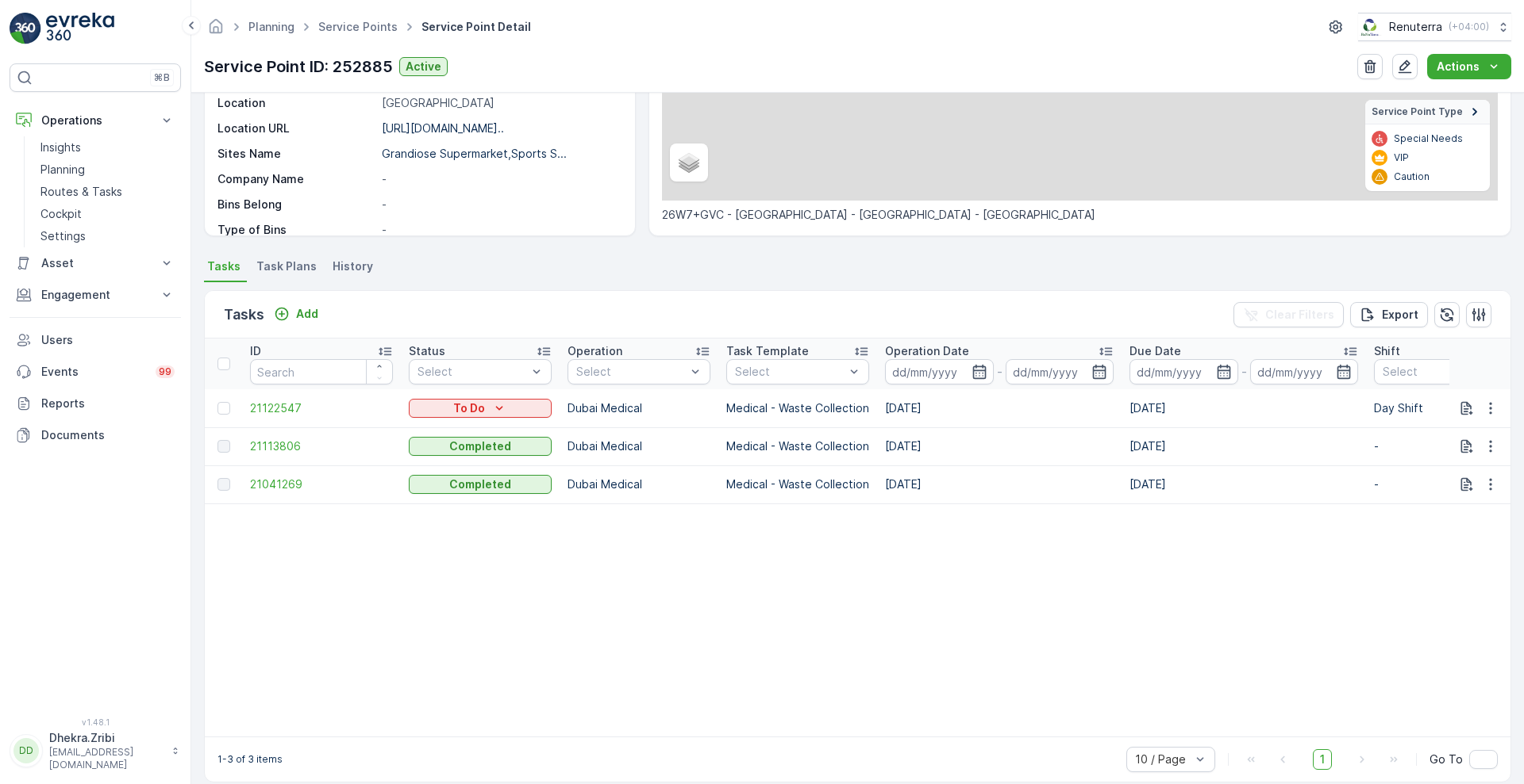
scroll to position [293, 0]
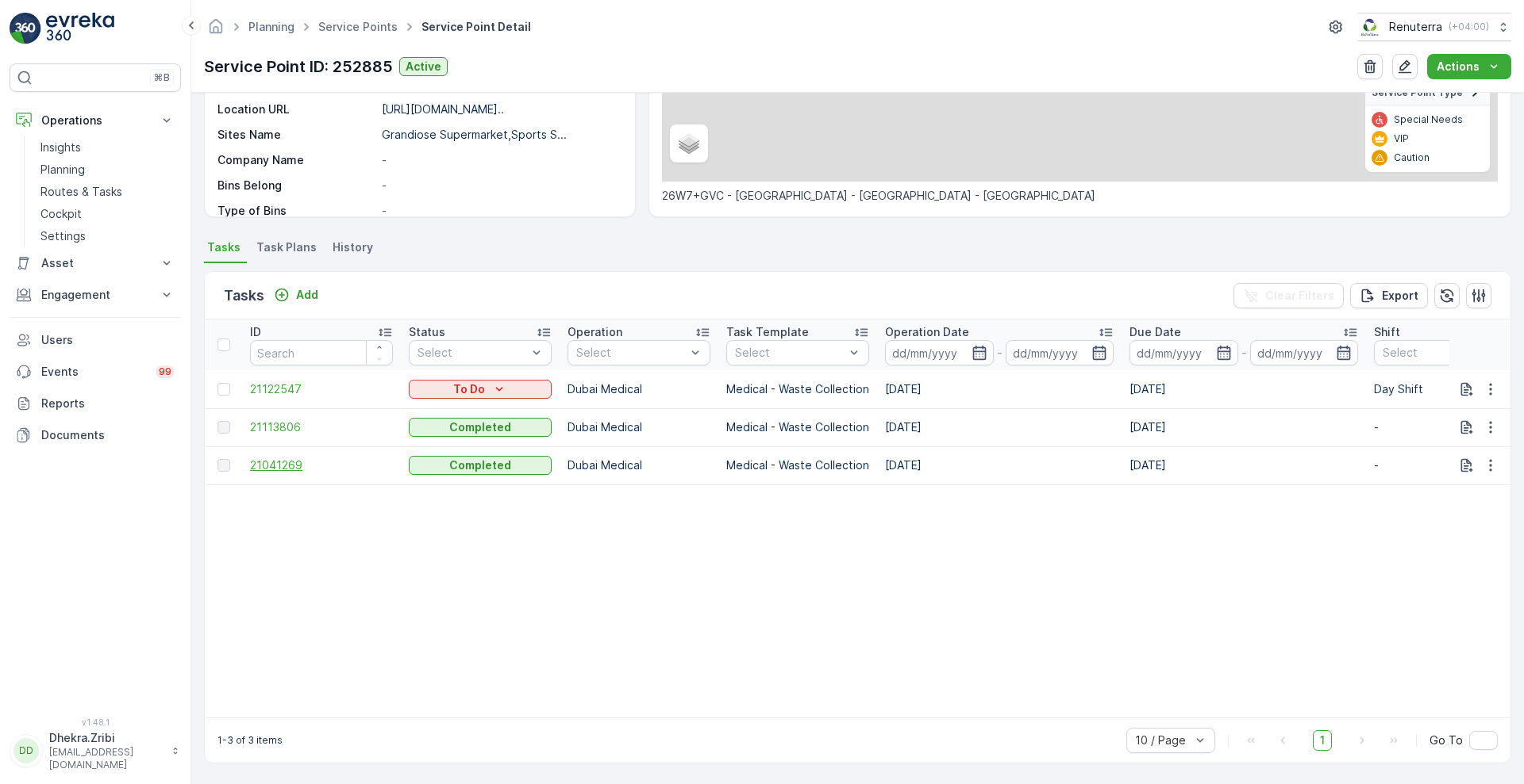
click at [276, 457] on span "21041269" at bounding box center [321, 465] width 143 height 16
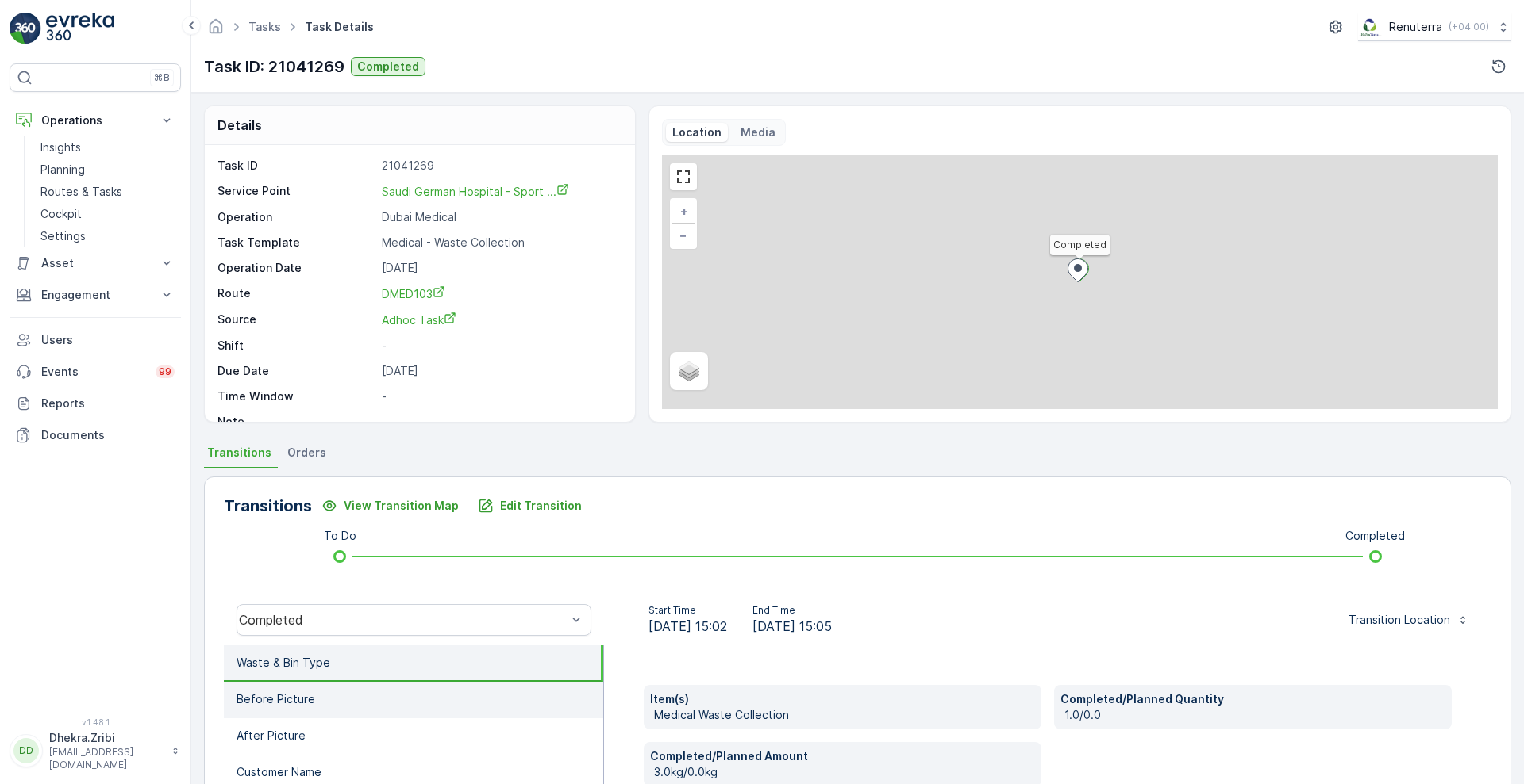
click at [345, 704] on li "Before Picture" at bounding box center [413, 700] width 380 height 36
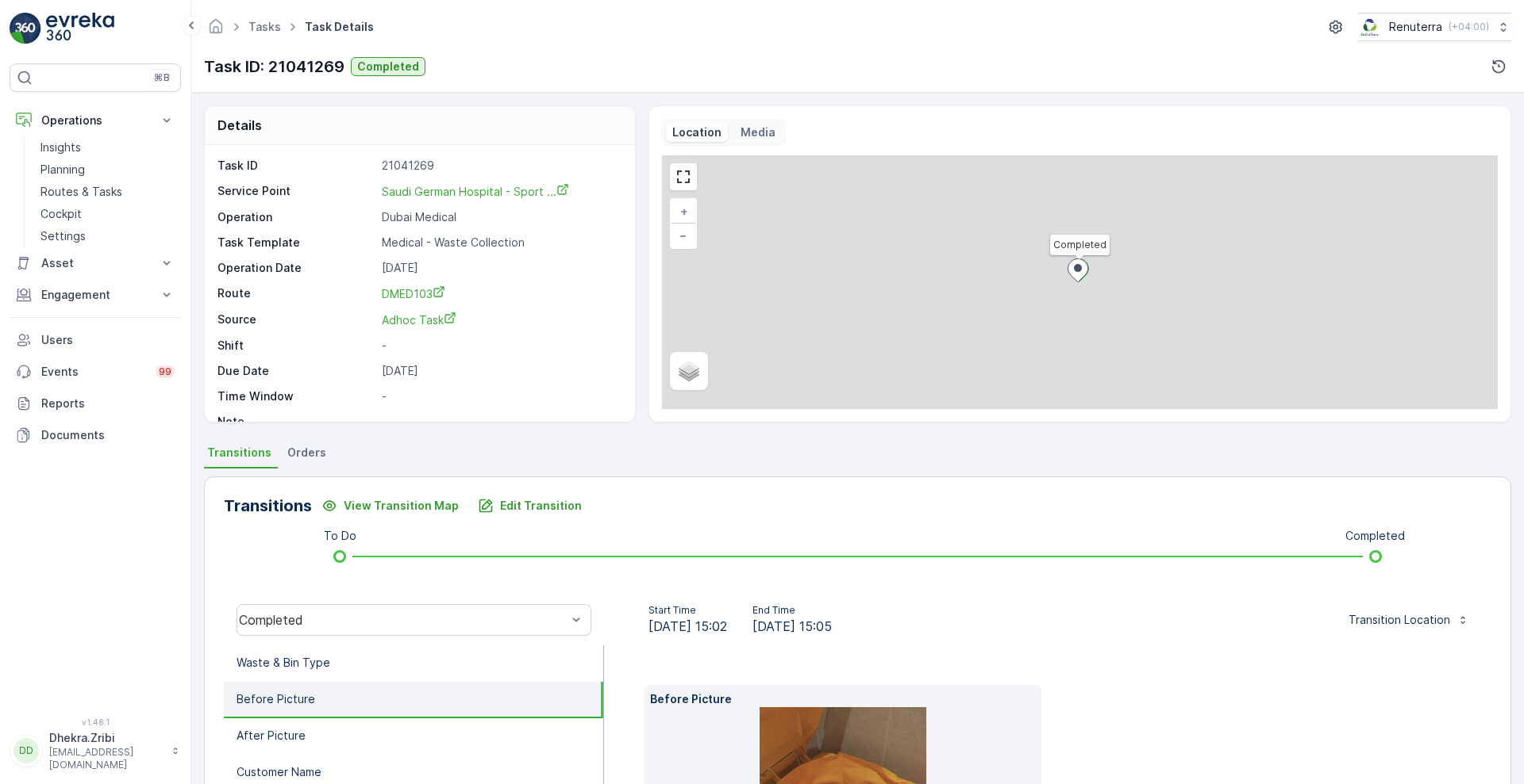
scroll to position [241, 0]
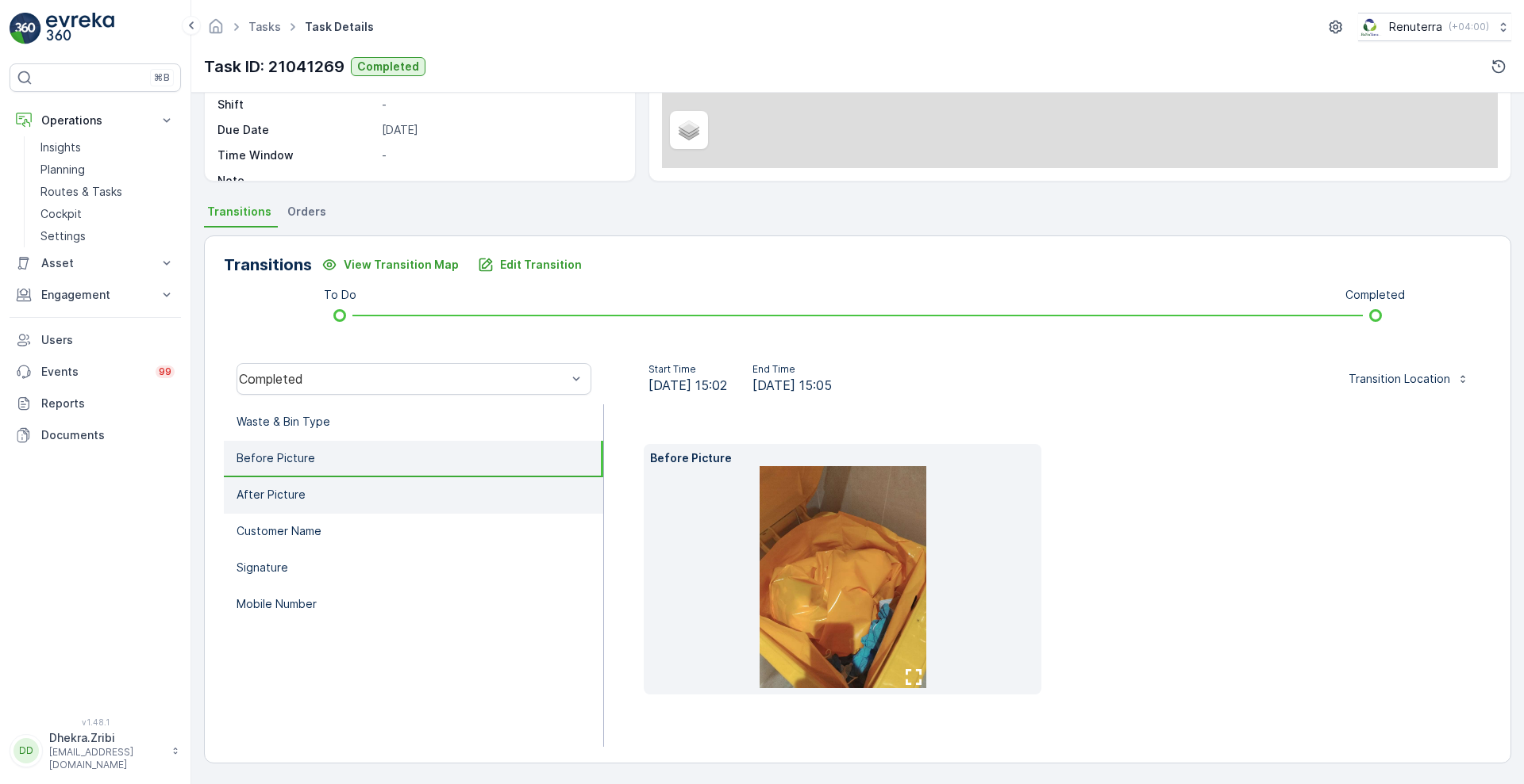
click at [386, 493] on li "After Picture" at bounding box center [413, 495] width 380 height 36
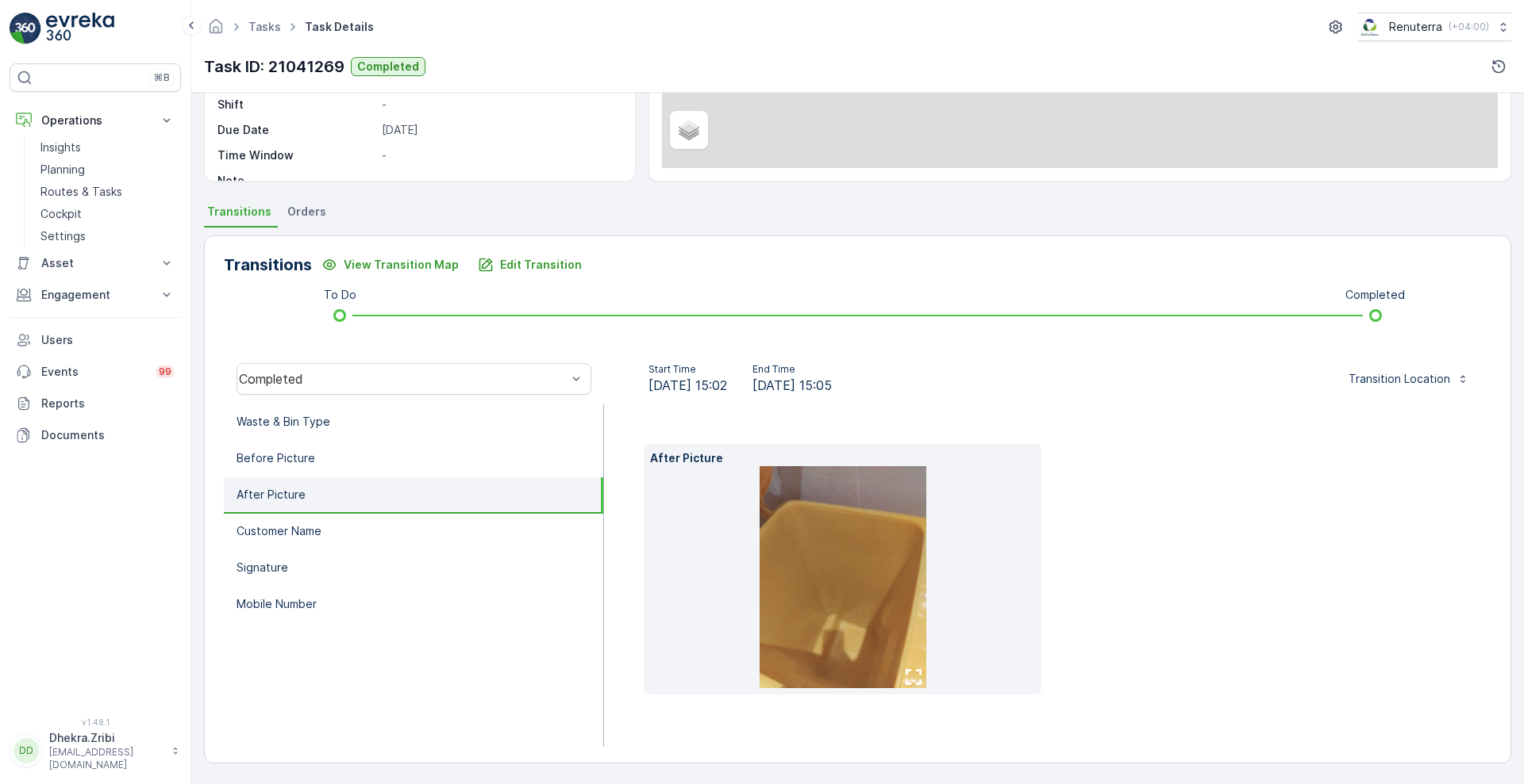
scroll to position [216, 0]
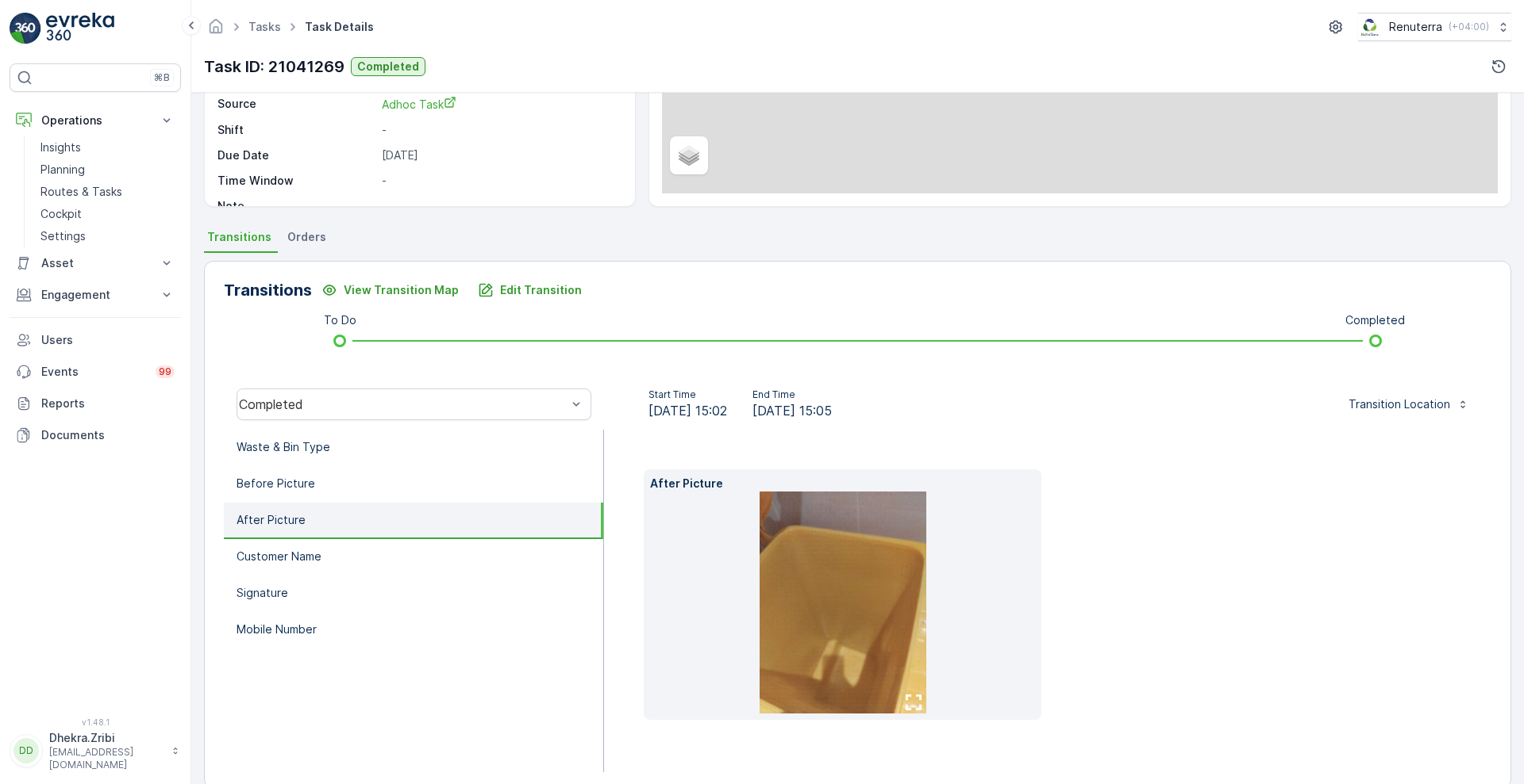
click at [338, 535] on li "After Picture" at bounding box center [413, 521] width 380 height 36
click at [339, 570] on li "Customer Name" at bounding box center [413, 558] width 380 height 36
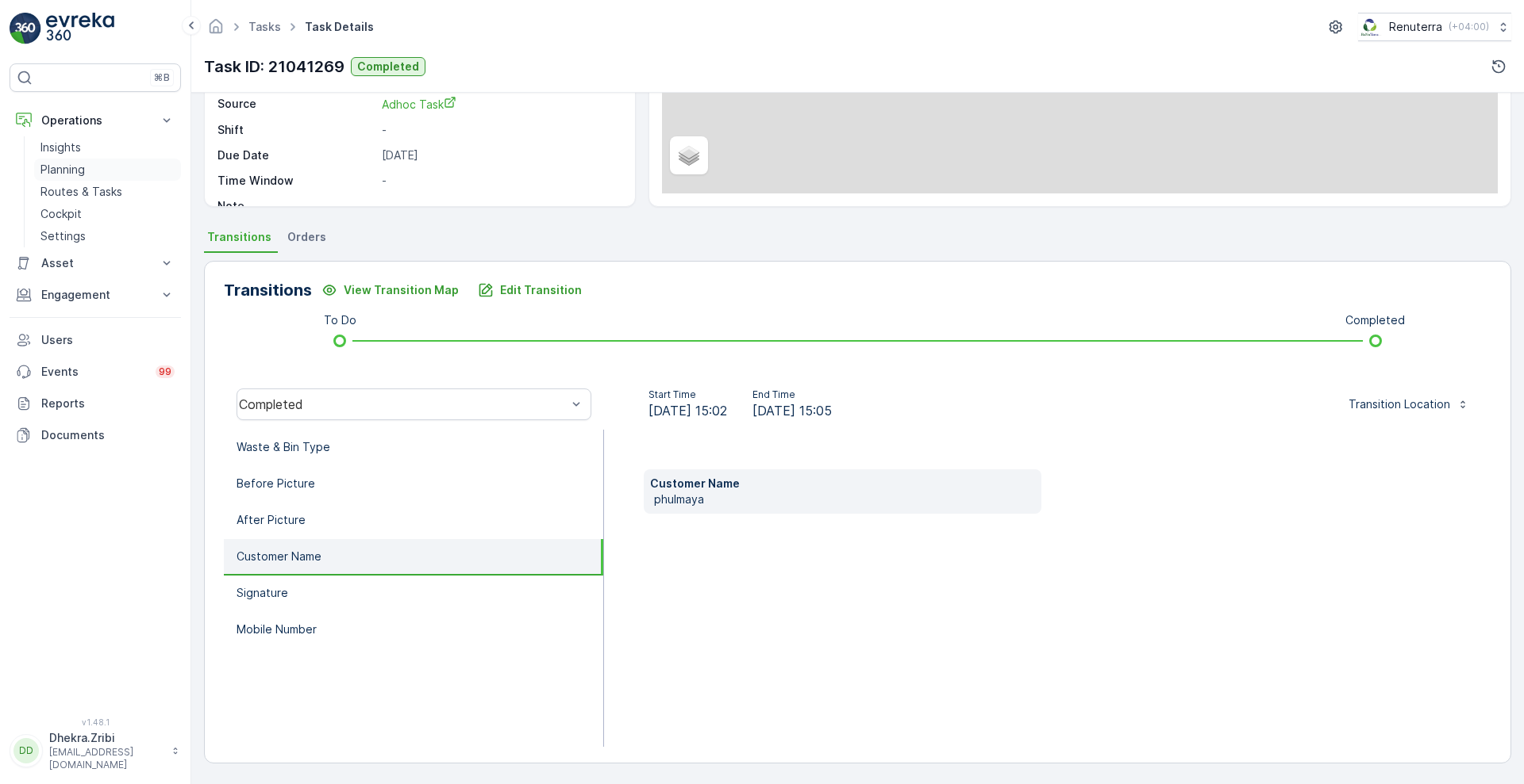
click at [58, 168] on p "Planning" at bounding box center [62, 169] width 44 height 16
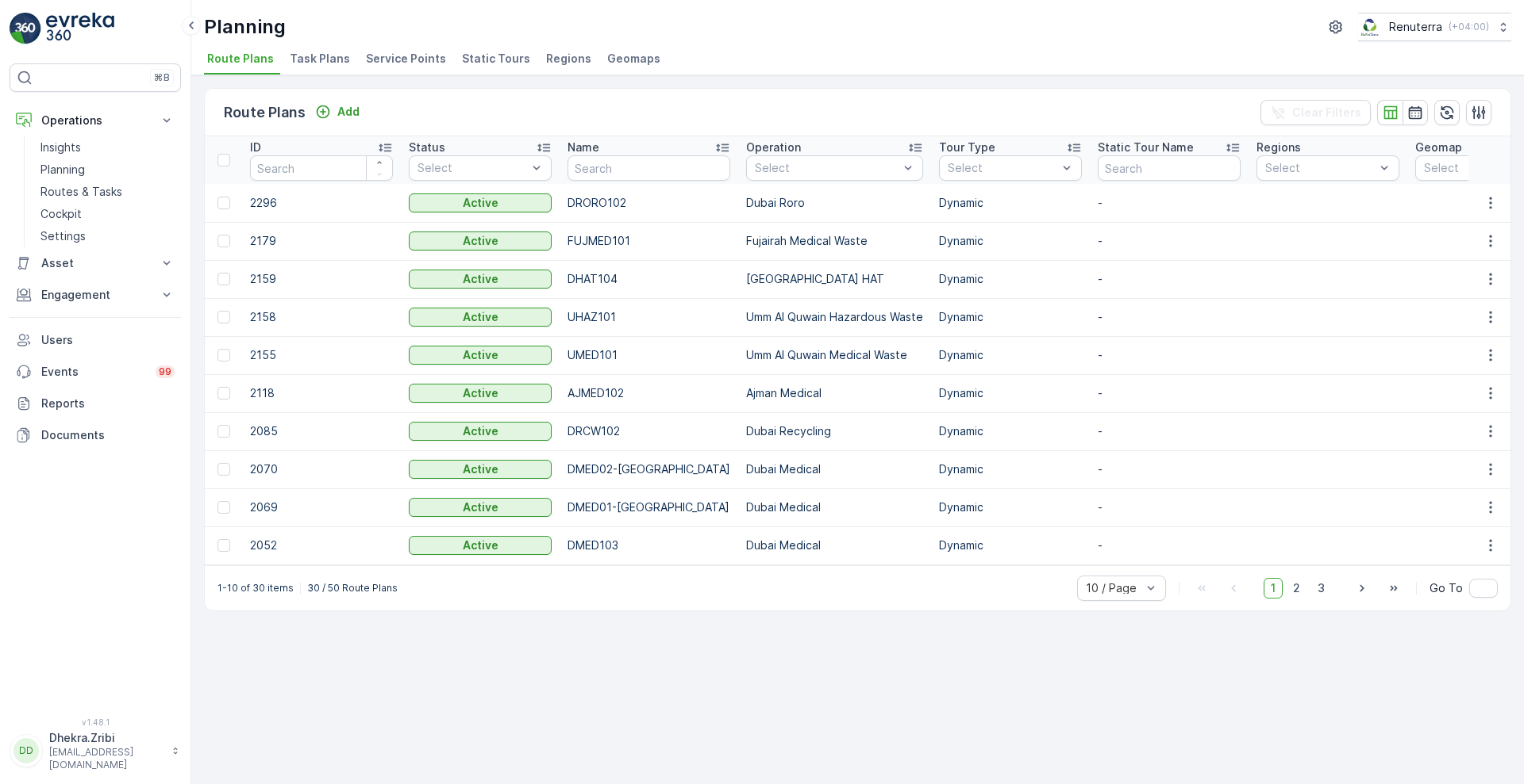
click at [400, 53] on span "Service Points" at bounding box center [406, 59] width 80 height 16
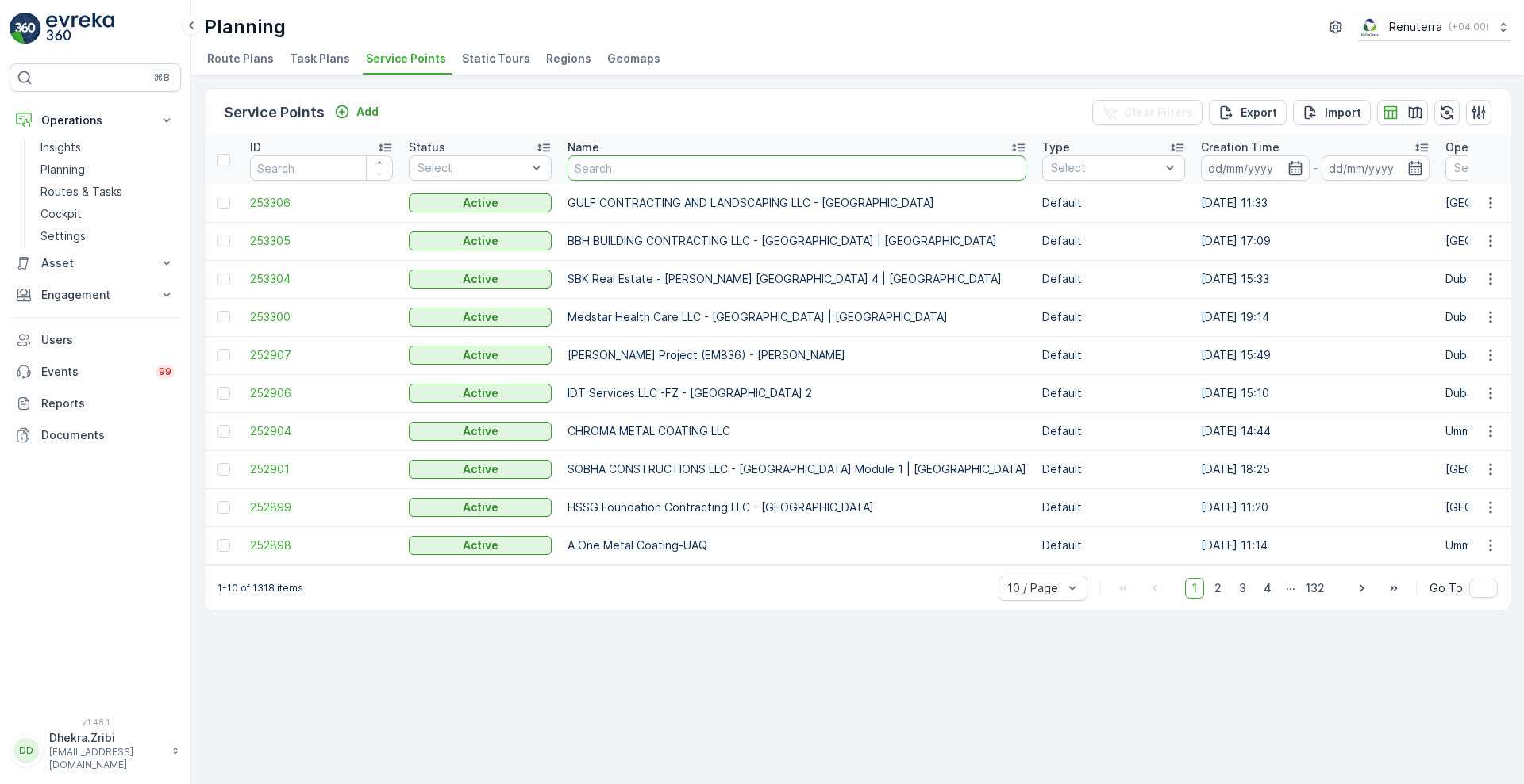
click at [671, 170] on input "text" at bounding box center [797, 168] width 458 height 25
type input "nephro"
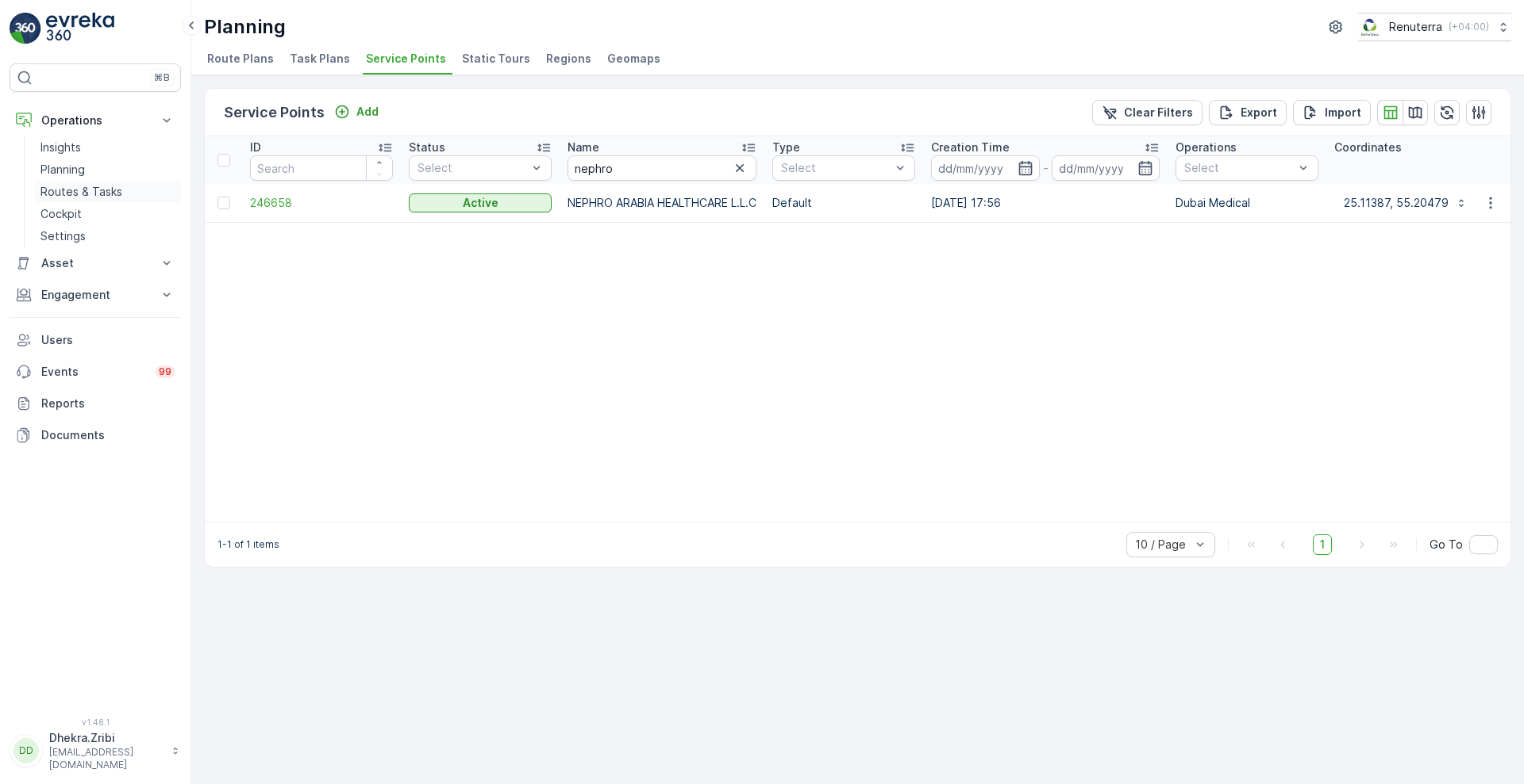
click at [89, 188] on p "Routes & Tasks" at bounding box center [81, 192] width 82 height 16
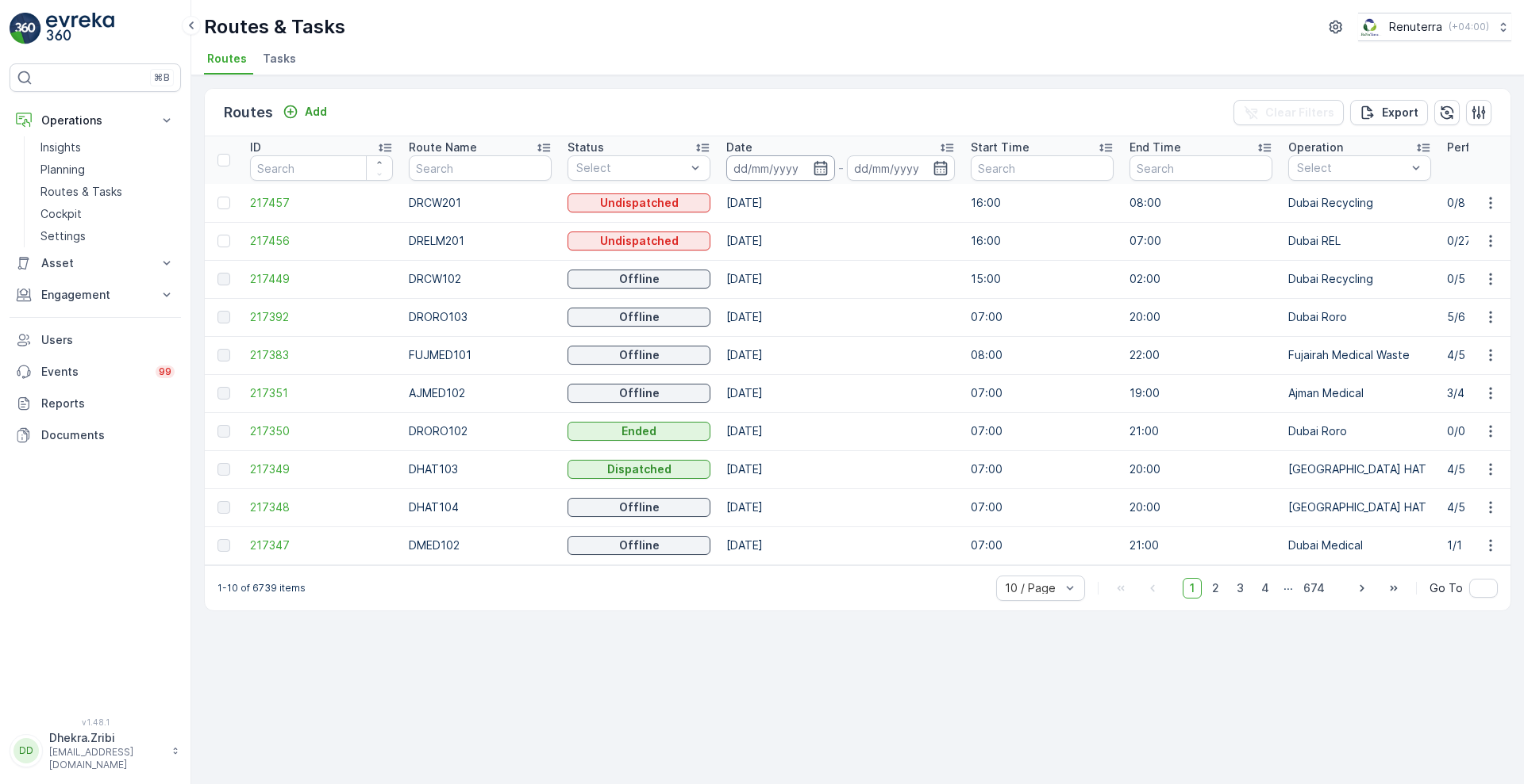
click at [777, 165] on input at bounding box center [781, 168] width 109 height 25
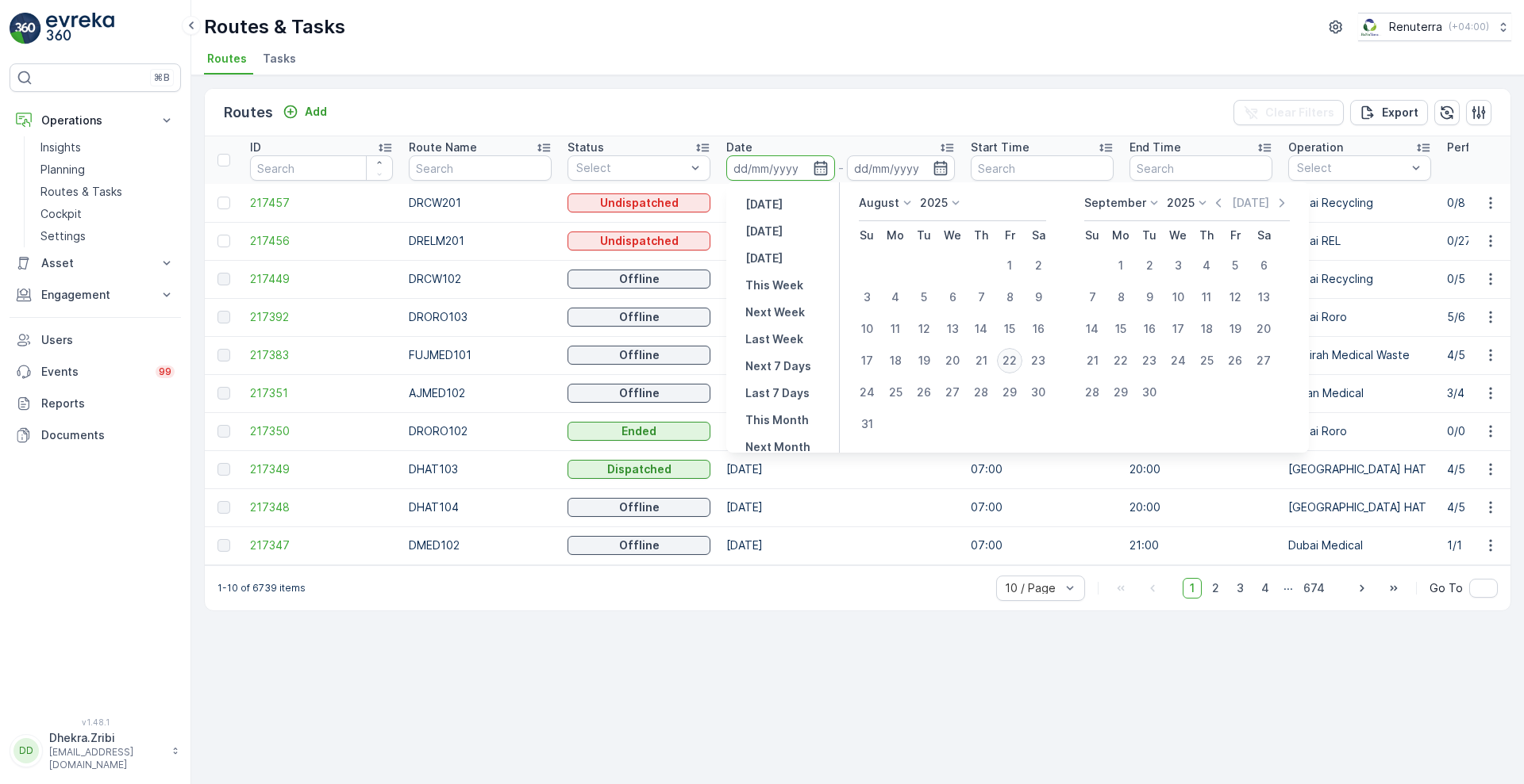
click at [1005, 354] on div "22" at bounding box center [1009, 360] width 25 height 25
type input "[DATE]"
click at [1005, 354] on div "22" at bounding box center [1009, 360] width 25 height 25
type input "[DATE]"
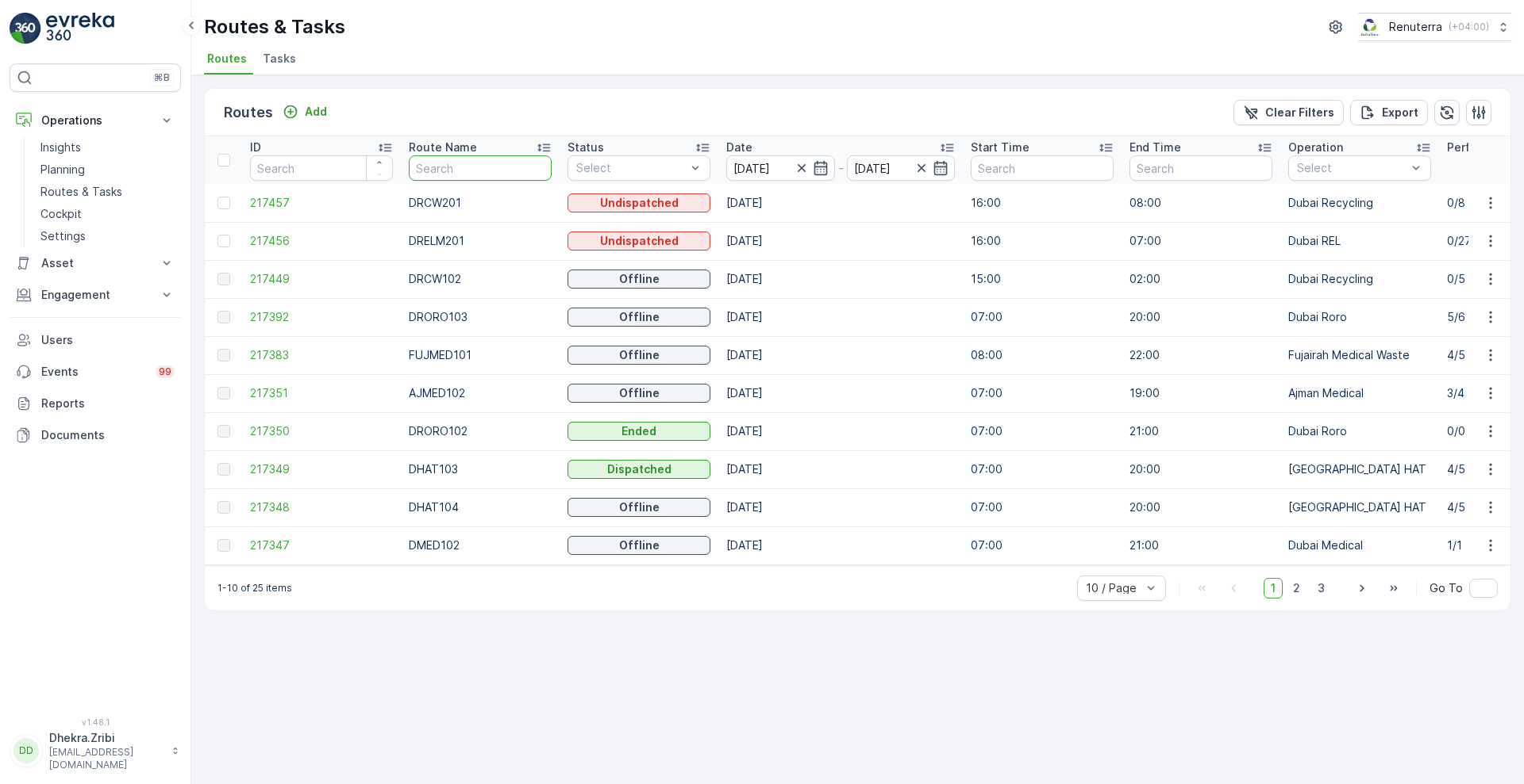
click at [493, 156] on input "text" at bounding box center [480, 168] width 143 height 25
type input "kha"
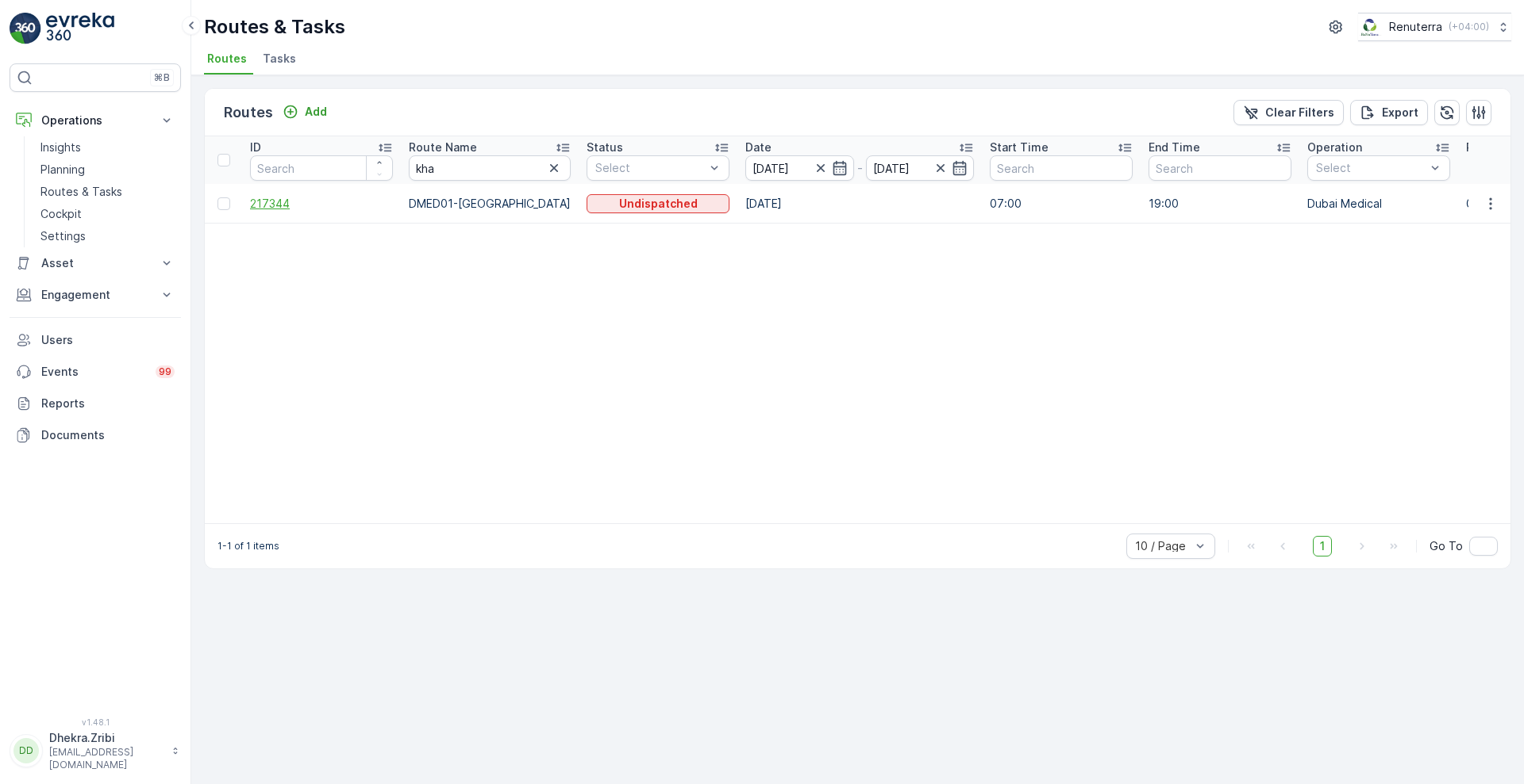
click at [274, 199] on span "217344" at bounding box center [321, 204] width 143 height 16
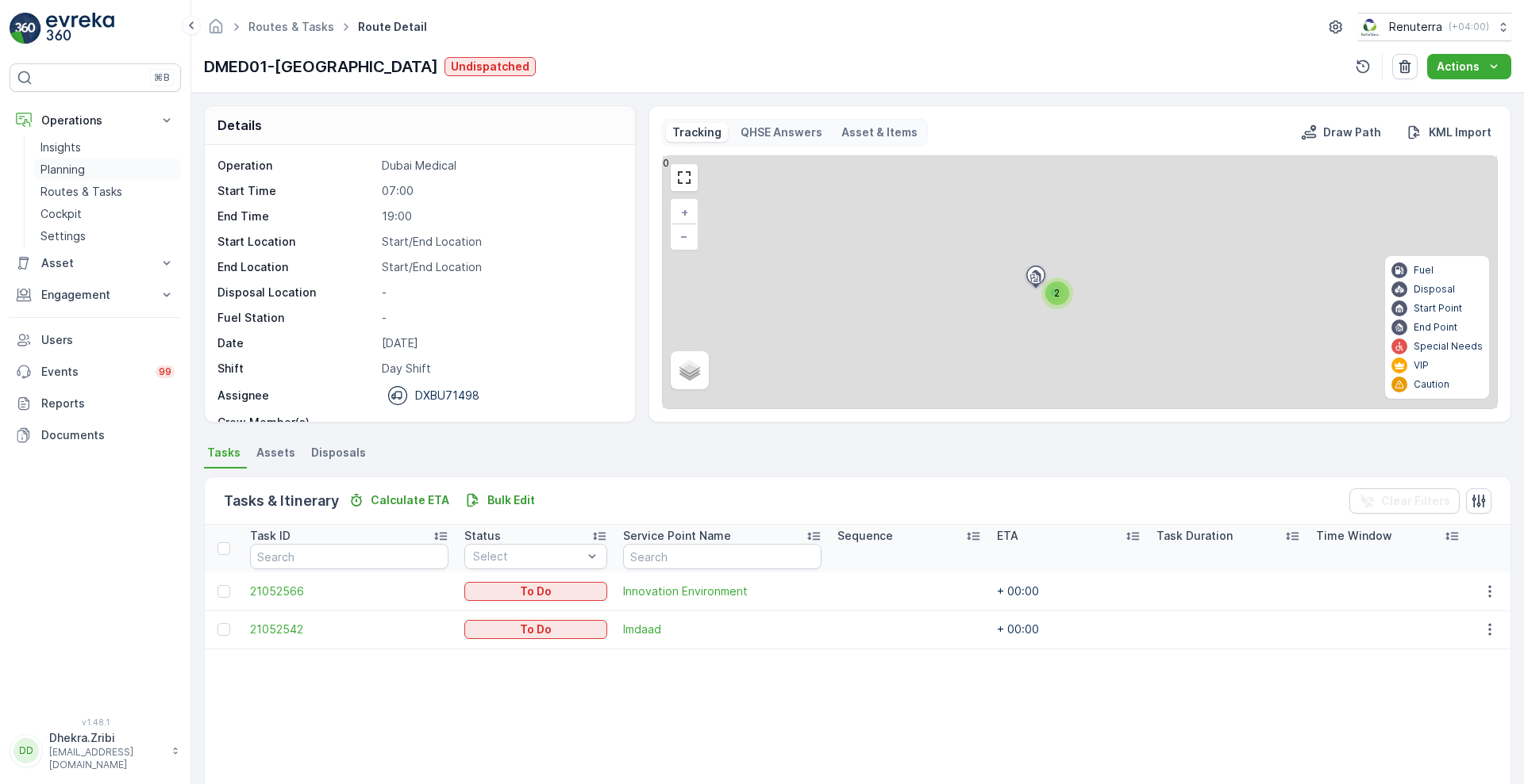
click at [86, 171] on link "Planning" at bounding box center [107, 170] width 147 height 22
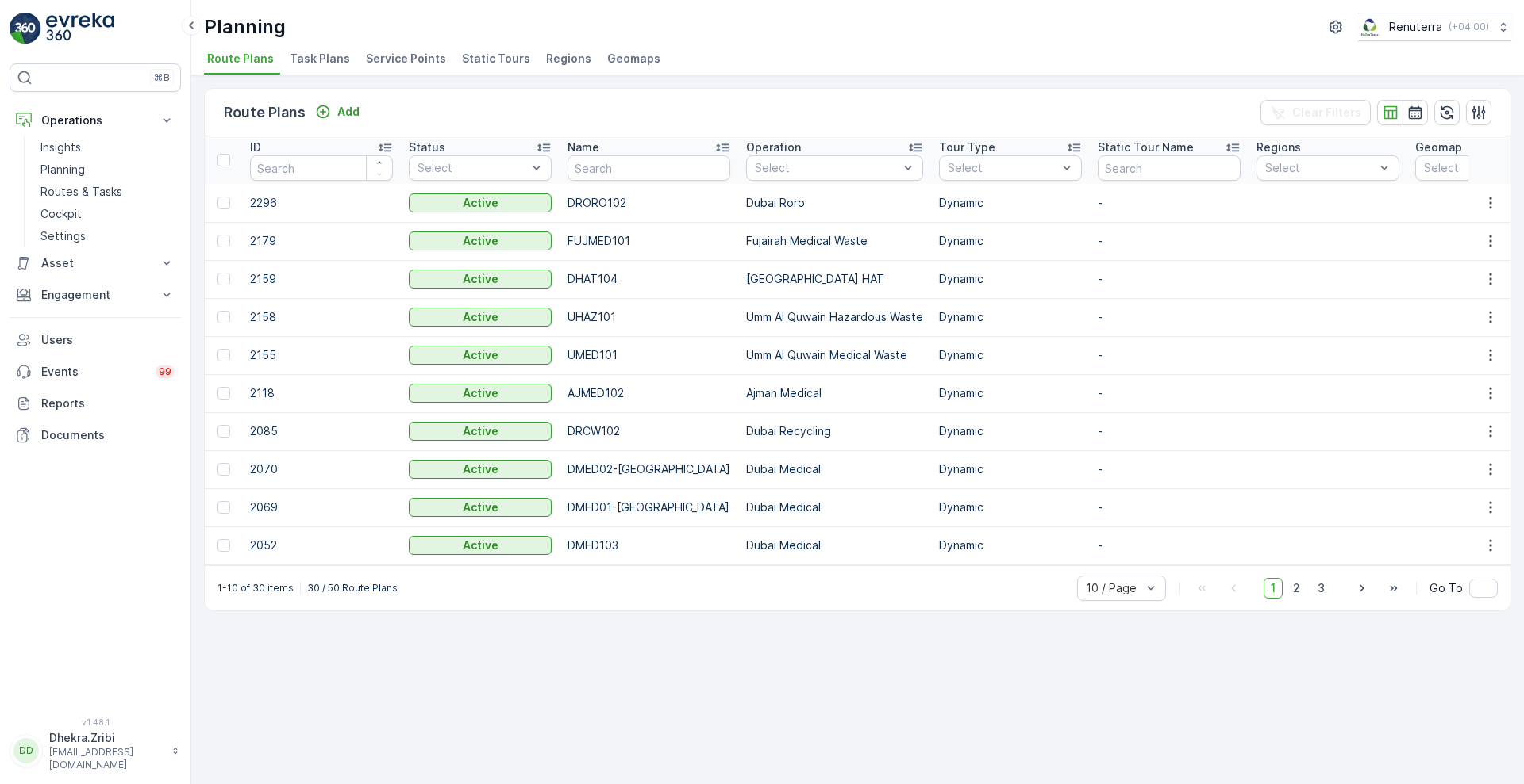
click at [431, 58] on span "Service Points" at bounding box center [406, 59] width 80 height 16
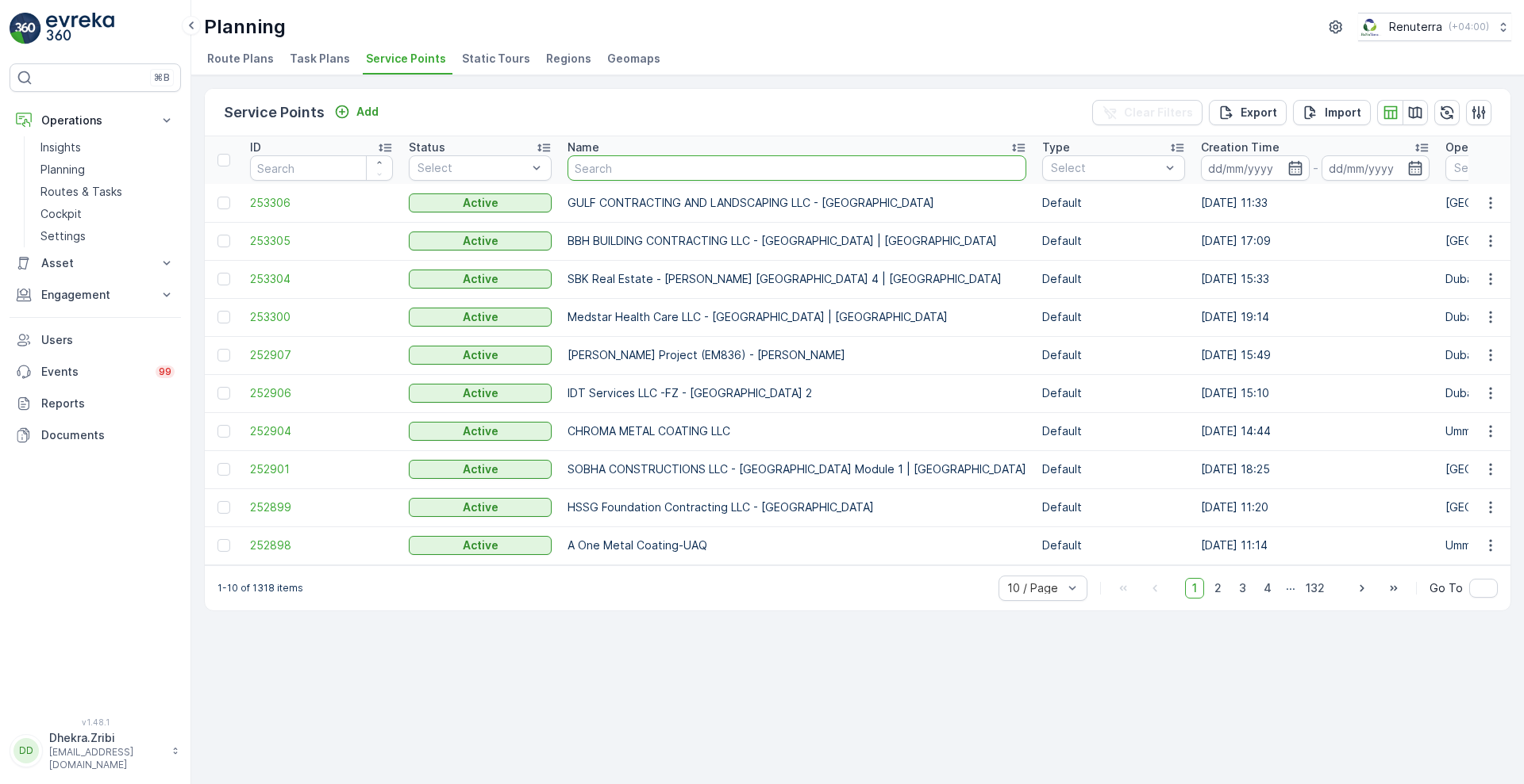
click at [621, 159] on input "text" at bounding box center [797, 168] width 458 height 25
type input "nephro"
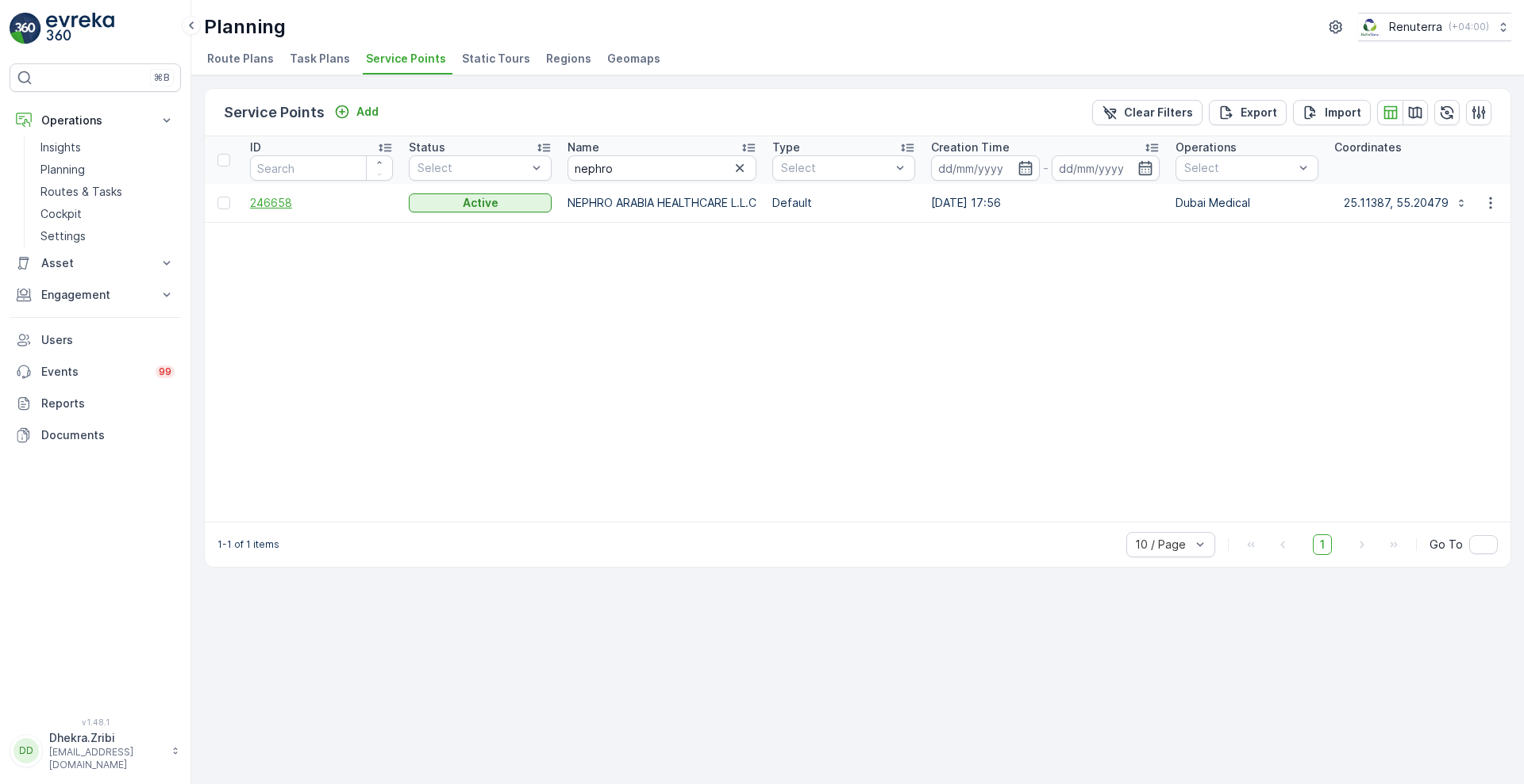
click at [268, 207] on span "246658" at bounding box center [321, 203] width 143 height 16
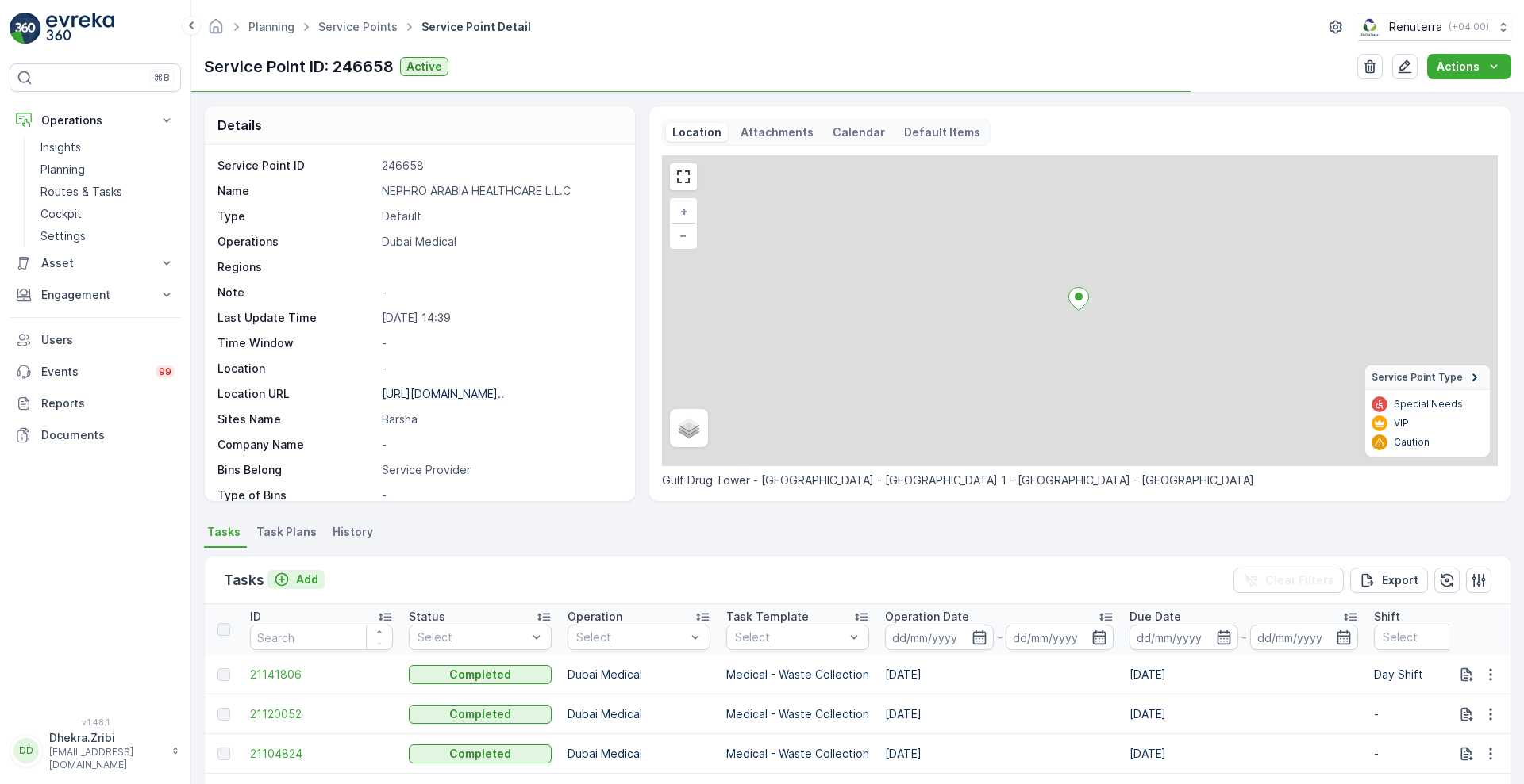
click at [304, 574] on p "Add" at bounding box center [307, 580] width 22 height 16
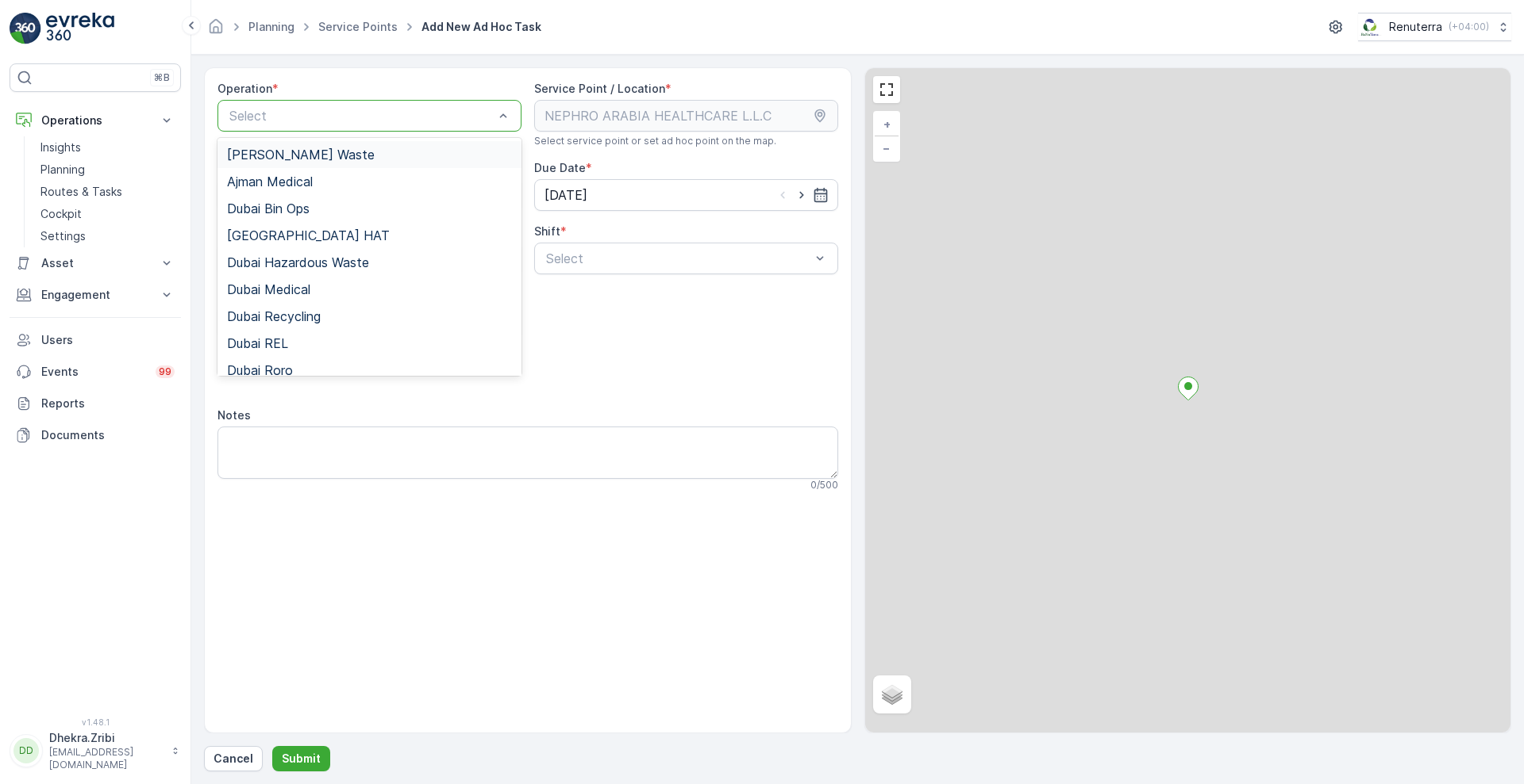
click at [460, 117] on div at bounding box center [361, 116] width 267 height 15
click at [306, 292] on span "Dubai Medical" at bounding box center [268, 290] width 83 height 15
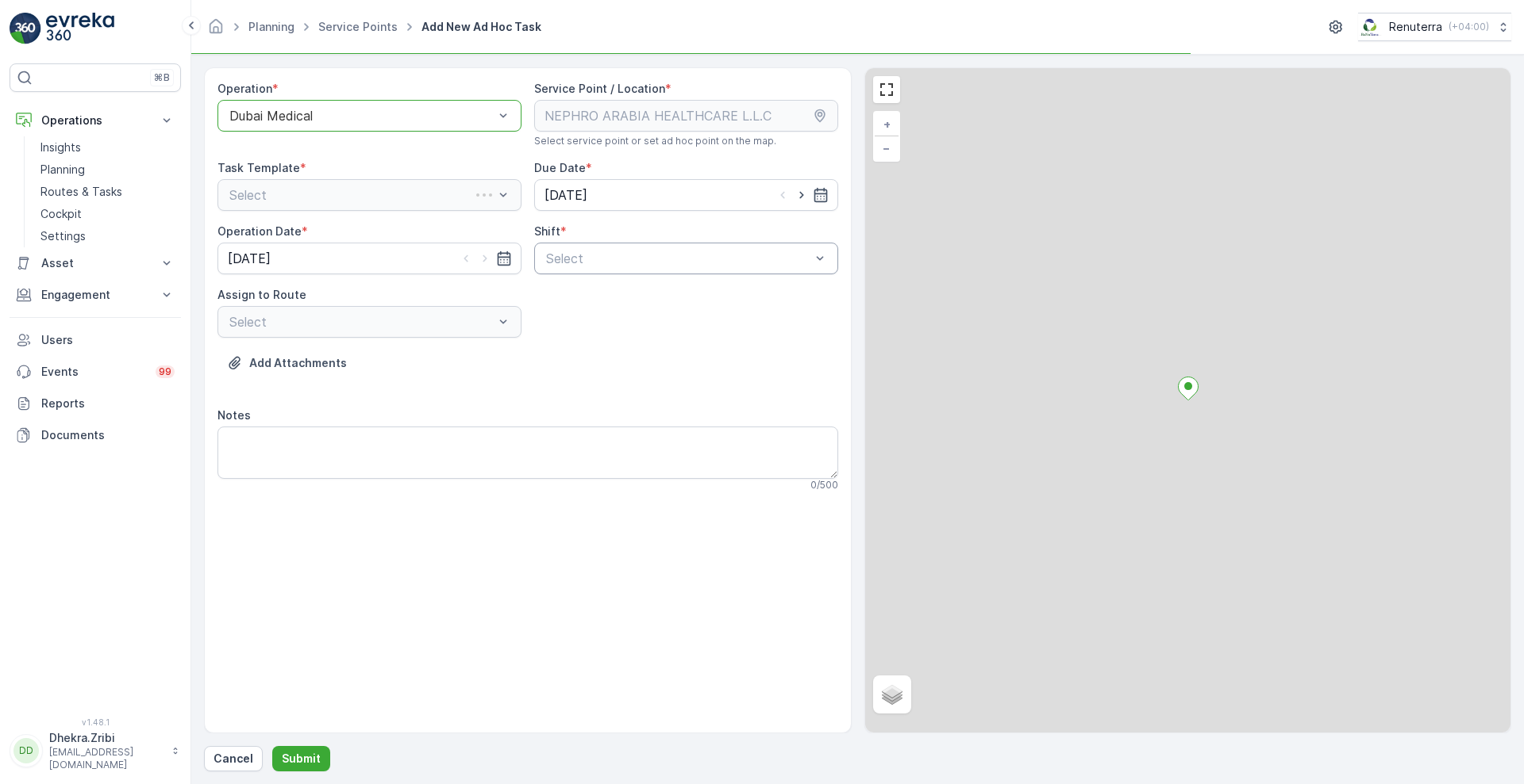
click at [604, 254] on div at bounding box center [677, 258] width 267 height 15
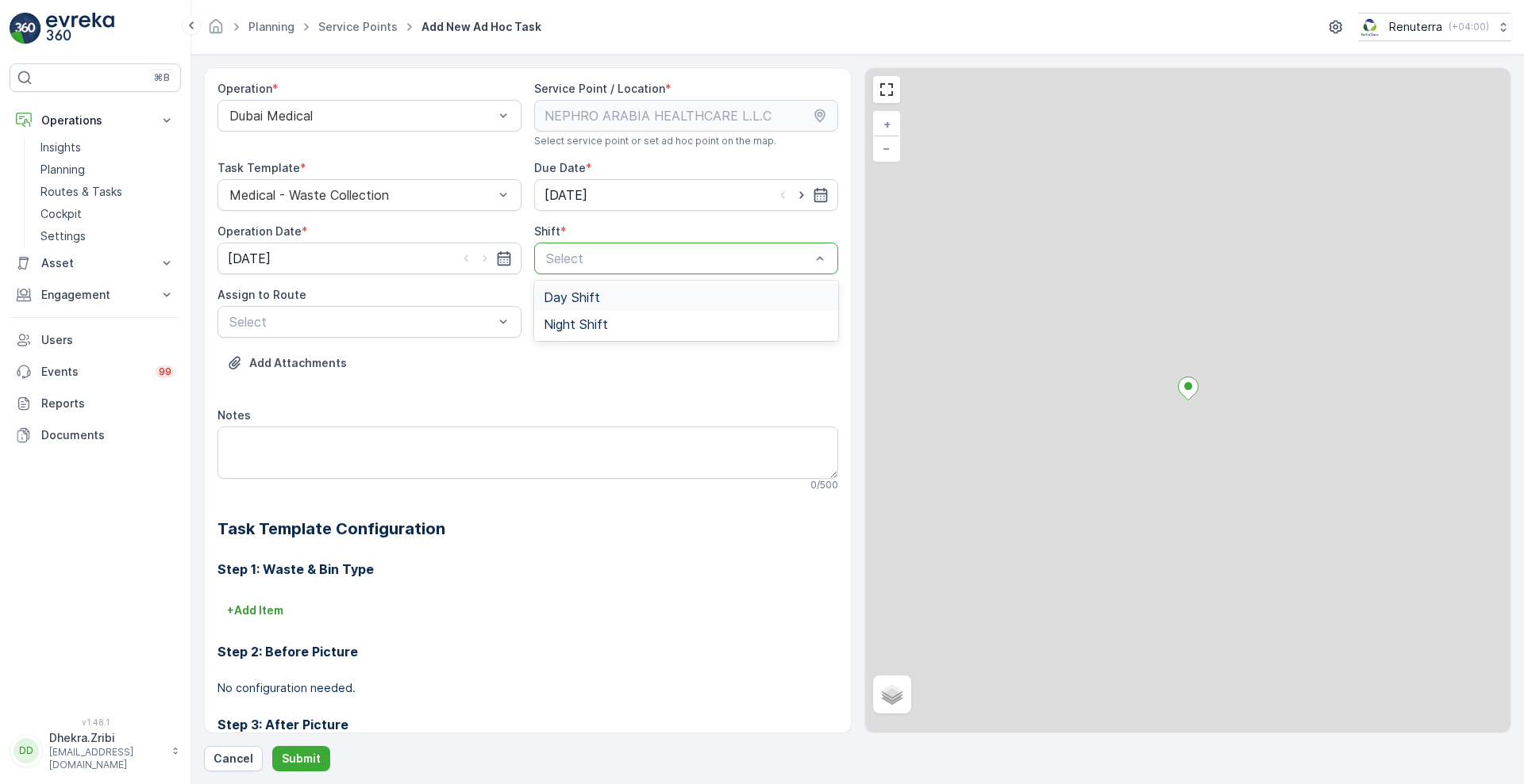
click at [569, 301] on span "Day Shift" at bounding box center [572, 297] width 56 height 15
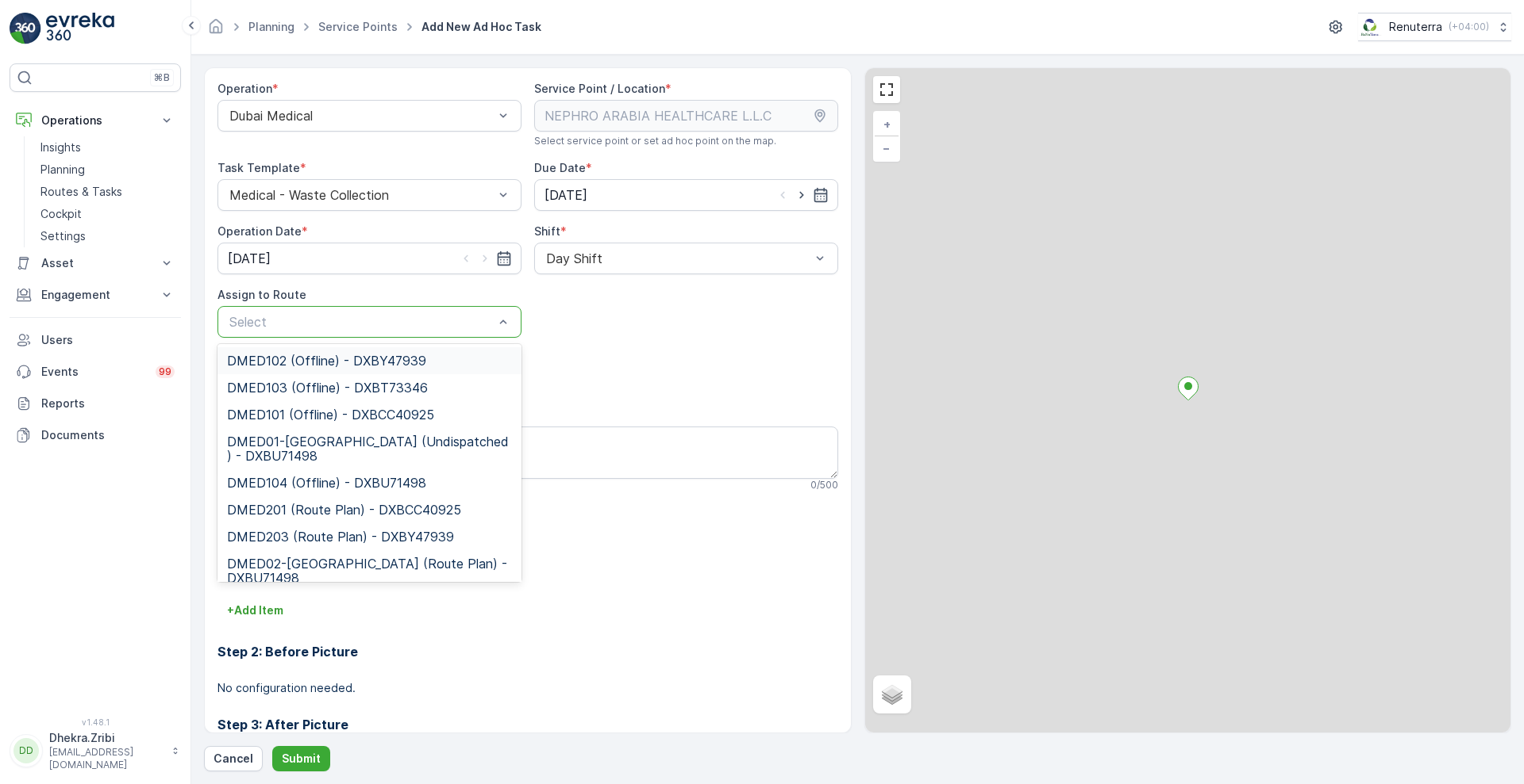
click at [473, 326] on div at bounding box center [361, 322] width 267 height 15
click at [355, 443] on span "DMED01-[GEOGRAPHIC_DATA] (Undispatched ) - DXBU71498" at bounding box center [368, 449] width 285 height 29
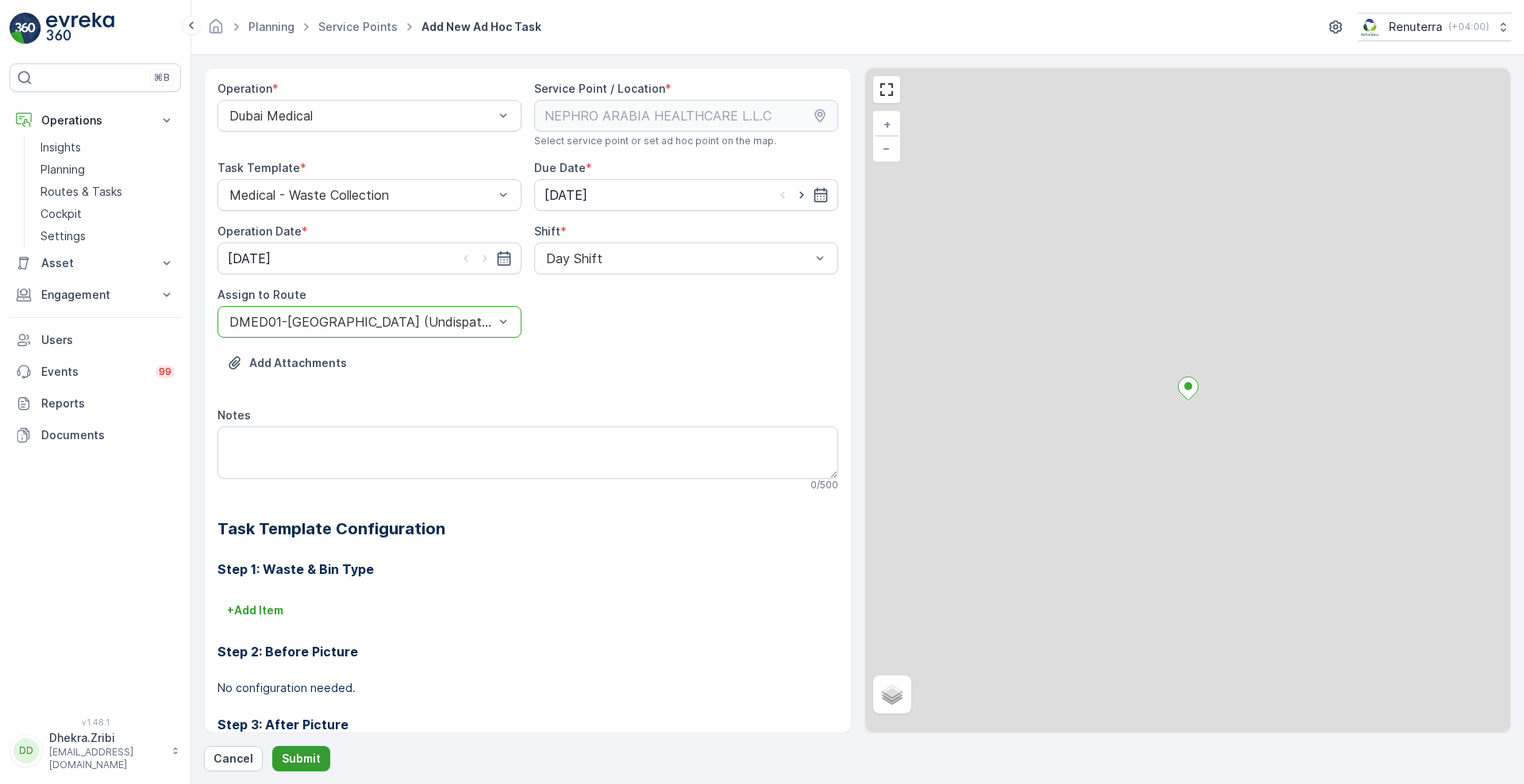
click at [300, 749] on button "Submit" at bounding box center [301, 758] width 58 height 25
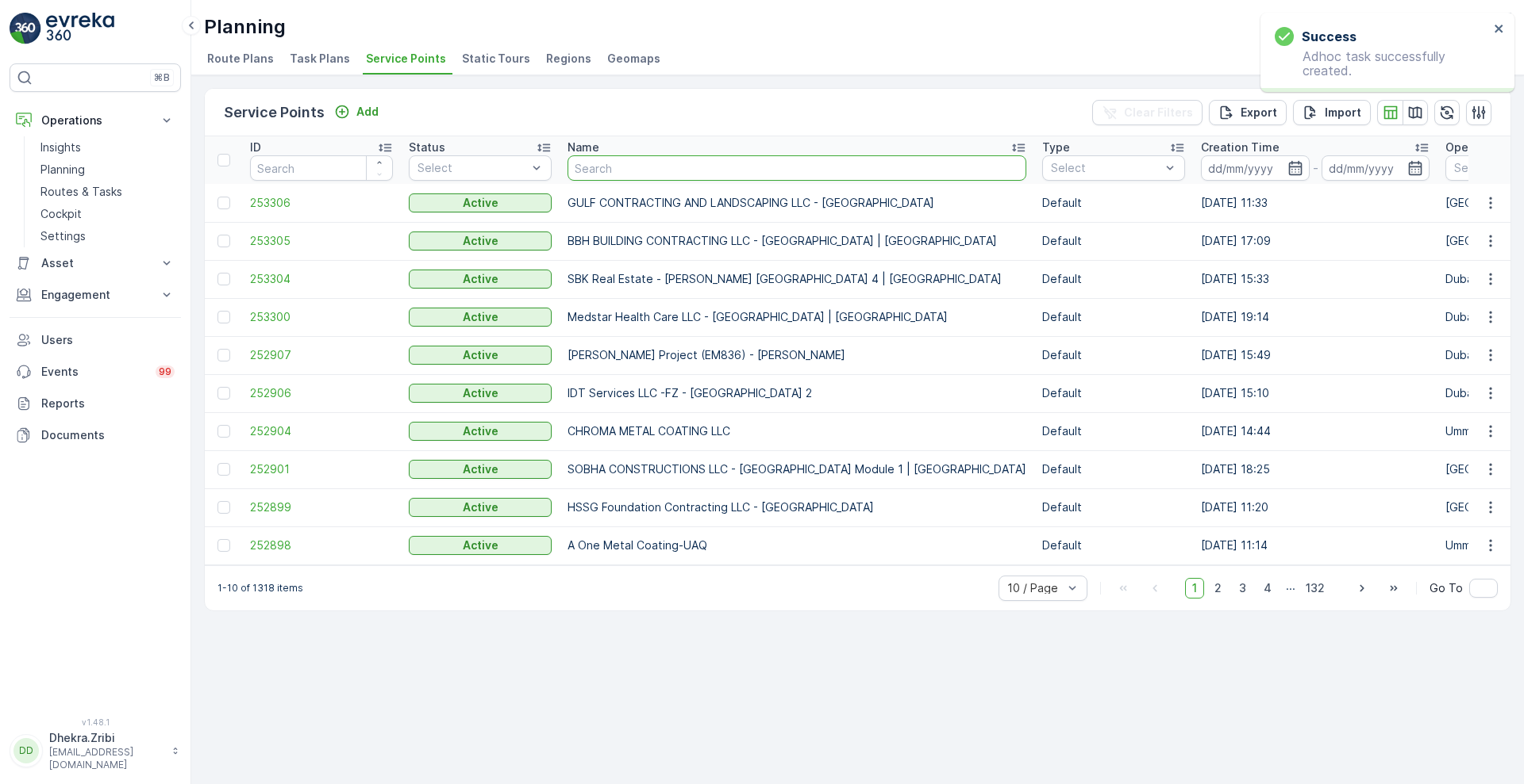
click at [686, 165] on input "text" at bounding box center [797, 168] width 458 height 25
type input "nephro"
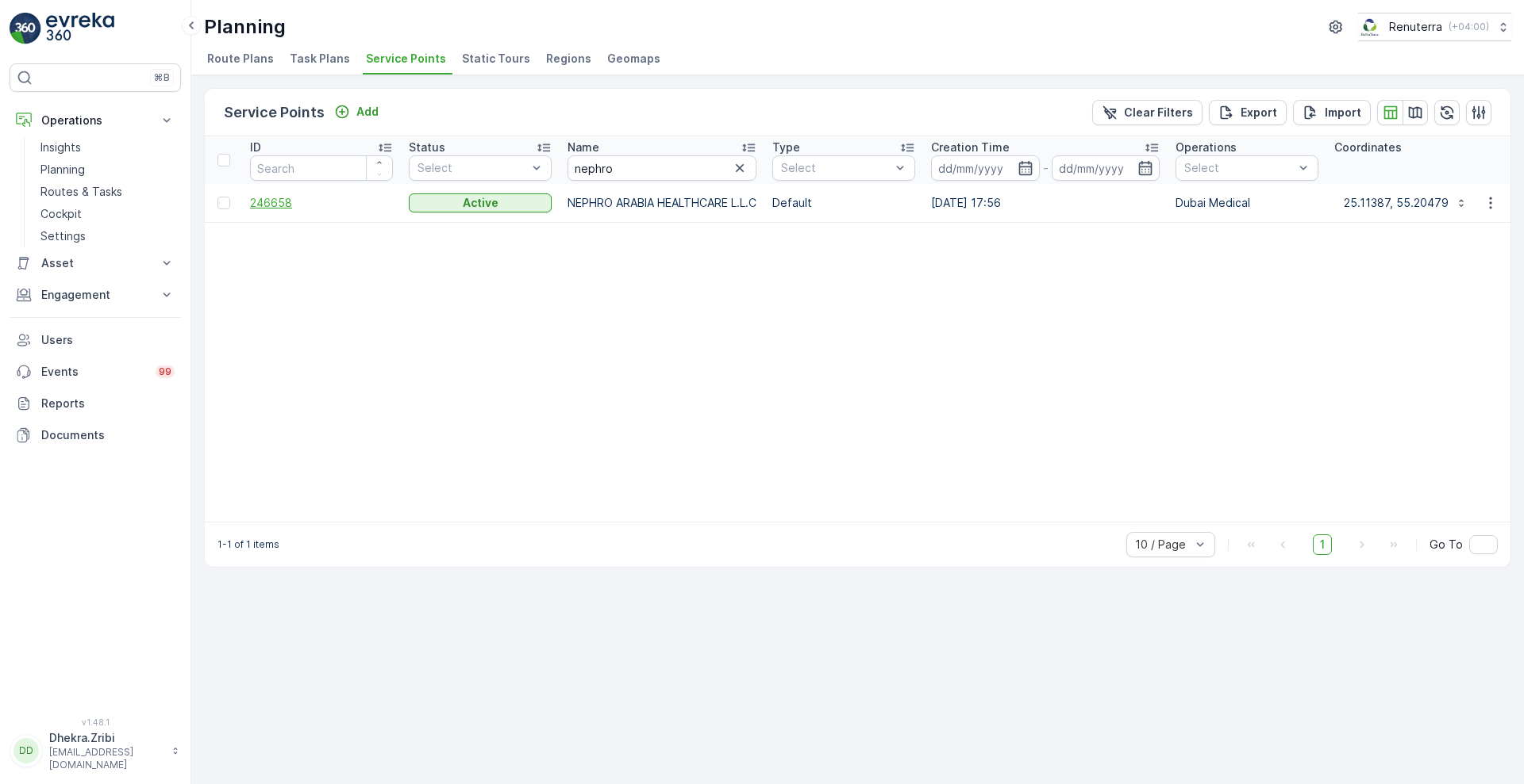
click at [278, 200] on span "246658" at bounding box center [321, 203] width 143 height 16
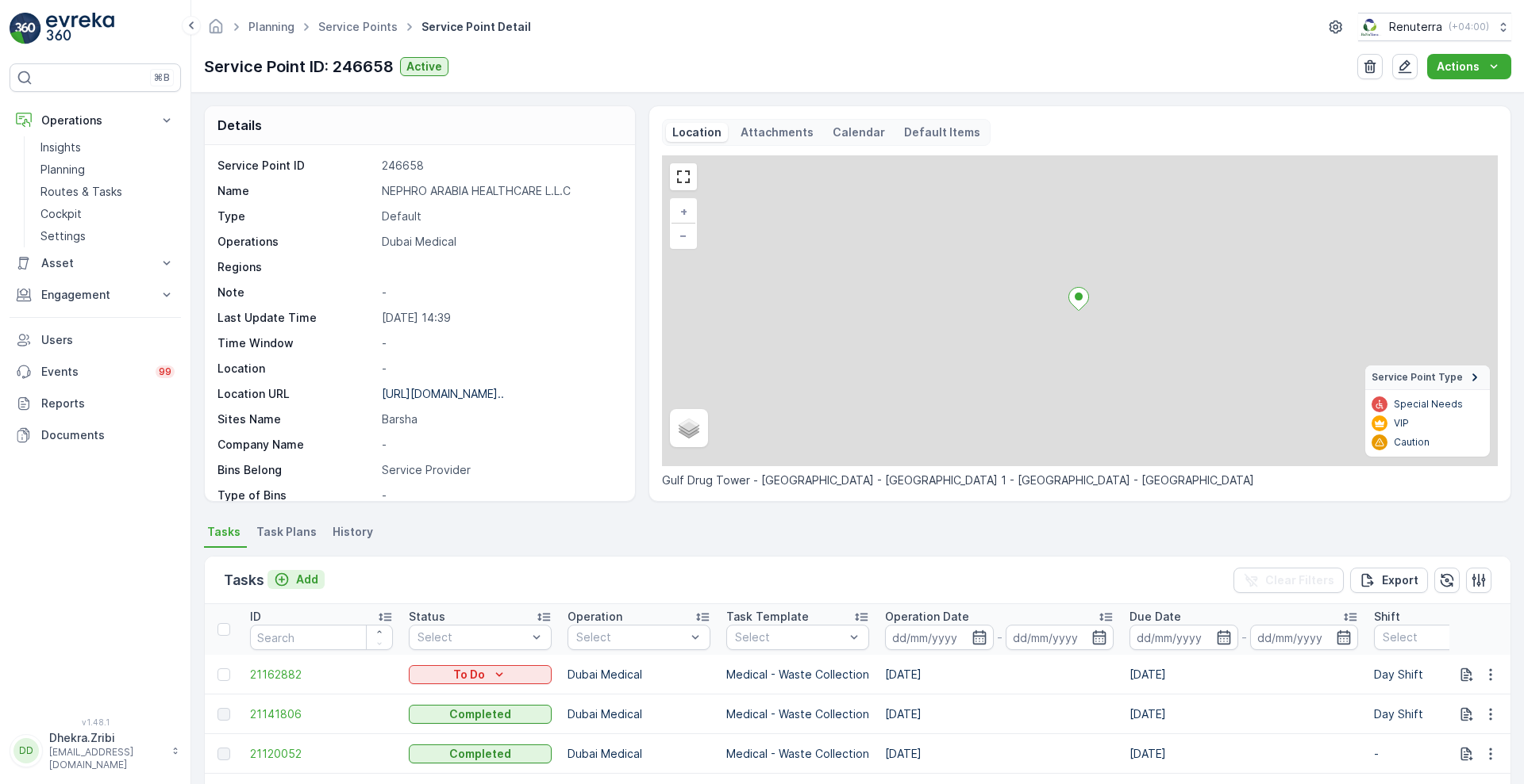
click at [303, 583] on p "Add" at bounding box center [307, 580] width 22 height 16
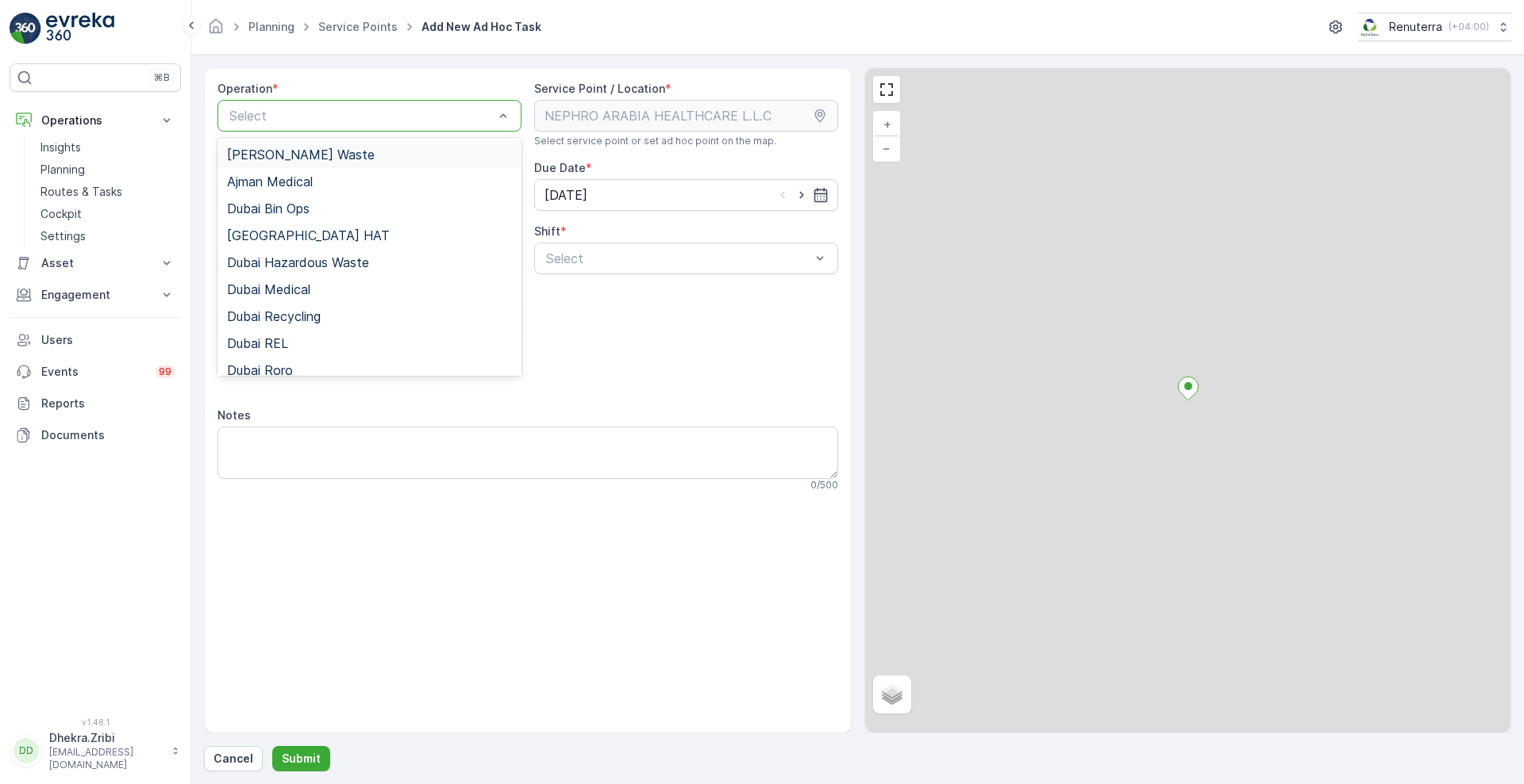
click at [439, 121] on div at bounding box center [361, 116] width 267 height 15
click at [304, 286] on span "Dubai Medical" at bounding box center [268, 290] width 83 height 15
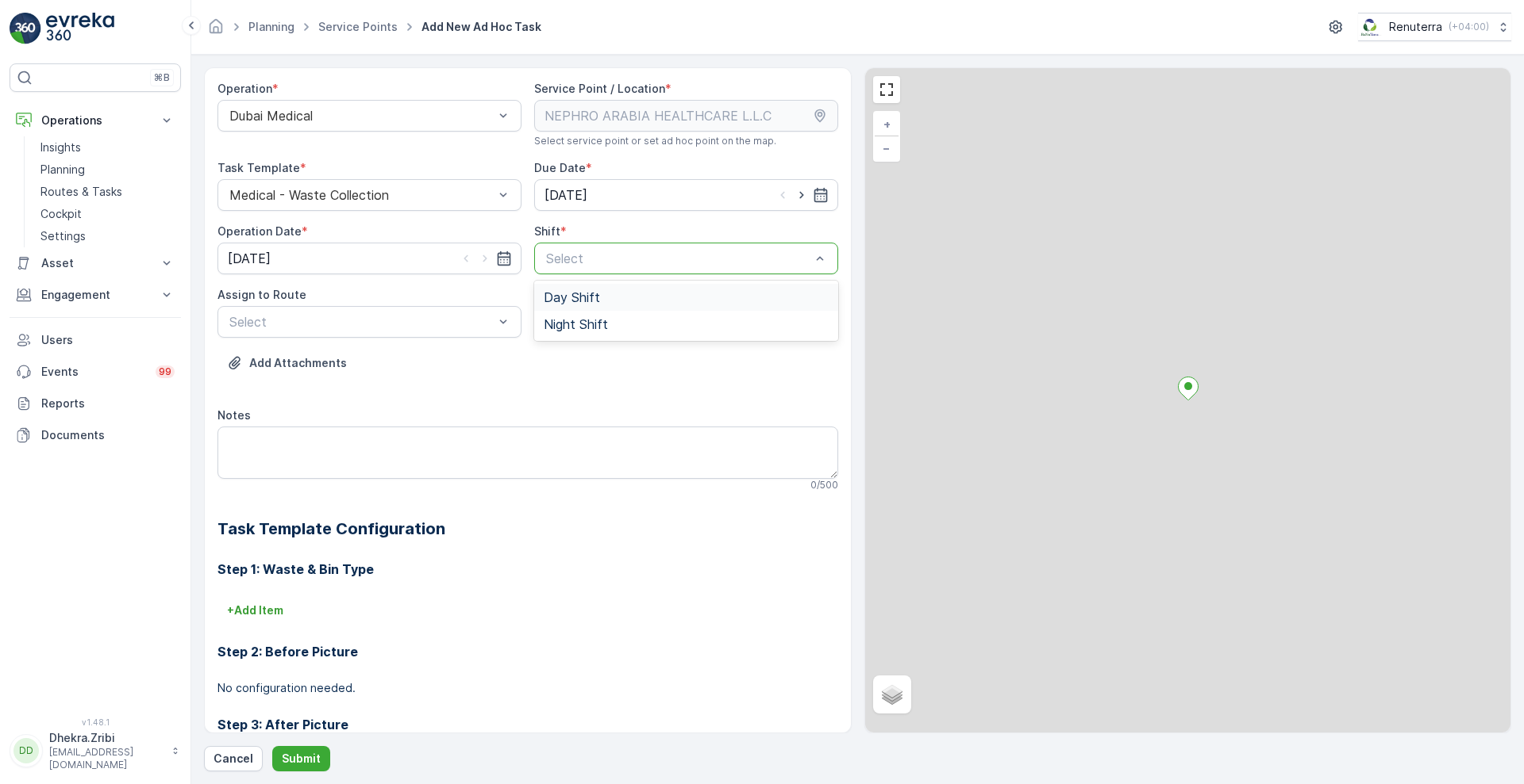
click at [573, 262] on div at bounding box center [677, 258] width 267 height 15
click at [570, 290] on span "Day Shift" at bounding box center [572, 297] width 56 height 15
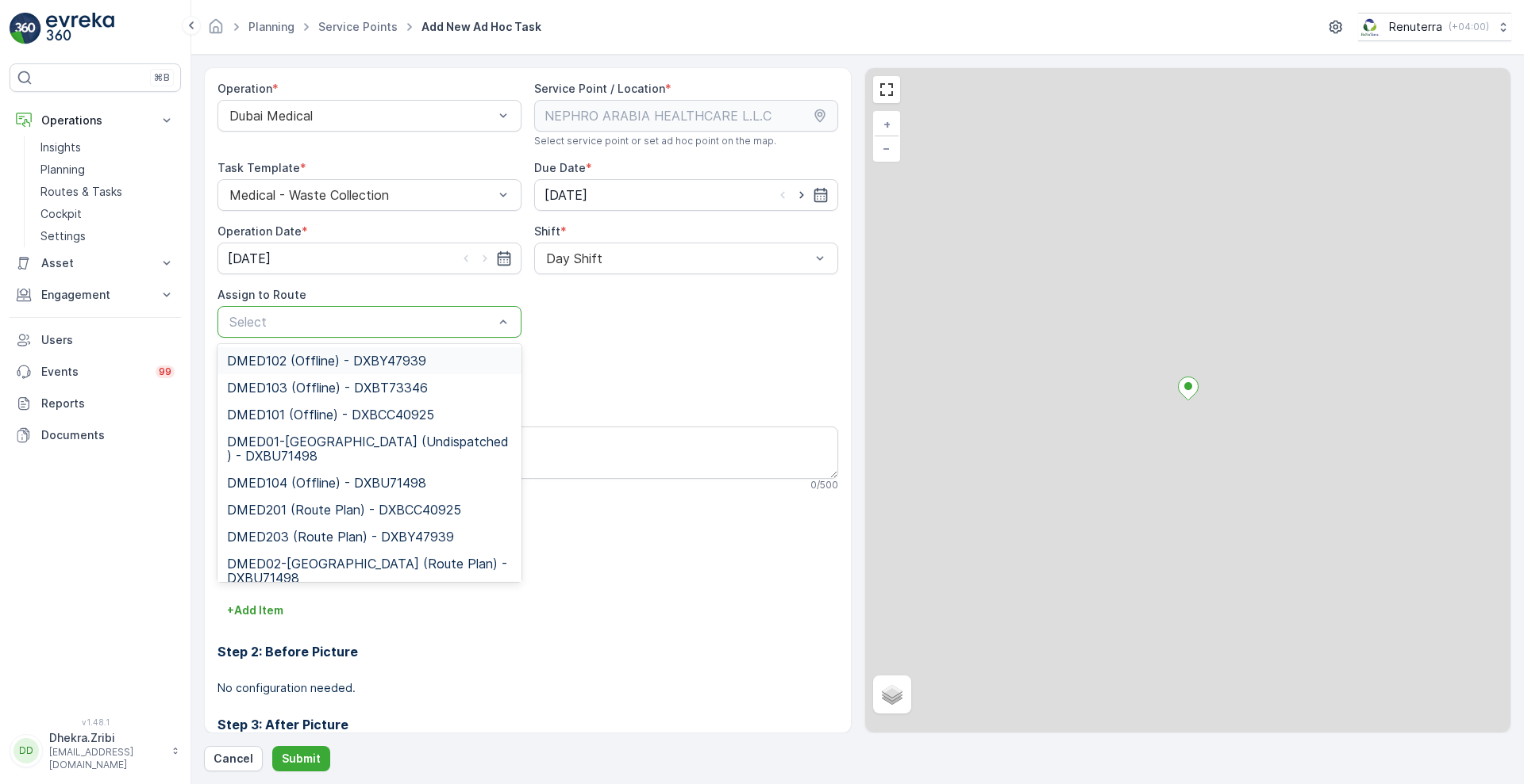
click at [418, 322] on div at bounding box center [361, 322] width 267 height 15
click at [331, 444] on span "DMED01-[GEOGRAPHIC_DATA] (Undispatched ) - DXBU71498" at bounding box center [368, 449] width 285 height 29
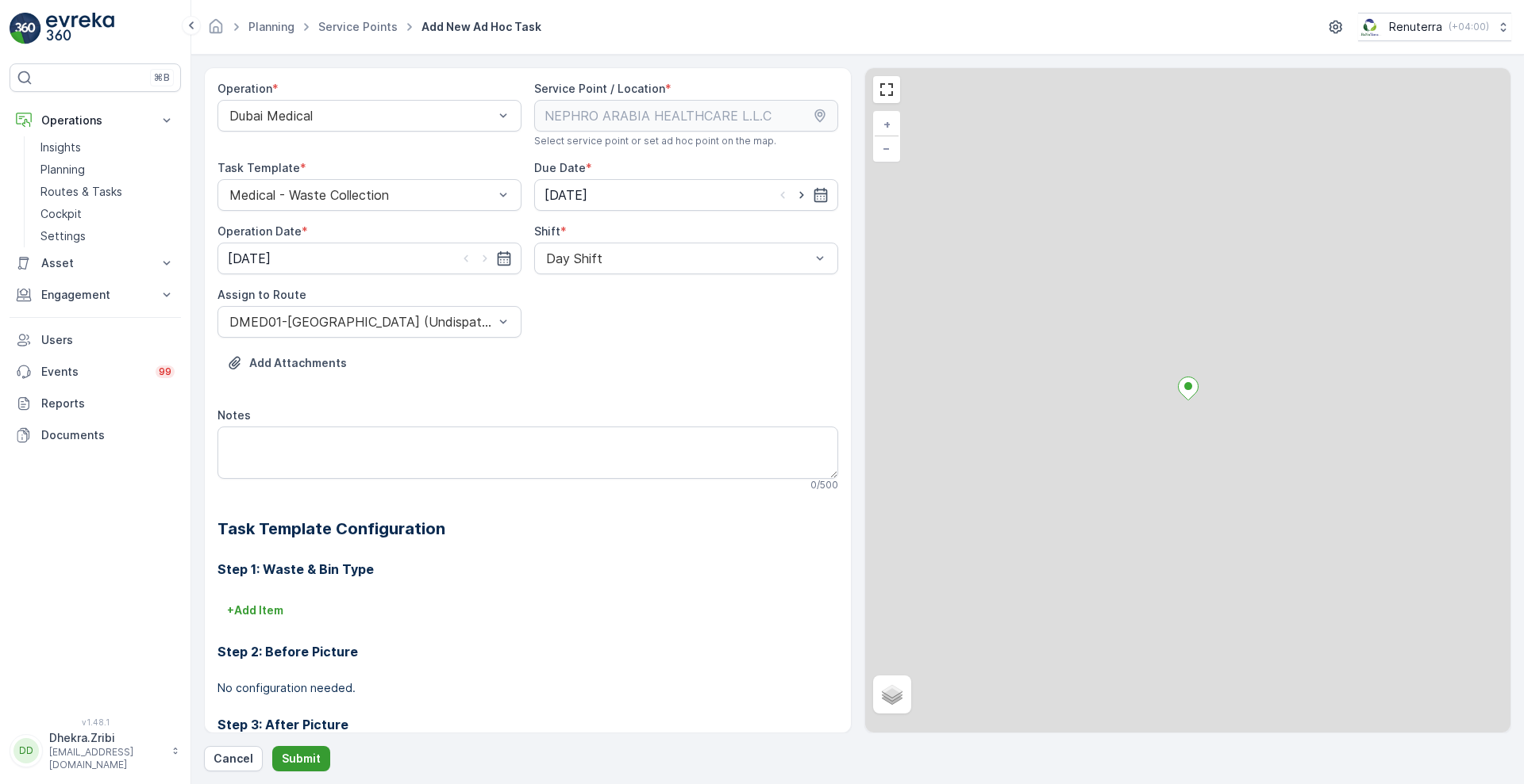
click at [302, 751] on p "Submit" at bounding box center [301, 759] width 39 height 16
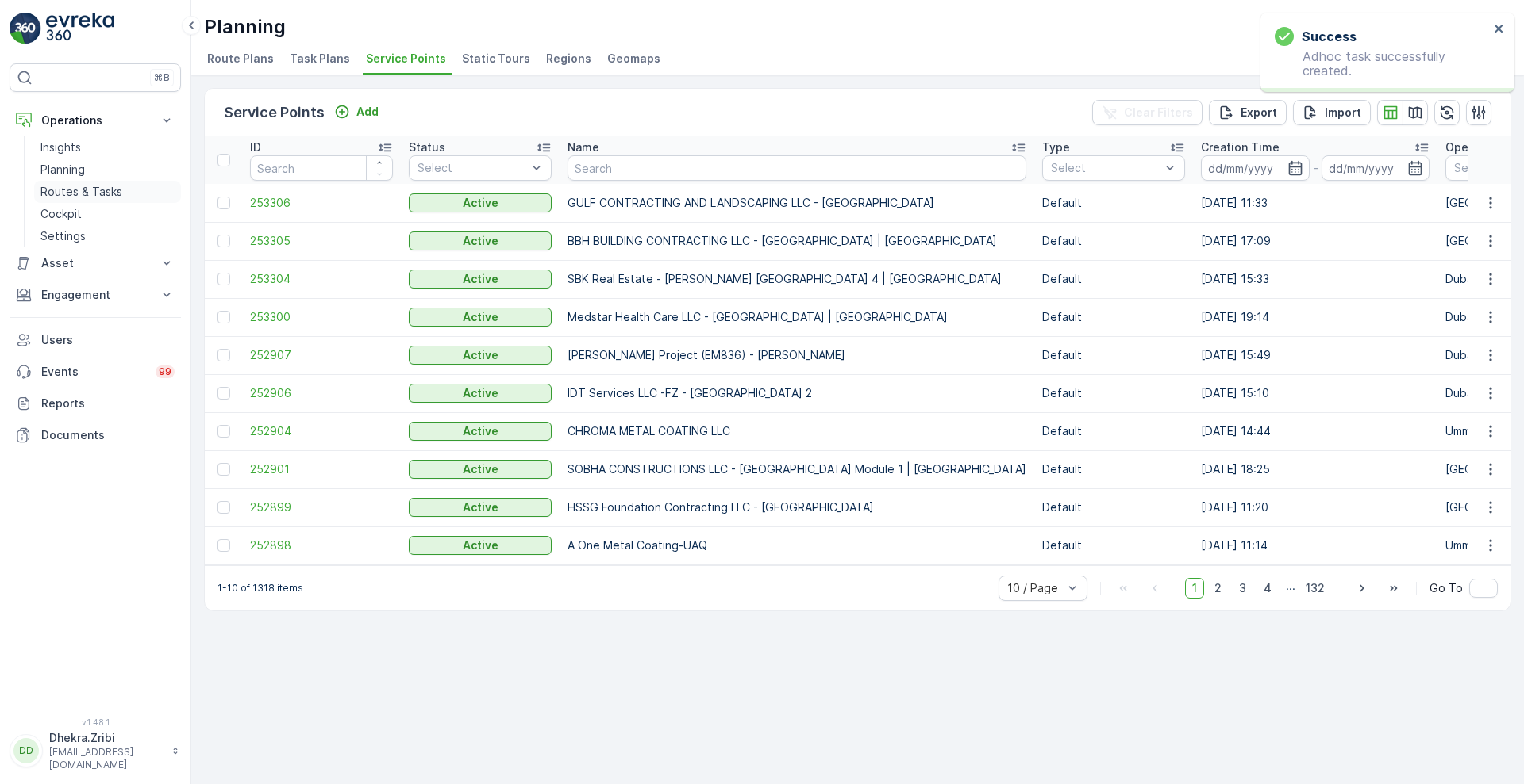
click at [103, 185] on p "Routes & Tasks" at bounding box center [81, 192] width 82 height 16
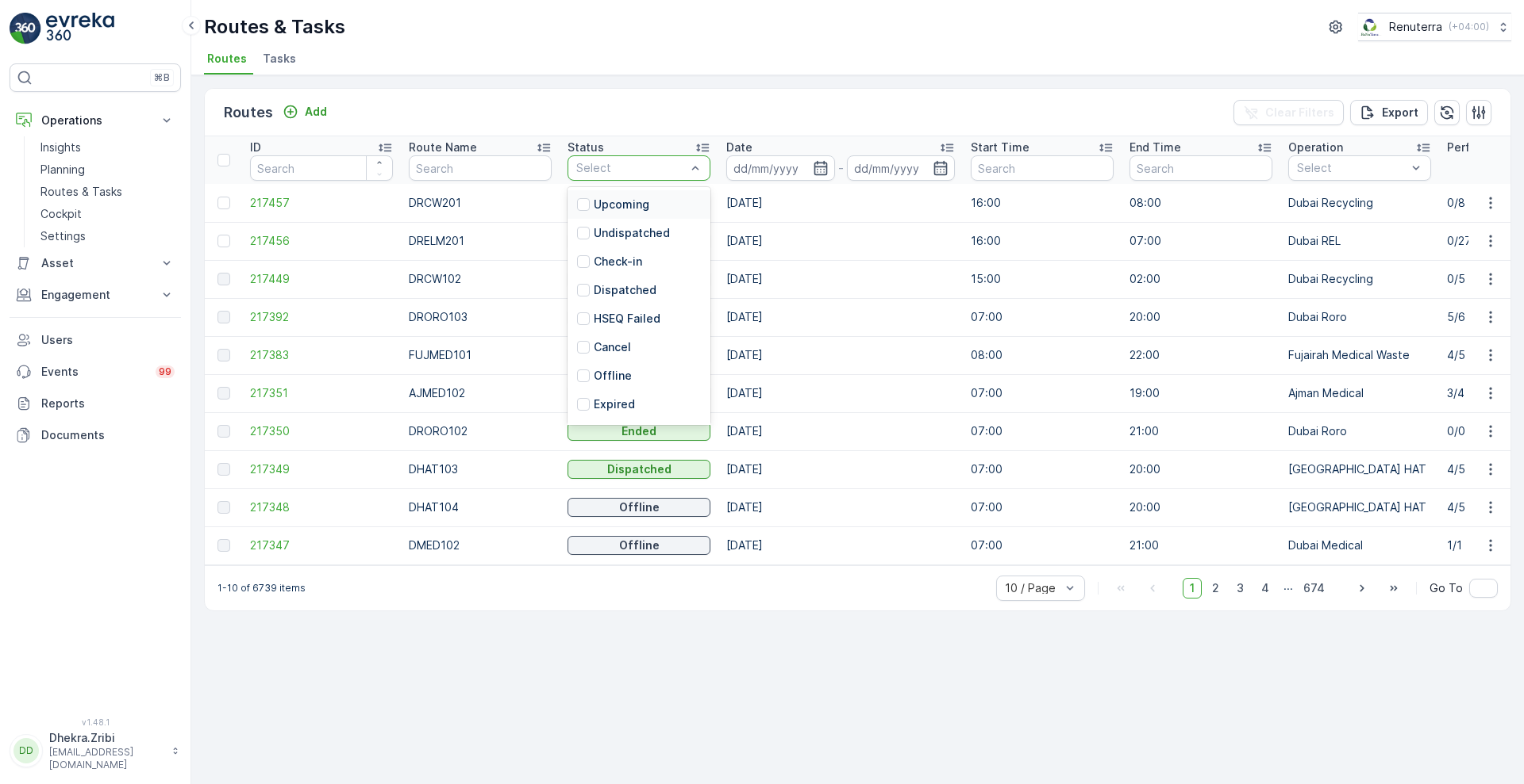
click at [606, 169] on div at bounding box center [631, 168] width 112 height 13
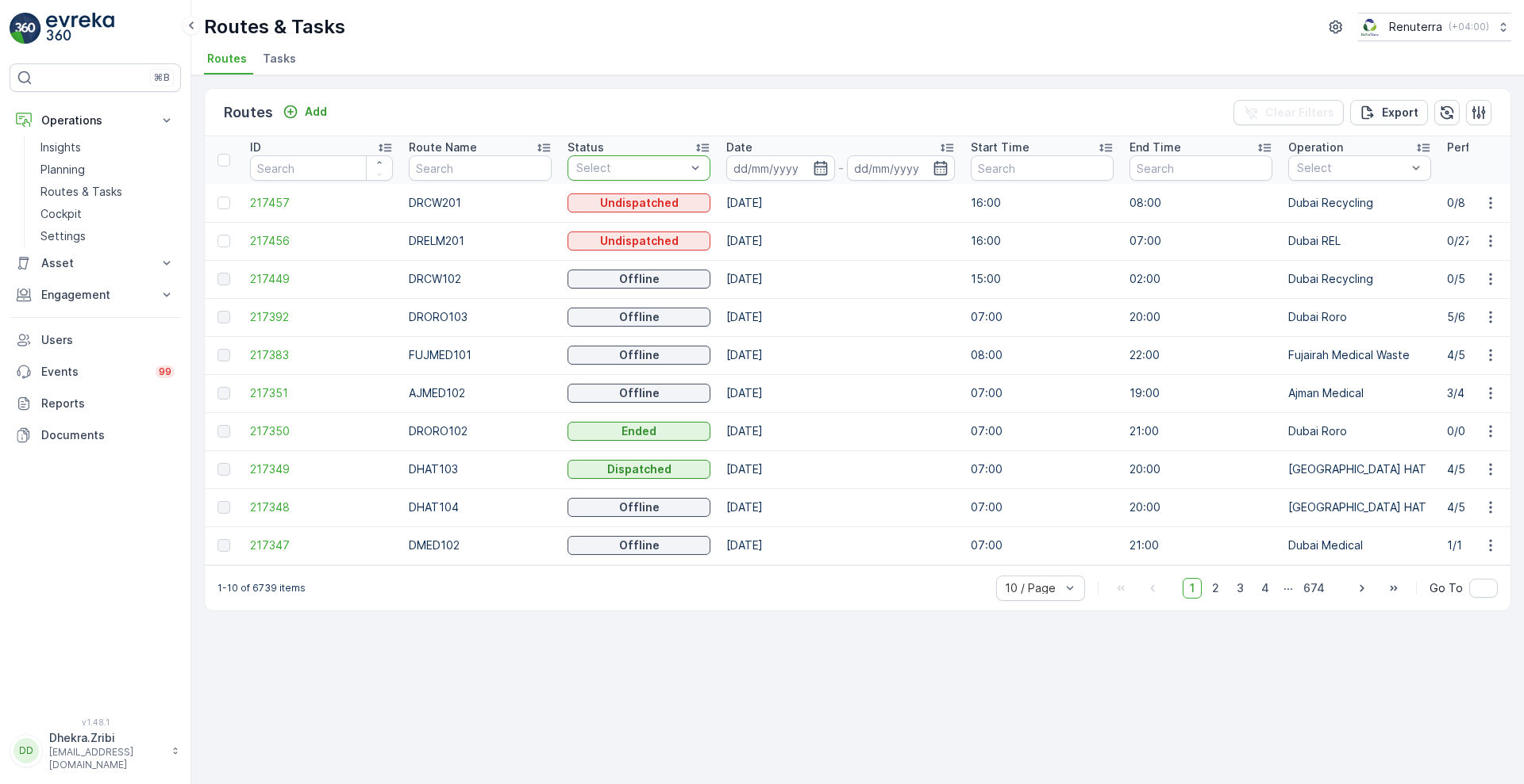
click at [606, 169] on div at bounding box center [631, 168] width 112 height 13
click at [507, 170] on input "text" at bounding box center [480, 168] width 143 height 25
type input "kha"
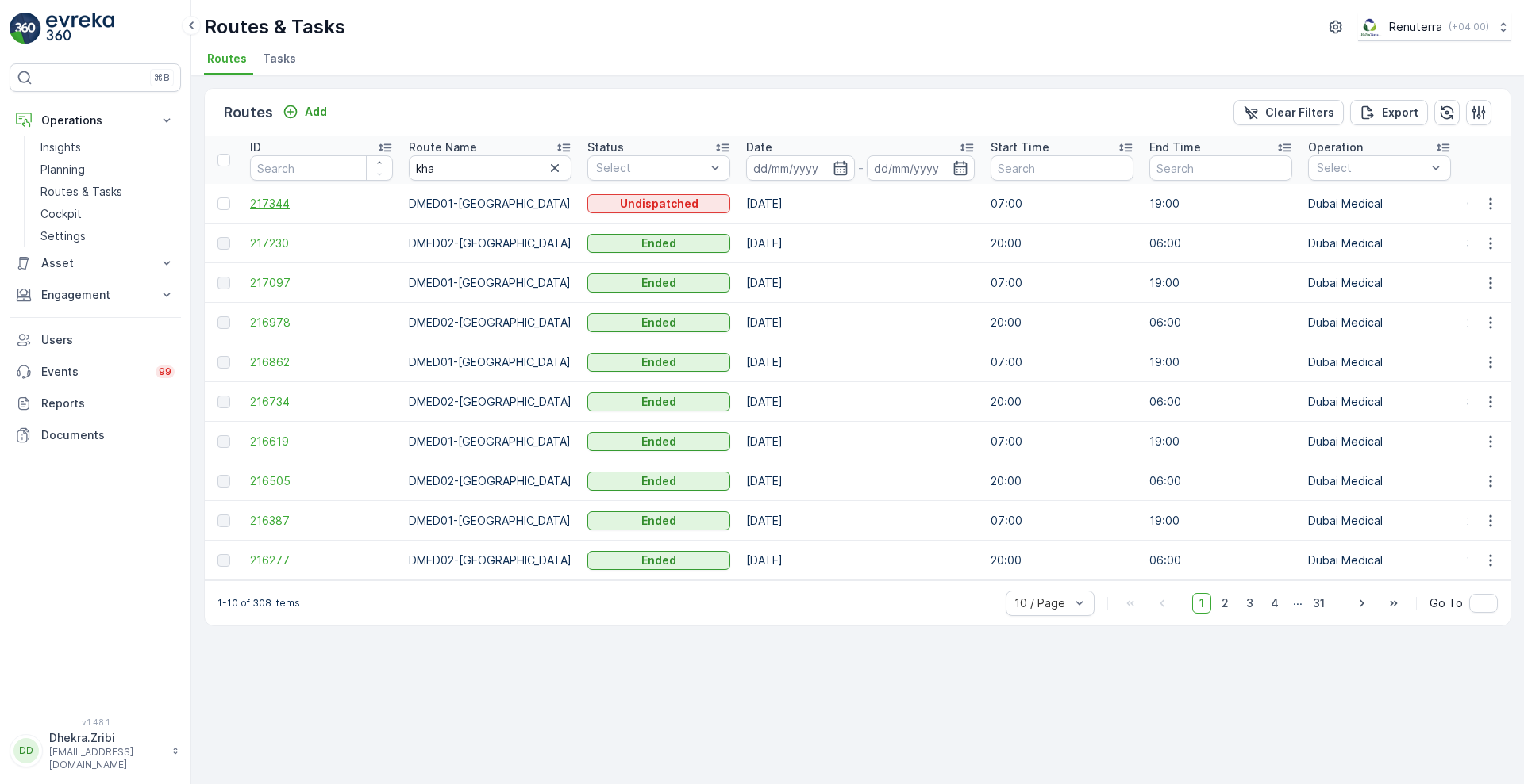
click at [275, 199] on span "217344" at bounding box center [321, 204] width 143 height 16
